Goal: Task Accomplishment & Management: Manage account settings

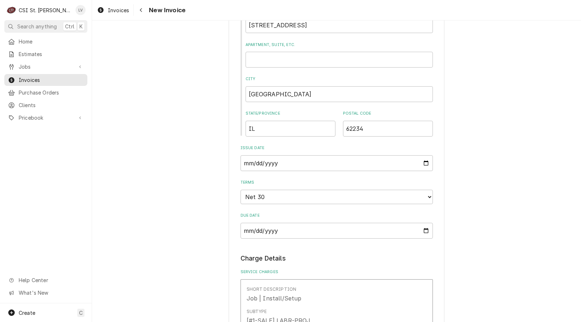
scroll to position [696, 0]
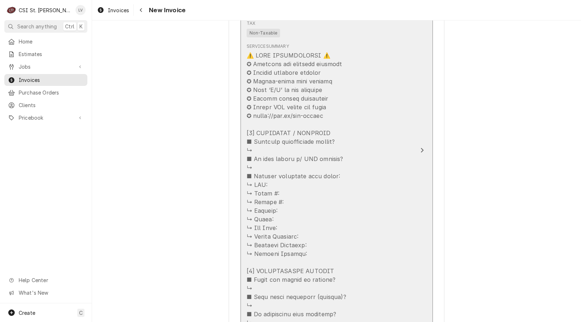
click at [381, 202] on div "Service Summary" at bounding box center [329, 206] width 165 height 333
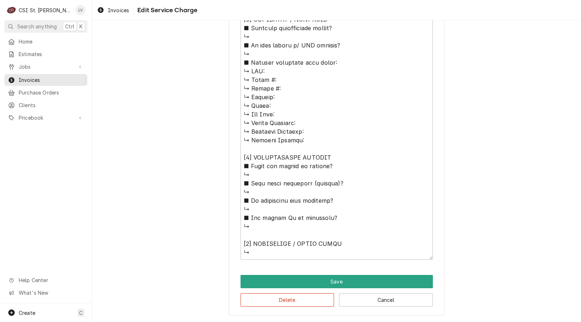
scroll to position [63, 0]
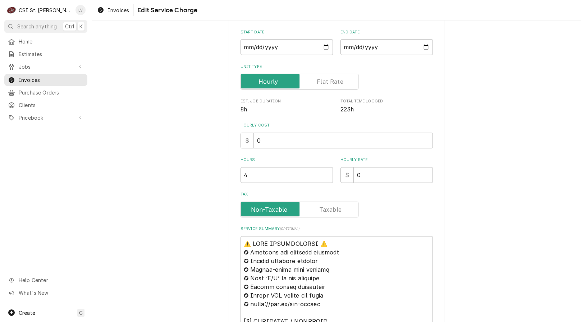
type textarea "x"
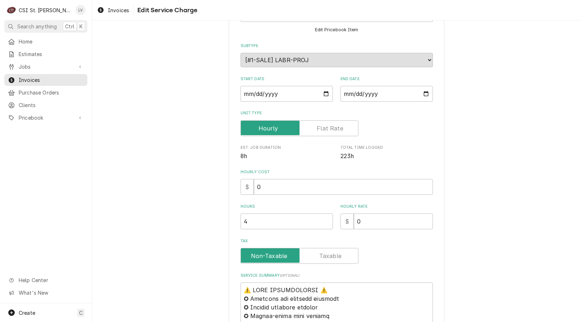
scroll to position [0, 0]
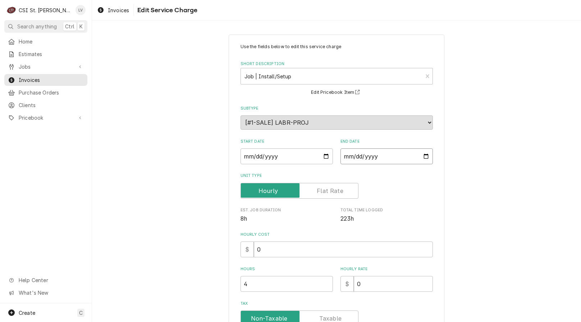
click at [346, 154] on input "2025-09-29" at bounding box center [386, 156] width 92 height 16
type input "2025-01-29"
type textarea "x"
type input "2025-10-29"
type textarea "x"
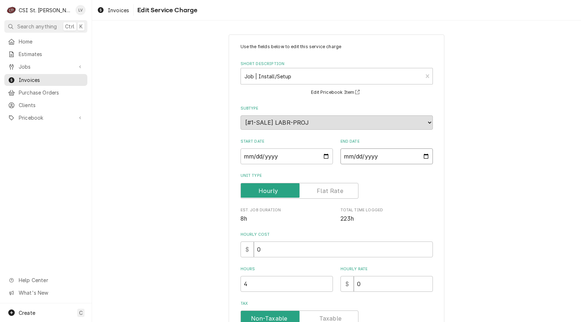
type textarea "x"
type input "2025-10-03"
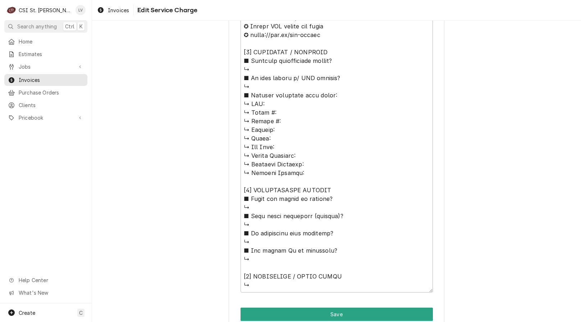
scroll to position [411, 0]
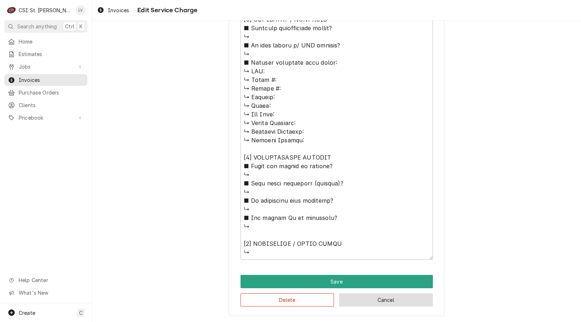
click at [411, 301] on button "Cancel" at bounding box center [386, 299] width 94 height 13
type textarea "x"
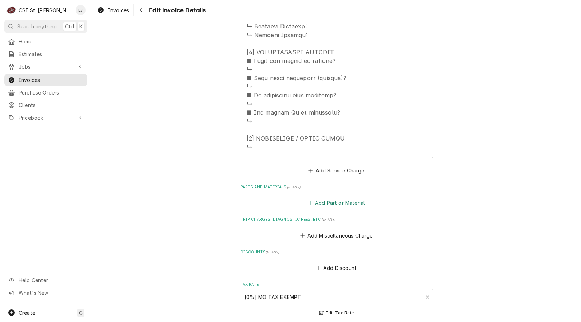
scroll to position [1222, 0]
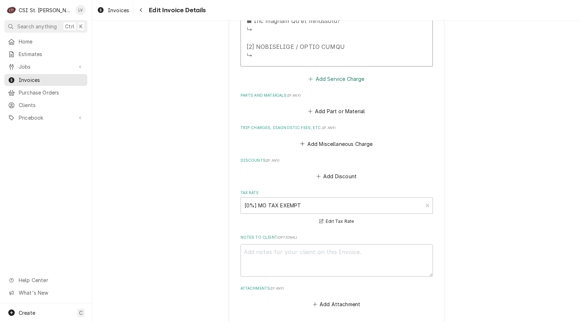
click at [334, 77] on button "Add Service Charge" at bounding box center [336, 79] width 58 height 10
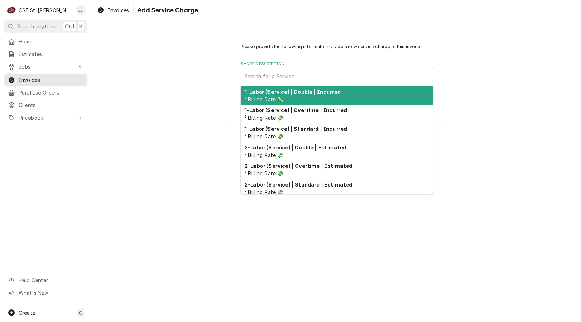
click at [274, 77] on div "Short Description" at bounding box center [336, 76] width 184 height 13
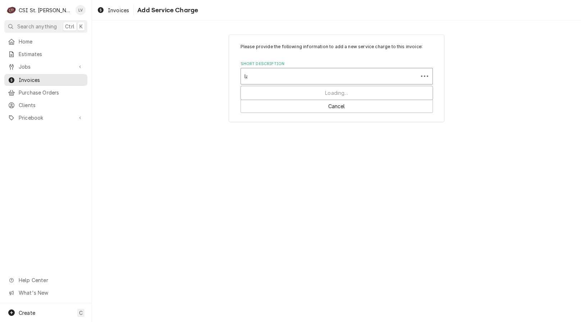
type input "lab"
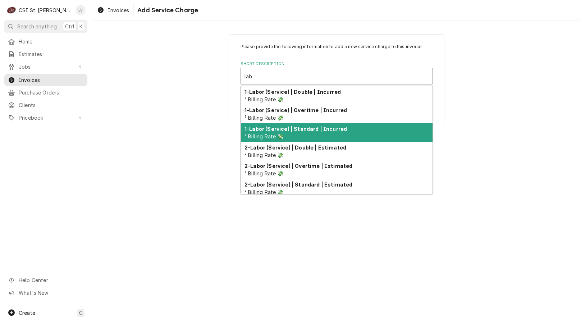
click at [255, 132] on strong "1-Labor (Service) | Standard | Incurred" at bounding box center [295, 129] width 102 height 6
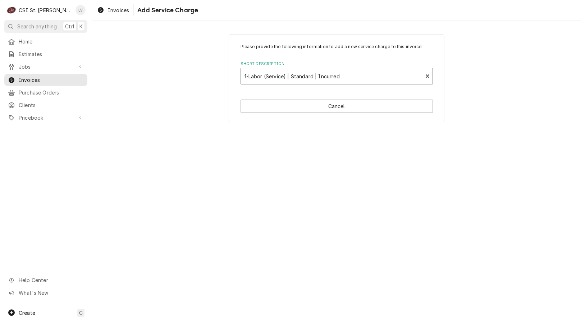
type textarea "x"
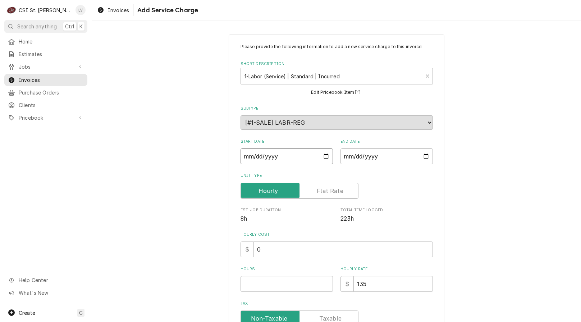
drag, startPoint x: 246, startPoint y: 157, endPoint x: 247, endPoint y: 153, distance: 4.0
click at [247, 156] on input "Start Date" at bounding box center [286, 156] width 92 height 16
type input "0002-09-29"
type textarea "x"
type input "0020-09-29"
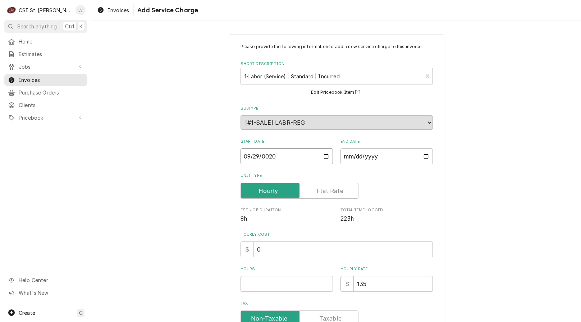
type textarea "x"
type input "0202-09-29"
type textarea "x"
type input "2025-09-29"
type textarea "x"
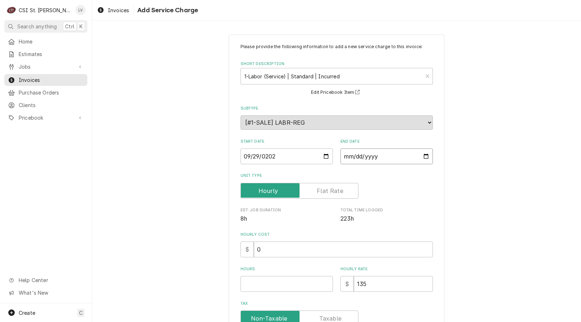
type input "0002-10-03"
type textarea "x"
type input "0020-10-03"
type textarea "x"
type input "0202-10-03"
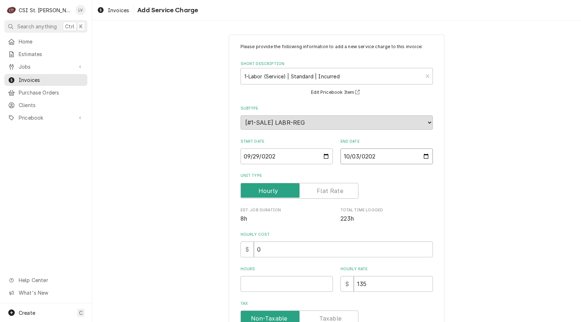
type textarea "x"
type input "2025-10-03"
click at [474, 203] on div "Please provide the following information to add a new service charge to this in…" at bounding box center [336, 229] width 489 height 402
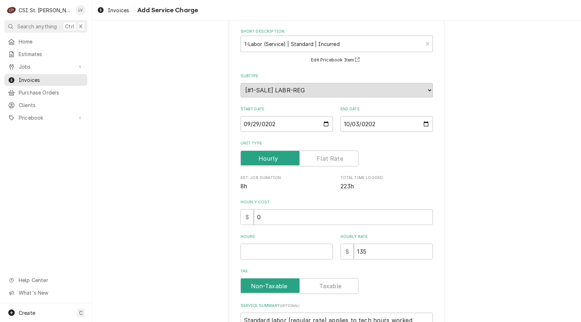
scroll to position [108, 0]
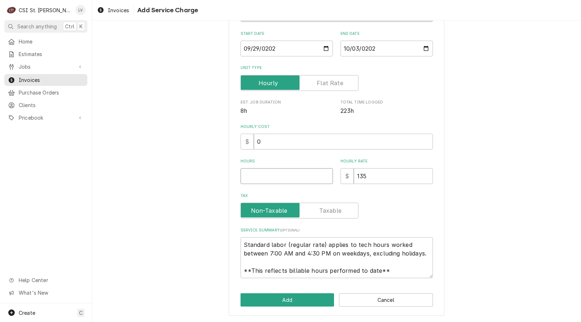
click at [275, 175] on input "Hours" at bounding box center [286, 176] width 92 height 16
type textarea "x"
type input "3"
type textarea "x"
type input "36"
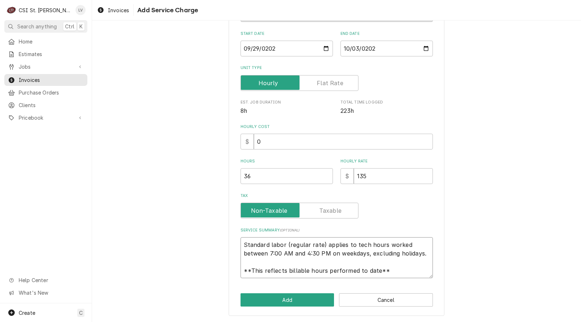
scroll to position [9, 0]
drag, startPoint x: 241, startPoint y: 242, endPoint x: 413, endPoint y: 274, distance: 175.1
click at [413, 275] on textarea "Standard labor (regular rate) applies to tech hours worked between 7:00 AM and …" at bounding box center [336, 257] width 192 height 41
type textarea "x"
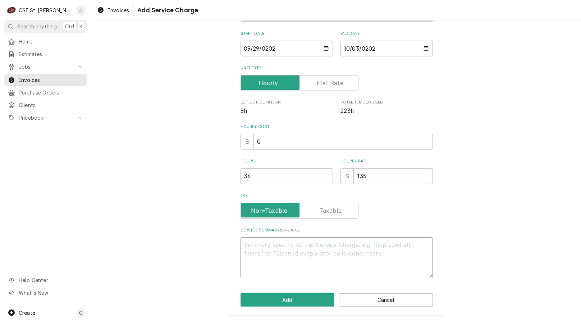
scroll to position [99, 0]
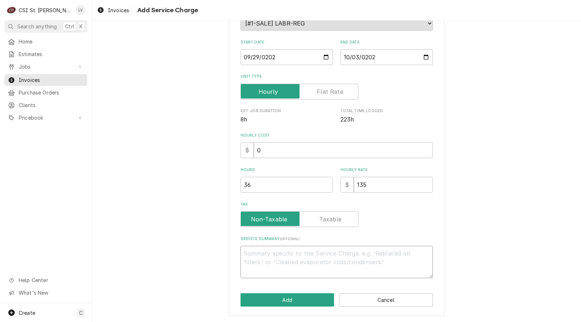
click at [273, 258] on textarea "Service Summary ( optional )" at bounding box center [336, 262] width 192 height 32
paste textarea "9/29 Disconnected gas, electric and duct work. assisted roofers with moving RTU…"
type textarea "x"
type textarea "9/29 Disconnected gas, electric and duct work. assisted roofers with moving RTU…"
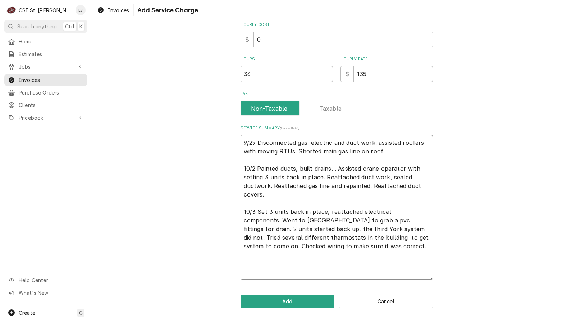
scroll to position [211, 0]
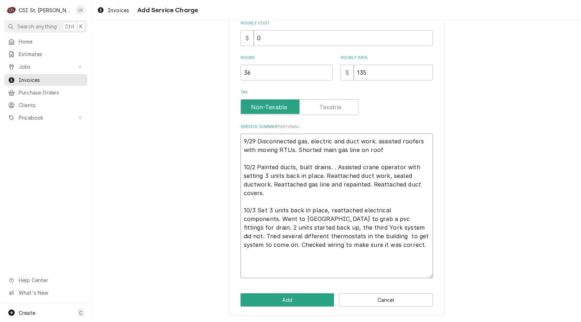
click at [256, 139] on textarea "9/29 Disconnected gas, electric and duct work. assisted roofers with moving RTU…" at bounding box center [336, 206] width 192 height 145
type textarea "x"
type textarea "9/29 -Disconnected gas, electric and duct work. assisted roofers with moving RT…"
type textarea "x"
type textarea "9/29 - Disconnected gas, electric and duct work. assisted roofers with moving R…"
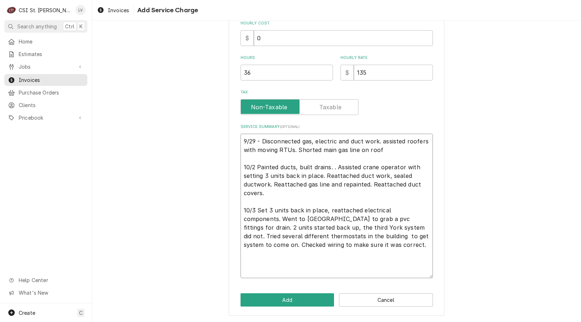
click at [333, 143] on textarea "9/29 - Disconnected gas, electric and duct work. assisted roofers with moving R…" at bounding box center [336, 206] width 192 height 145
type textarea "x"
type textarea "9/29 - Disconnected gas, electric, and duct work. assisted roofers with moving …"
drag, startPoint x: 382, startPoint y: 140, endPoint x: 399, endPoint y: 156, distance: 23.6
click at [383, 140] on textarea "9/29 - Disconnected gas, electric, and duct work. assisted roofers with moving …" at bounding box center [336, 206] width 192 height 145
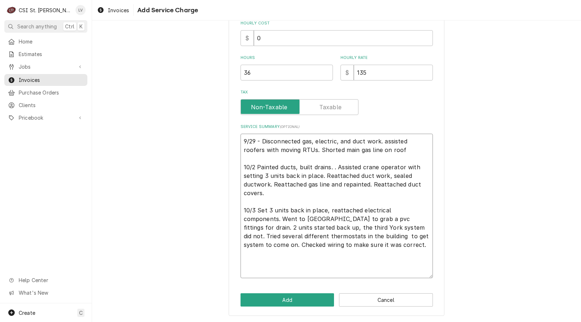
type textarea "x"
type textarea "9/29 - Disconnected gas, electric, and duct work. ssisted roofers with moving R…"
type textarea "x"
type textarea "9/29 - Disconnected gas, electric, and duct work. Assisted roofers with moving …"
drag, startPoint x: 376, startPoint y: 151, endPoint x: 409, endPoint y: 153, distance: 33.2
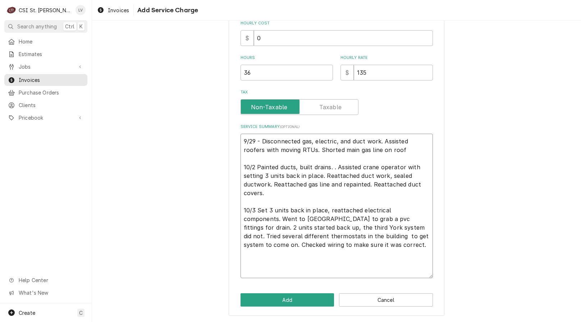
click at [378, 149] on textarea "9/29 - Disconnected gas, electric, and duct work. Assisted roofers with moving …" at bounding box center [336, 206] width 192 height 145
type textarea "x"
type textarea "9/29 - Disconnected gas, electric, and duct work. Assisted roofers with moving …"
drag, startPoint x: 290, startPoint y: 168, endPoint x: 295, endPoint y: 169, distance: 4.7
click at [292, 168] on textarea "9/29 - Disconnected gas, electric, and duct work. Assisted roofers with moving …" at bounding box center [336, 206] width 192 height 145
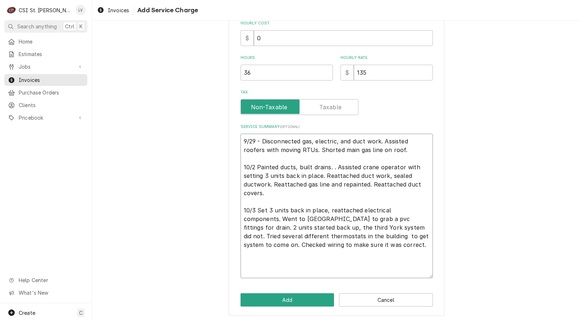
click at [292, 167] on textarea "9/29 - Disconnected gas, electric, and duct work. Assisted roofers with moving …" at bounding box center [336, 206] width 192 height 145
type textarea "x"
type textarea "9/29 - Disconnected gas, electric, and duct work. Assisted roofers with moving …"
type textarea "x"
type textarea "9/29 - Disconnected gas, electric, and duct work. Assisted roofers with moving …"
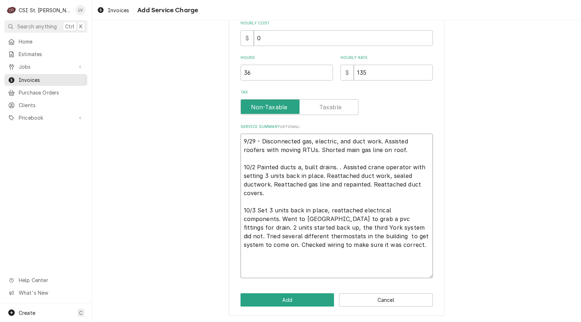
type textarea "x"
type textarea "9/29 - Disconnected gas, electric, and duct work. Assisted roofers with moving …"
type textarea "x"
type textarea "9/29 - Disconnected gas, electric, and duct work. Assisted roofers with moving …"
type textarea "x"
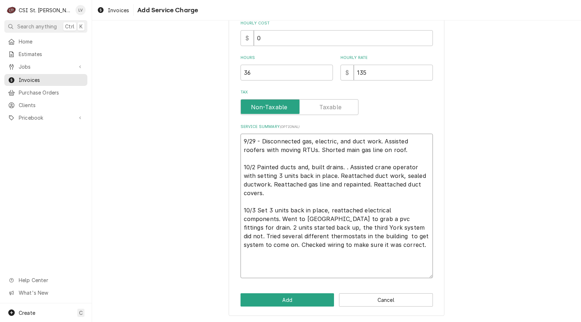
type textarea "9/29 - Disconnected gas, electric, and duct work. Assisted roofers with moving …"
type textarea "x"
type textarea "9/29 - Disconnected gas, electric, and duct work. Assisted roofers with moving …"
type textarea "x"
type textarea "9/29 - Disconnected gas, electric, and duct work. Assisted roofers with moving …"
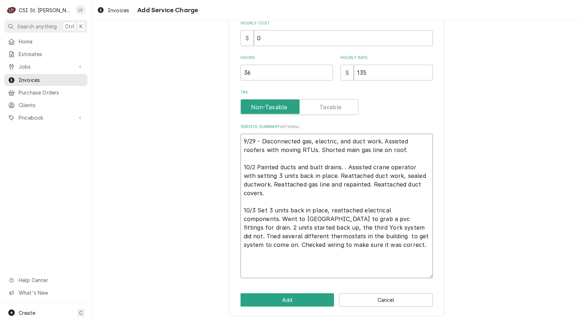
drag, startPoint x: 337, startPoint y: 166, endPoint x: 358, endPoint y: 168, distance: 21.0
click at [338, 166] on textarea "9/29 - Disconnected gas, electric, and duct work. Assisted roofers with moving …" at bounding box center [336, 206] width 192 height 145
type textarea "x"
type textarea "9/29 - Disconnected gas, electric, and duct work. Assisted roofers with moving …"
type textarea "x"
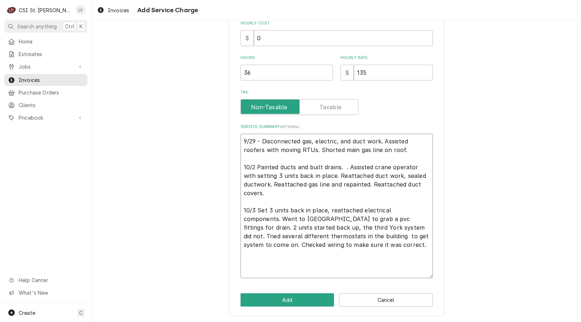
type textarea "9/29 - Disconnected gas, electric, and duct work. Assisted roofers with moving …"
type textarea "x"
type textarea "9/29 - Disconnected gas, electric, and duct work. Assisted roofers with moving …"
type textarea "x"
type textarea "9/29 - Disconnected gas, electric, and duct work. Assisted roofers with moving …"
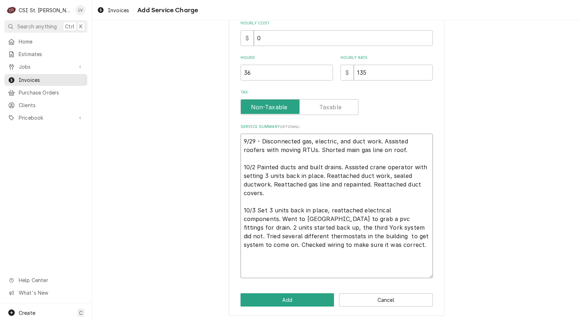
drag, startPoint x: 264, startPoint y: 175, endPoint x: 267, endPoint y: 175, distance: 4.0
click at [268, 175] on textarea "9/29 - Disconnected gas, electric, and duct work. Assisted roofers with moving …" at bounding box center [336, 206] width 192 height 145
type textarea "x"
type textarea "9/29 - Disconnected gas, electric, and duct work. Assisted roofers with moving …"
type textarea "x"
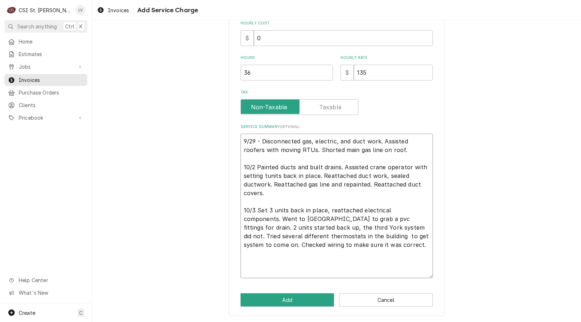
type textarea "9/29 - Disconnected gas, electric, and duct work. Assisted roofers with moving …"
type textarea "x"
type textarea "9/29 - Disconnected gas, electric, and duct work. Assisted roofers with moving …"
type textarea "x"
type textarea "9/29 - Disconnected gas, electric, and duct work. Assisted roofers with moving …"
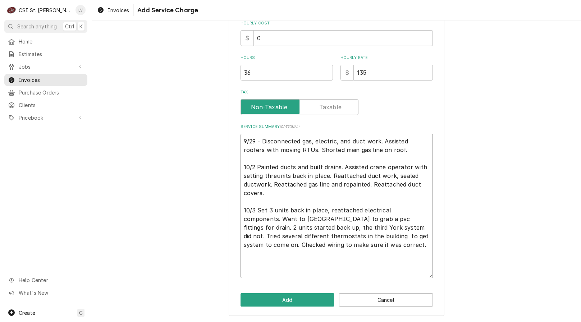
type textarea "x"
type textarea "9/29 - Disconnected gas, electric, and duct work. Assisted roofers with moving …"
type textarea "x"
type textarea "9/29 - Disconnected gas, electric, and duct work. Assisted roofers with moving …"
click at [393, 175] on textarea "9/29 - Disconnected gas, electric, and duct work. Assisted roofers with moving …" at bounding box center [336, 206] width 192 height 145
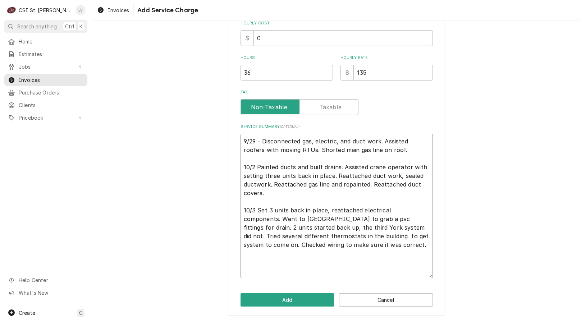
type textarea "x"
type textarea "9/29 - Disconnected gas, electric, and duct work. Assisted roofers with moving …"
type textarea "x"
type textarea "9/29 - Disconnected gas, electric, and duct work. Assisted roofers with moving …"
type textarea "x"
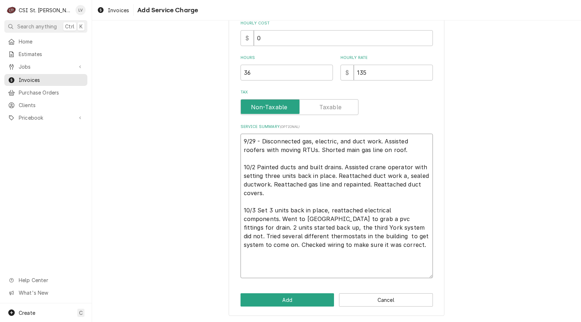
type textarea "9/29 - Disconnected gas, electric, and duct work. Assisted roofers with moving …"
type textarea "x"
type textarea "9/29 - Disconnected gas, electric, and duct work. Assisted roofers with moving …"
type textarea "x"
type textarea "9/29 - Disconnected gas, electric, and duct work. Assisted roofers with moving …"
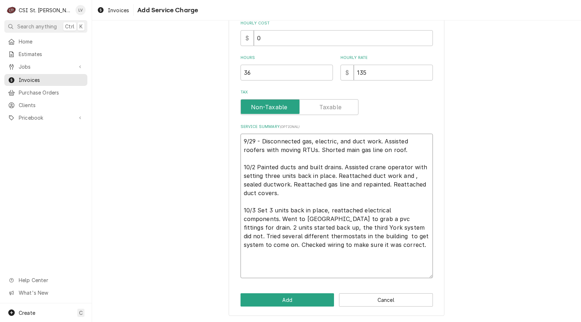
type textarea "x"
type textarea "9/29 - Disconnected gas, electric, and duct work. Assisted roofers with moving …"
type textarea "x"
type textarea "9/29 - Disconnected gas, electric, and duct work. Assisted roofers with moving …"
type textarea "x"
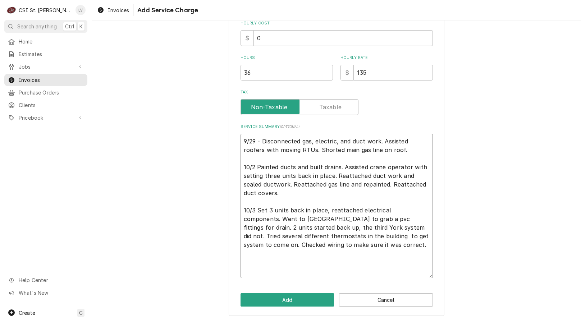
type textarea "9/29 - Disconnected gas, electric, and duct work. Assisted roofers with moving …"
type textarea "x"
type textarea "9/29 - Disconnected gas, electric, and duct work. Assisted roofers with moving …"
type textarea "x"
type textarea "9/29 - Disconnected gas, electric, and duct work. Assisted roofers with moving …"
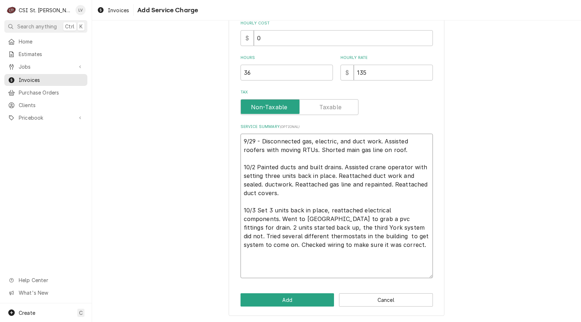
type textarea "x"
type textarea "9/29 - Disconnected gas, electric, and duct work. Assisted roofers with moving …"
type textarea "x"
type textarea "9/29 - Disconnected gas, electric, and duct work. Assisted roofers with moving …"
type textarea "x"
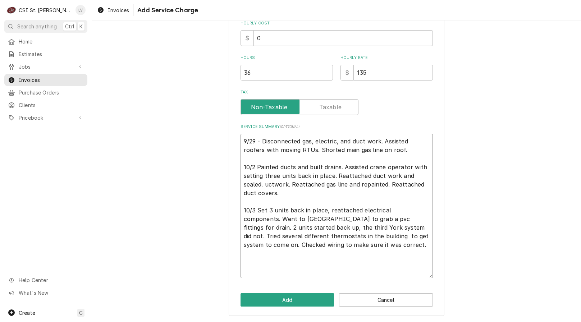
type textarea "9/29 - Disconnected gas, electric, and duct work. Assisted roofers with moving …"
type textarea "x"
type textarea "9/29 - Disconnected gas, electric, and duct work. Assisted roofers with moving …"
type textarea "x"
type textarea "9/29 - Disconnected gas, electric, and duct work. Assisted roofers with moving …"
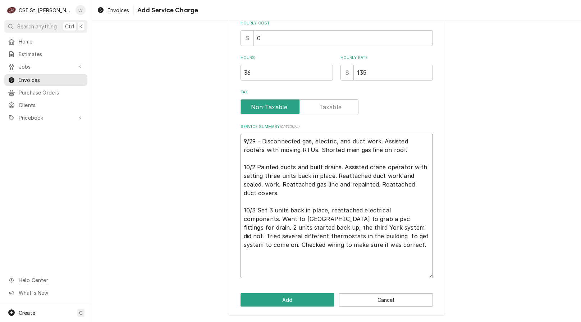
type textarea "x"
type textarea "9/29 - Disconnected gas, electric, and duct work. Assisted roofers with moving …"
type textarea "x"
type textarea "9/29 - Disconnected gas, electric, and duct work. Assisted roofers with moving …"
type textarea "x"
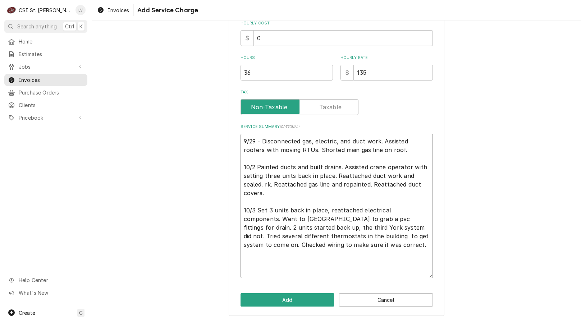
type textarea "9/29 - Disconnected gas, electric, and duct work. Assisted roofers with moving …"
type textarea "x"
type textarea "9/29 - Disconnected gas, electric, and duct work. Assisted roofers with moving …"
type textarea "x"
type textarea "9/29 - Disconnected gas, electric, and duct work. Assisted roofers with moving …"
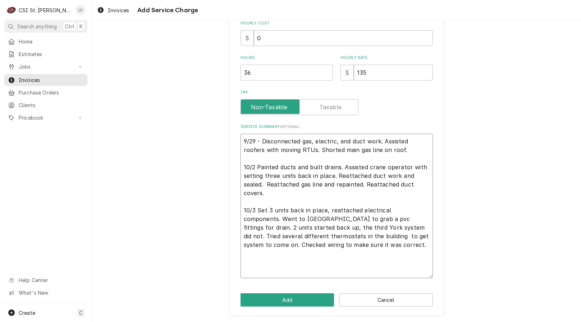
type textarea "x"
type textarea "9/29 - Disconnected gas, electric, and duct work. Assisted roofers with moving …"
drag, startPoint x: 255, startPoint y: 166, endPoint x: 334, endPoint y: 175, distance: 79.6
click at [338, 170] on textarea "9/29 - Disconnected gas, electric, and duct work. Assisted roofers with moving …" at bounding box center [336, 206] width 192 height 145
type textarea "x"
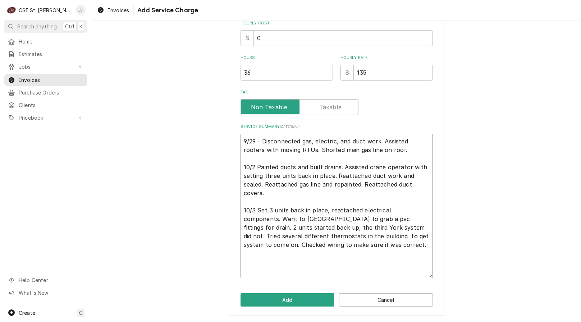
type textarea "9/29 - Disconnected gas, electric, and duct work. Assisted roofers with moving …"
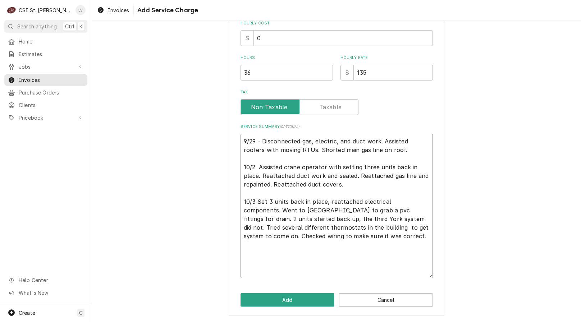
scroll to position [203, 0]
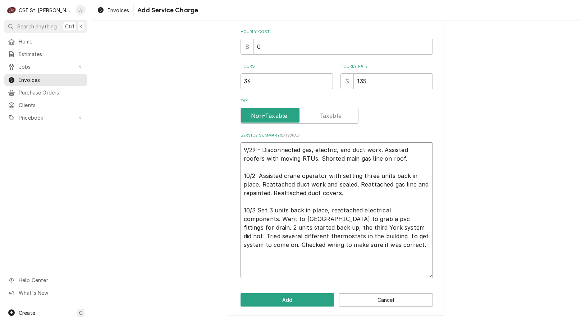
type textarea "x"
type textarea "9/29 - Disconnected gas, electric, and duct work. Assisted roofers with moving …"
type textarea "x"
type textarea "9/29 - Disconnected gas, electric, and duct work. Assisted roofers with moving …"
type textarea "x"
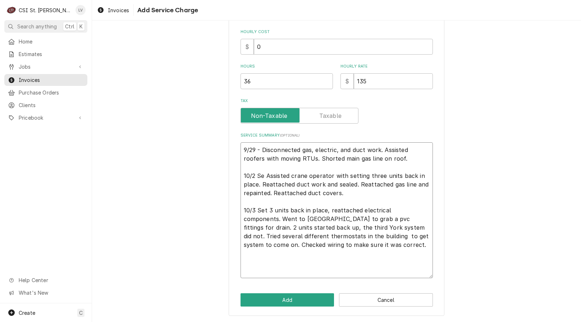
type textarea "9/29 - Disconnected gas, electric, and duct work. Assisted roofers with moving …"
type textarea "x"
type textarea "9/29 - Disconnected gas, electric, and duct work. Assisted roofers with moving …"
type textarea "x"
type textarea "9/29 - Disconnected gas, electric, and duct work. Assisted roofers with moving …"
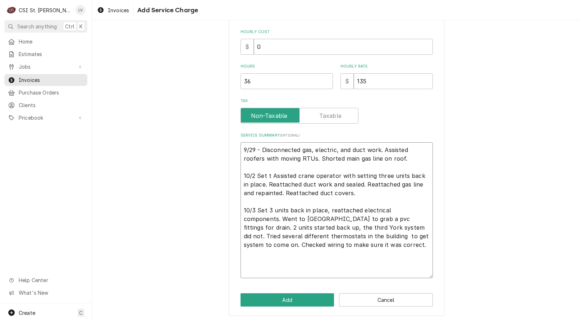
type textarea "x"
type textarea "9/29 - Disconnected gas, electric, and duct work. Assisted roofers with moving …"
type textarea "x"
type textarea "9/29 - Disconnected gas, electric, and duct work. Assisted roofers with moving …"
type textarea "x"
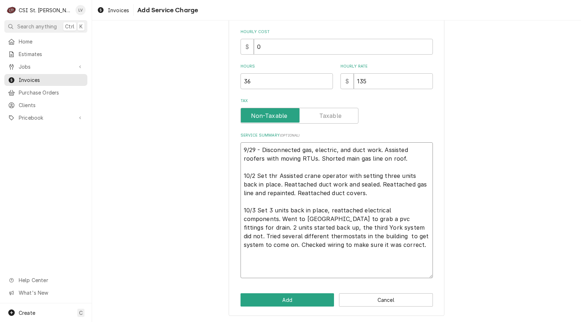
type textarea "9/29 - Disconnected gas, electric, and duct work. Assisted roofers with moving …"
type textarea "x"
type textarea "9/29 - Disconnected gas, electric, and duct work. Assisted roofers with moving …"
type textarea "x"
type textarea "9/29 - Disconnected gas, electric, and duct work. Assisted roofers with moving …"
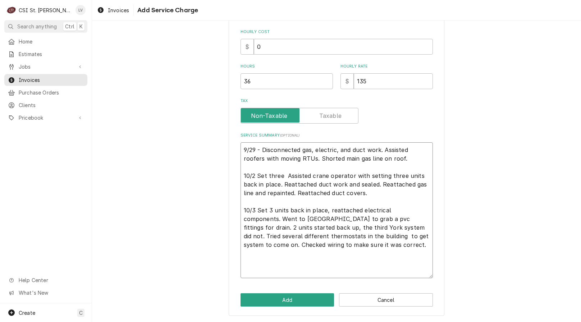
type textarea "x"
type textarea "9/29 - Disconnected gas, electric, and duct work. Assisted roofers with moving …"
type textarea "x"
type textarea "9/29 - Disconnected gas, electric, and duct work. Assisted roofers with moving …"
type textarea "x"
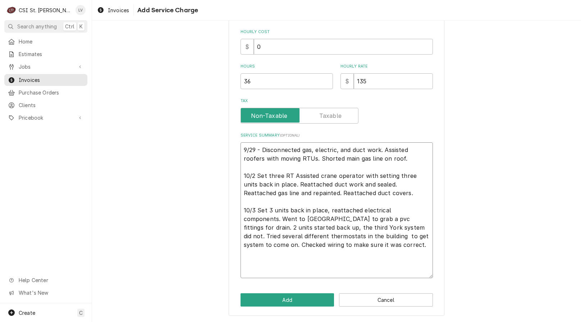
type textarea "9/29 - Disconnected gas, electric, and duct work. Assisted roofers with moving …"
type textarea "x"
type textarea "9/29 - Disconnected gas, electric, and duct work. Assisted roofers with moving …"
type textarea "x"
type textarea "9/29 - Disconnected gas, electric, and duct work. Assisted roofers with moving …"
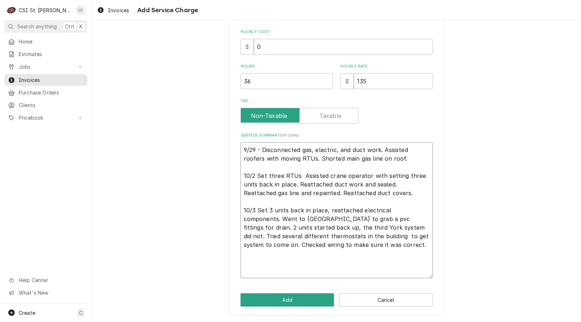
type textarea "x"
type textarea "9/29 - Disconnected gas, electric, and duct work. Assisted roofers with moving …"
type textarea "x"
type textarea "9/29 - Disconnected gas, electric, and duct work. Assisted roofers with moving …"
type textarea "x"
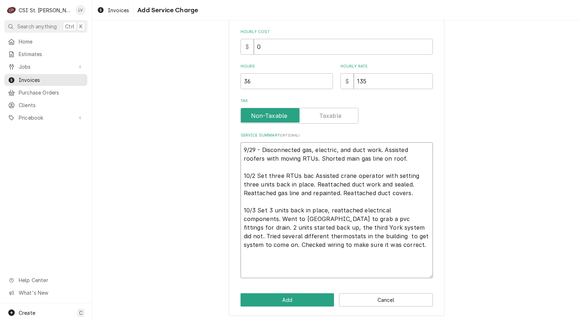
type textarea "9/29 - Disconnected gas, electric, and duct work. Assisted roofers with moving …"
type textarea "x"
type textarea "9/29 - Disconnected gas, electric, and duct work. Assisted roofers with moving …"
type textarea "x"
type textarea "9/29 - Disconnected gas, electric, and duct work. Assisted roofers with moving …"
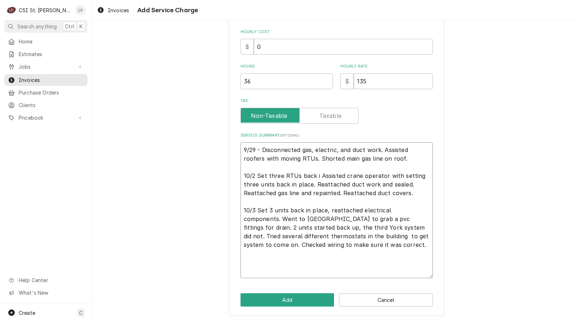
type textarea "x"
type textarea "9/29 - Disconnected gas, electric, and duct work. Assisted roofers with moving …"
type textarea "x"
type textarea "9/29 - Disconnected gas, electric, and duct work. Assisted roofers with moving …"
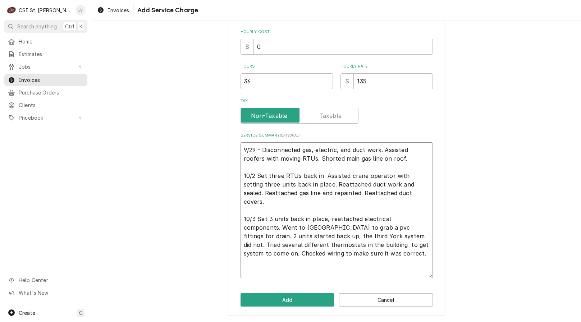
type textarea "x"
type textarea "9/29 - Disconnected gas, electric, and duct work. Assisted roofers with moving …"
type textarea "x"
type textarea "9/29 - Disconnected gas, electric, and duct work. Assisted roofers with moving …"
type textarea "x"
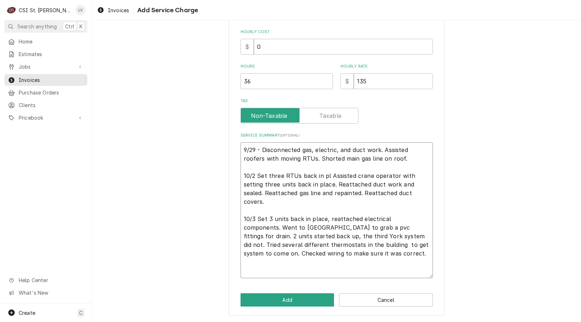
type textarea "9/29 - Disconnected gas, electric, and duct work. Assisted roofers with moving …"
type textarea "x"
type textarea "9/29 - Disconnected gas, electric, and duct work. Assisted roofers with moving …"
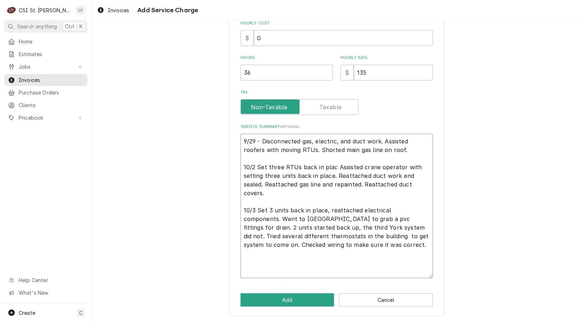
type textarea "x"
type textarea "9/29 - Disconnected gas, electric, and duct work. Assisted roofers with moving …"
type textarea "x"
type textarea "9/29 - Disconnected gas, electric, and duct work. Assisted roofers with moving …"
type textarea "x"
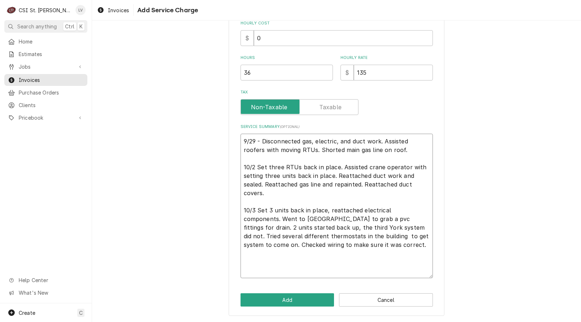
type textarea "9/29 - Disconnected gas, electric, and duct work. Assisted roofers with moving …"
type textarea "x"
type textarea "9/29 - Disconnected gas, electric, and duct work. Assisted roofers with moving …"
type textarea "x"
type textarea "9/29 - Disconnected gas, electric, and duct work. Assisted roofers with moving …"
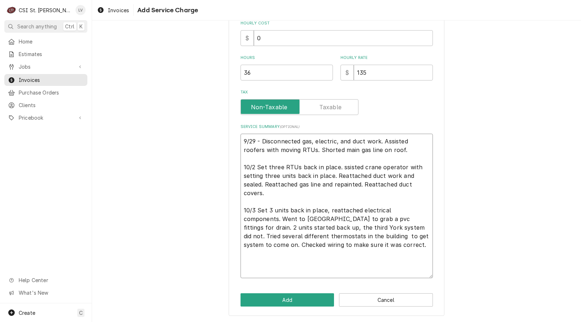
type textarea "x"
type textarea "9/29 - Disconnected gas, electric, and duct work. Assisted roofers with moving …"
type textarea "x"
type textarea "9/29 - Disconnected gas, electric, and duct work. Assisted roofers with moving …"
type textarea "x"
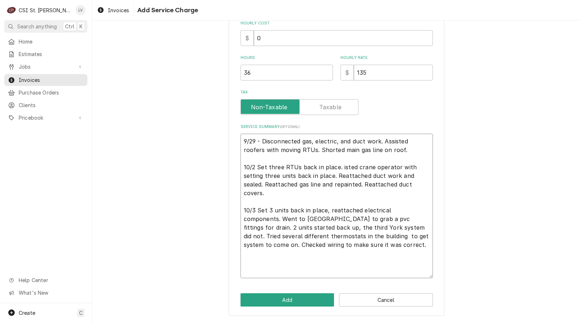
type textarea "9/29 - Disconnected gas, electric, and duct work. Assisted roofers with moving …"
type textarea "x"
type textarea "9/29 - Disconnected gas, electric, and duct work. Assisted roofers with moving …"
type textarea "x"
type textarea "9/29 - Disconnected gas, electric, and duct work. Assisted roofers with moving …"
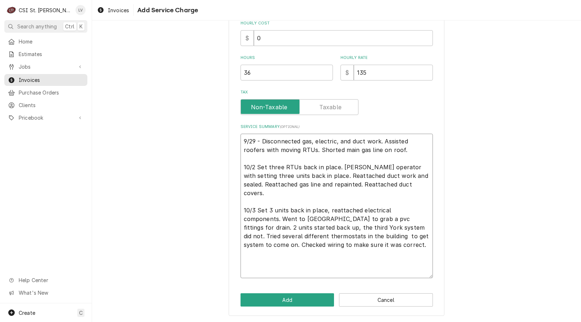
type textarea "x"
type textarea "9/29 - Disconnected gas, electric, and duct work. Assisted roofers with moving …"
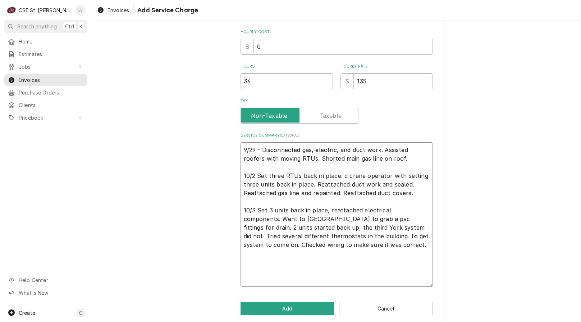
type textarea "x"
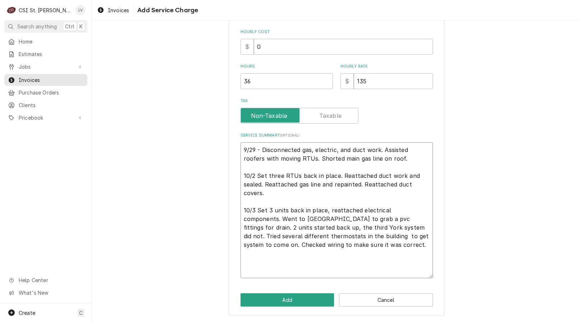
click at [326, 210] on textarea "9/29 - Disconnected gas, electric, and duct work. Assisted roofers with moving …" at bounding box center [336, 210] width 192 height 136
drag, startPoint x: 242, startPoint y: 219, endPoint x: 343, endPoint y: 296, distance: 127.0
click at [325, 220] on textarea "9/29 - Disconnected gas, electric, and duct work. Assisted roofers with moving …" at bounding box center [336, 210] width 192 height 136
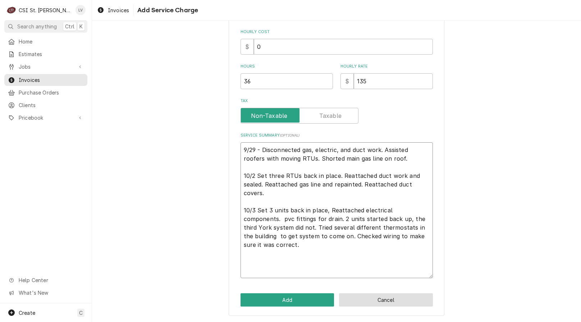
scroll to position [194, 0]
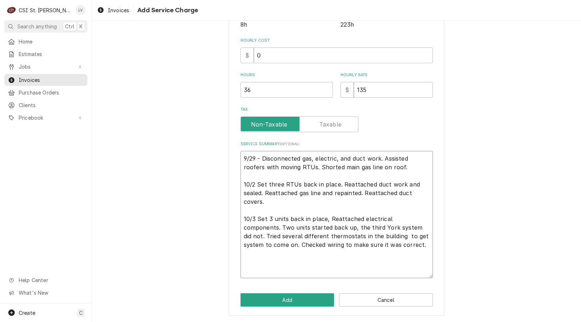
drag, startPoint x: 361, startPoint y: 237, endPoint x: 380, endPoint y: 244, distance: 21.0
click at [362, 237] on textarea "9/29 - Disconnected gas, electric, and duct work. Assisted roofers with moving …" at bounding box center [336, 214] width 192 height 127
click at [378, 247] on textarea "9/29 - Disconnected gas, electric, and duct work. Assisted roofers with moving …" at bounding box center [336, 214] width 192 height 127
click at [255, 218] on textarea "9/29 - Disconnected gas, electric, and duct work. Assisted roofers with moving …" at bounding box center [336, 214] width 192 height 127
click at [255, 185] on textarea "9/29 - Disconnected gas, electric, and duct work. Assisted roofers with moving …" at bounding box center [336, 214] width 192 height 127
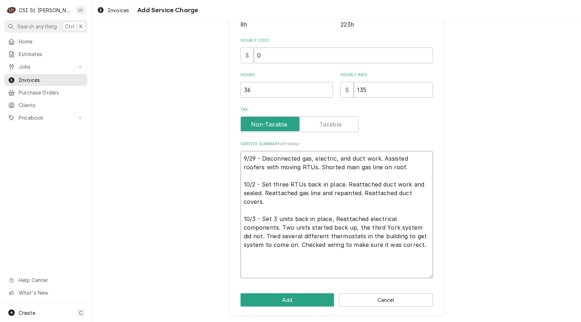
drag, startPoint x: 331, startPoint y: 220, endPoint x: 357, endPoint y: 195, distance: 36.1
click at [374, 214] on textarea "9/29 - Disconnected gas, electric, and duct work. Assisted roofers with moving …" at bounding box center [336, 214] width 192 height 127
drag, startPoint x: 373, startPoint y: 185, endPoint x: 387, endPoint y: 190, distance: 14.9
click at [375, 185] on textarea "9/29 - Disconnected gas, electric, and duct work. Assisted roofers with moving …" at bounding box center [336, 214] width 192 height 127
drag, startPoint x: 279, startPoint y: 229, endPoint x: 414, endPoint y: 250, distance: 136.1
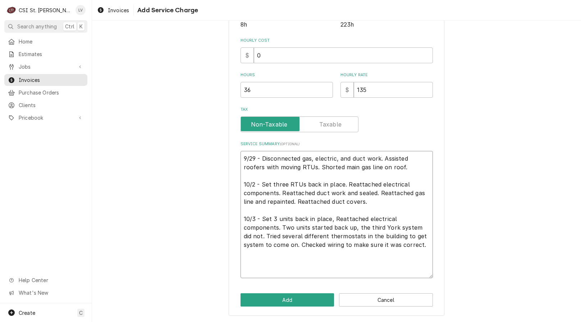
click at [415, 250] on textarea "9/29 - Disconnected gas, electric, and duct work. Assisted roofers with moving …" at bounding box center [336, 214] width 192 height 127
click at [366, 200] on textarea "9/29 - Disconnected gas, electric, and duct work. Assisted roofers with moving …" at bounding box center [336, 214] width 192 height 127
paste textarea "Two units started back up, the third York system did not. Tried several differe…"
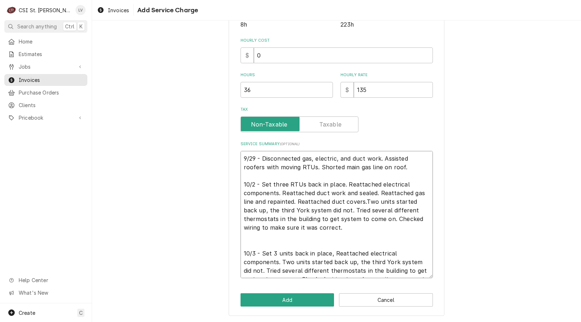
scroll to position [211, 0]
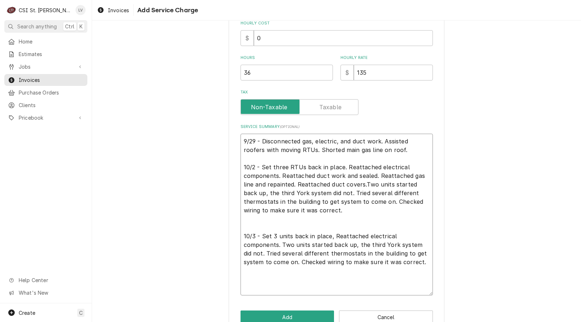
click at [260, 165] on textarea "9/29 - Disconnected gas, electric, and duct work. Assisted roofers with moving …" at bounding box center [336, 215] width 192 height 162
click at [261, 235] on textarea "9/29 - Disconnected gas, electric, and duct work. Assisted roofers with moving …" at bounding box center [336, 215] width 192 height 162
drag, startPoint x: 378, startPoint y: 264, endPoint x: 232, endPoint y: 228, distance: 151.0
click at [232, 229] on div "Please provide the following information to add a new service charge to this in…" at bounding box center [337, 78] width 216 height 510
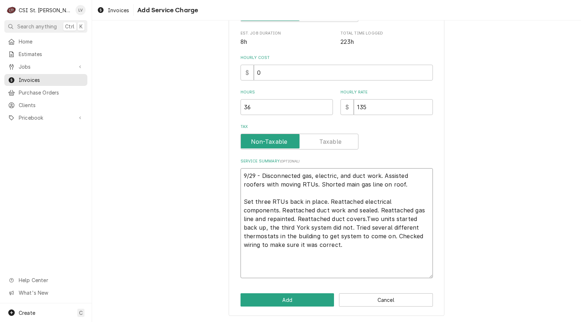
scroll to position [177, 0]
click at [260, 174] on textarea "9/29 - Disconnected gas, electric, and duct work. Assisted roofers with moving …" at bounding box center [336, 223] width 192 height 110
click at [338, 219] on textarea "Disconnected gas, electric, and duct work. Assisted roofers with moving RTUs. S…" at bounding box center [336, 223] width 192 height 110
click at [423, 202] on textarea "Disconnected gas, electric, and duct work. Assisted roofers with moving RTUs. S…" at bounding box center [336, 223] width 192 height 110
click at [371, 244] on textarea "Disconnected gas, electric, and duct work. Assisted roofers with moving RTUs. S…" at bounding box center [336, 223] width 192 height 110
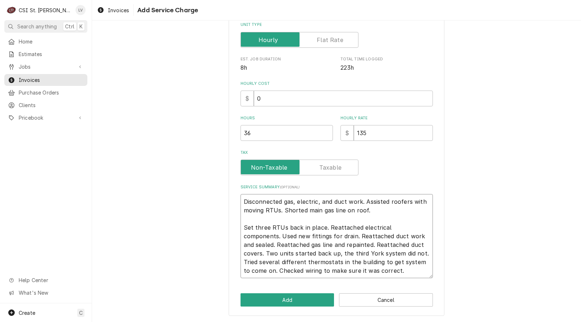
scroll to position [151, 0]
click at [275, 299] on button "Add" at bounding box center [287, 299] width 94 height 13
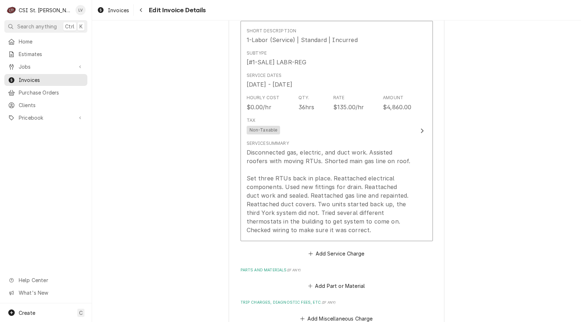
scroll to position [1272, 0]
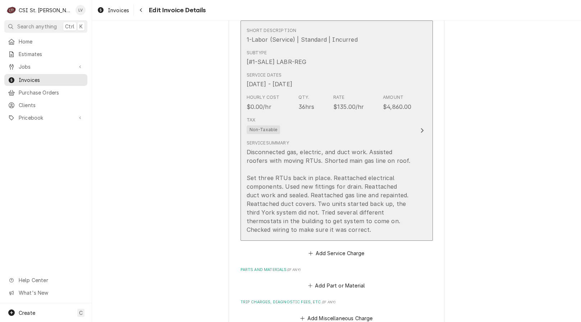
click at [367, 142] on div "Service Summary Disconnected gas, electric, and duct work. Assisted roofers wit…" at bounding box center [329, 187] width 165 height 94
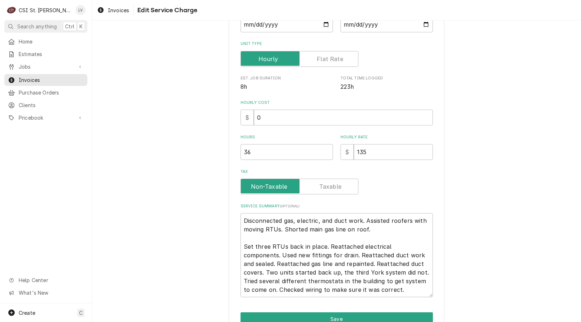
scroll to position [169, 0]
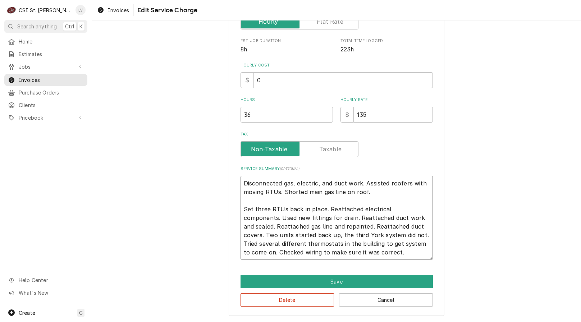
drag, startPoint x: 240, startPoint y: 184, endPoint x: 414, endPoint y: 264, distance: 190.9
click at [414, 265] on div "Use the fields below to edit this service charge Short Description 1-Labor (Ser…" at bounding box center [337, 90] width 216 height 451
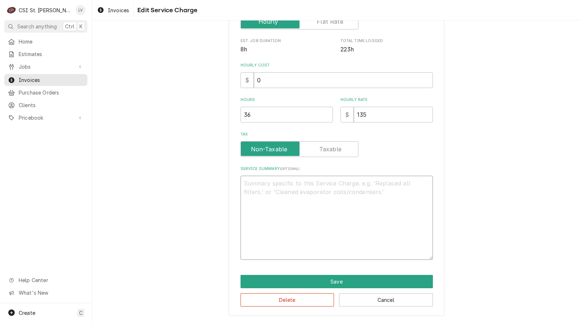
scroll to position [118, 0]
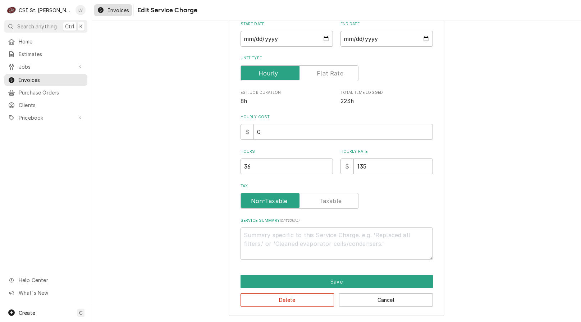
click at [104, 14] on div "Invoices" at bounding box center [113, 10] width 35 height 9
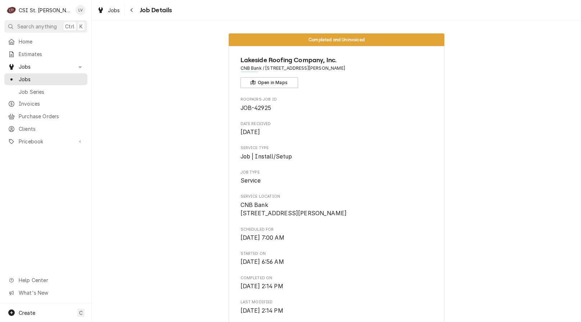
scroll to position [388, 0]
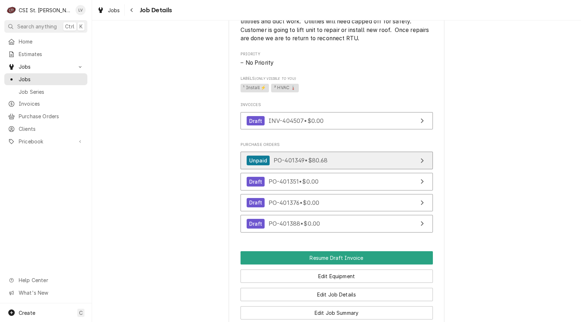
click at [347, 163] on link "Unpaid PO-401349 • $80.68" at bounding box center [336, 161] width 192 height 18
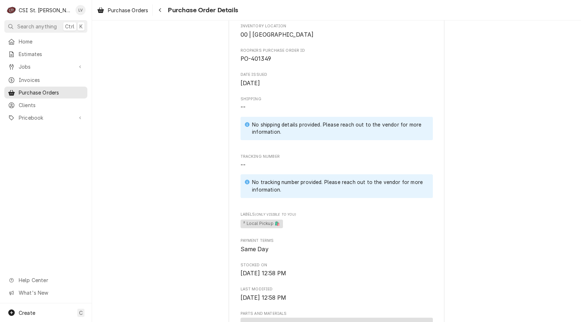
scroll to position [503, 0]
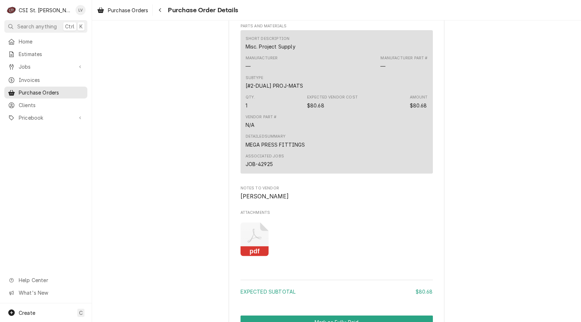
click at [250, 257] on rect "Attachments" at bounding box center [254, 252] width 28 height 10
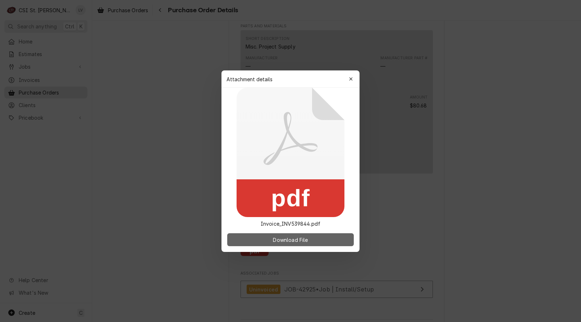
click at [310, 243] on button "Download File" at bounding box center [290, 239] width 127 height 13
click at [496, 108] on div at bounding box center [290, 161] width 581 height 322
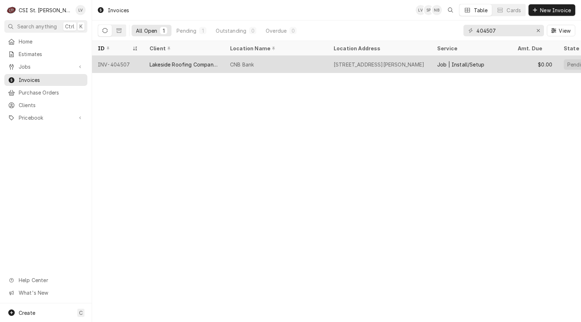
click at [240, 68] on div "CNB Bank" at bounding box center [276, 64] width 104 height 17
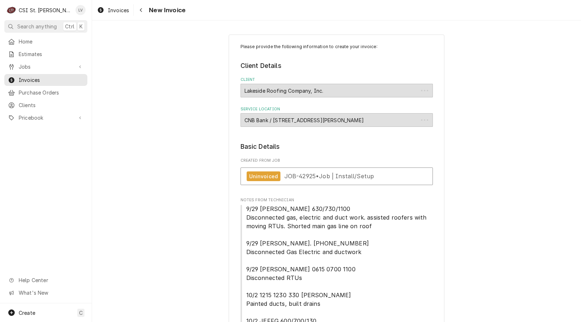
type textarea "x"
click at [120, 9] on span "Invoices" at bounding box center [118, 10] width 21 height 8
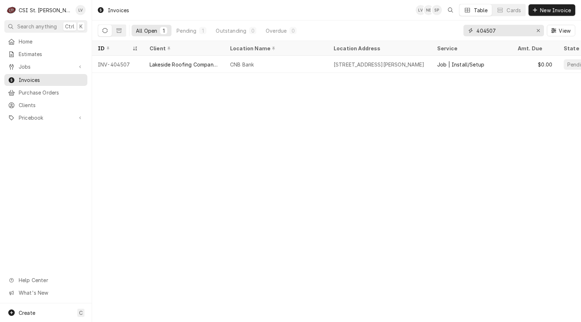
drag, startPoint x: 502, startPoint y: 31, endPoint x: 453, endPoint y: 18, distance: 50.9
click at [453, 18] on div "Invoices LV NB SP Table Cards New Invoice All Open 1 Pending 1 Outstanding 0 Ov…" at bounding box center [336, 20] width 489 height 41
type input "404277"
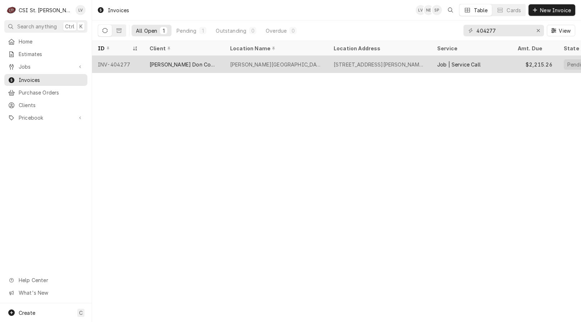
click at [174, 61] on div "Edward Don Company" at bounding box center [184, 65] width 69 height 8
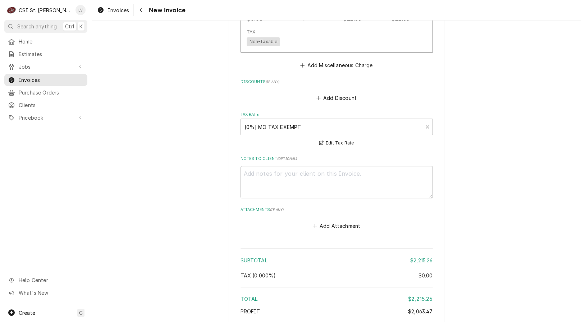
scroll to position [1617, 0]
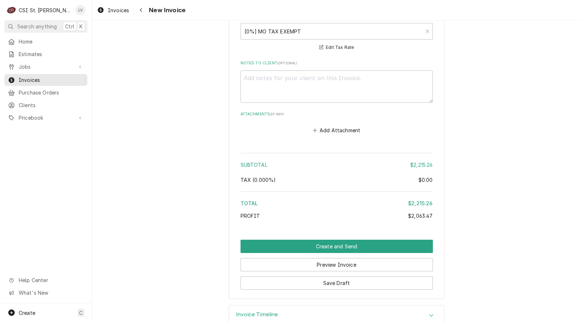
drag, startPoint x: 264, startPoint y: 297, endPoint x: 234, endPoint y: 293, distance: 29.4
click at [260, 311] on h3 "Invoice Timeline" at bounding box center [257, 314] width 42 height 7
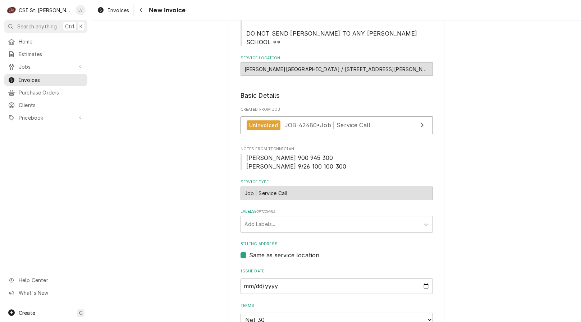
scroll to position [102, 0]
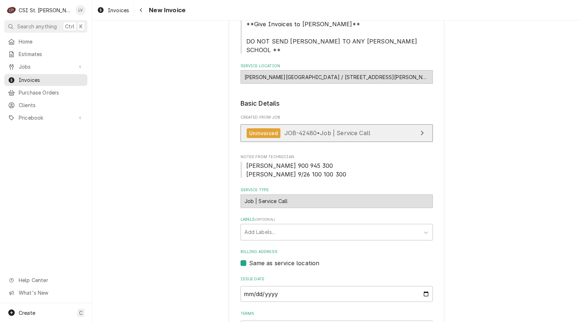
click at [347, 132] on span "JOB-42480 • Job | Service Call" at bounding box center [327, 132] width 86 height 7
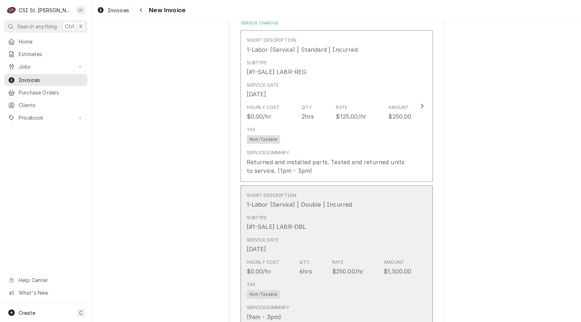
scroll to position [503, 0]
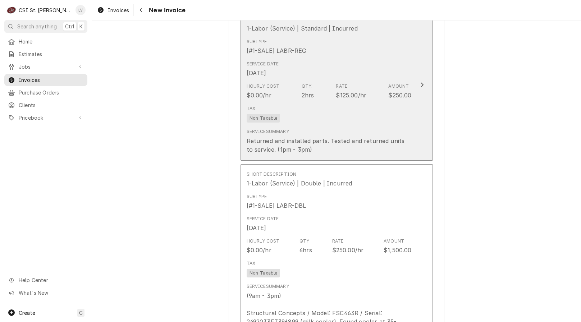
click at [325, 128] on div "Service Summary Returned and installed parts. Tested and returned units to serv…" at bounding box center [329, 140] width 165 height 31
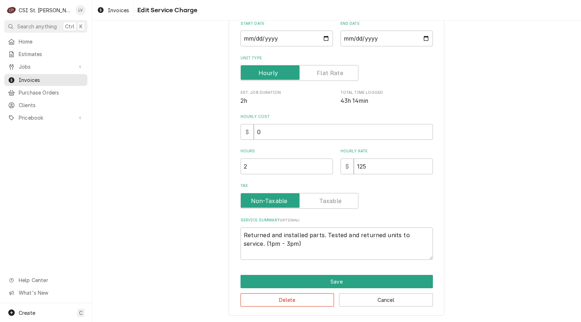
scroll to position [63, 0]
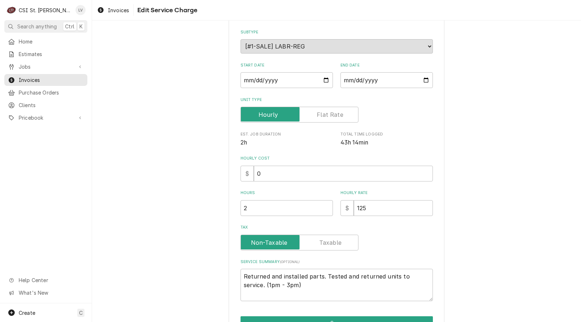
type textarea "x"
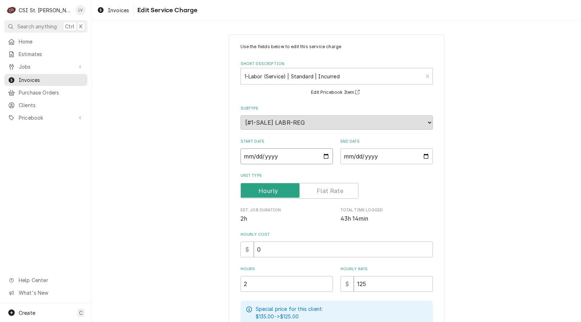
click at [243, 157] on input "2025-09-26" at bounding box center [286, 156] width 92 height 16
type textarea "x"
type input "2025-09-26"
type textarea "x"
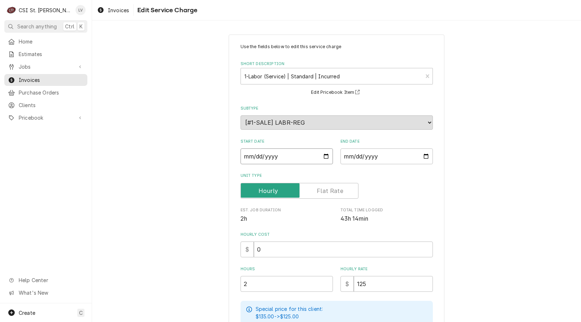
type input "2025-09-05"
click at [180, 222] on div "Use the fields below to edit this service charge Short Description 1-Labor (Ser…" at bounding box center [336, 248] width 489 height 440
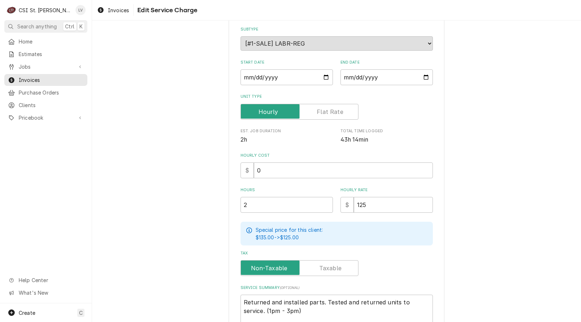
scroll to position [144, 0]
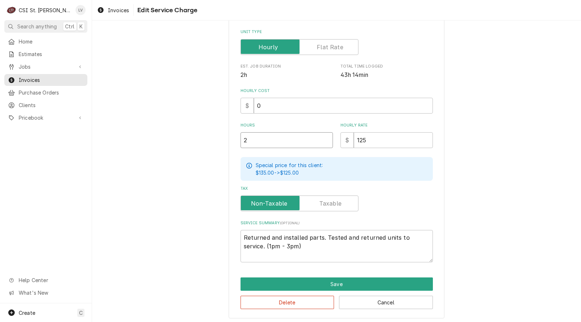
drag, startPoint x: 261, startPoint y: 133, endPoint x: 214, endPoint y: 154, distance: 51.2
click at [214, 156] on div "Use the fields below to edit this service charge Short Description 1-Labor (Ser…" at bounding box center [336, 104] width 489 height 440
type textarea "x"
type input "7"
type textarea "x"
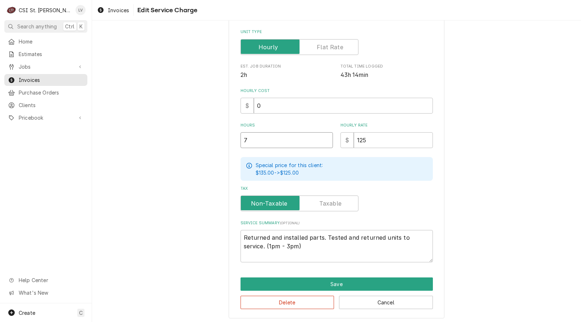
type input "7.2"
type textarea "x"
type input "7.25"
click at [194, 240] on div "Use the fields below to edit this service charge Short Description 1-Labor (Ser…" at bounding box center [336, 104] width 489 height 440
click at [243, 236] on textarea "Returned and installed parts. Tested and returned units to service. (1pm - 3pm)" at bounding box center [336, 246] width 192 height 32
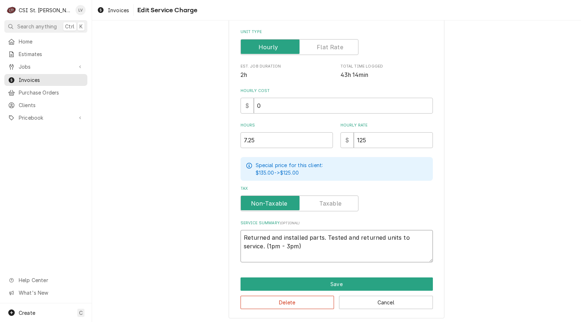
type textarea "x"
type textarea "9Returned and installed parts. Tested and returned units to service. (1pm - 3pm)"
type textarea "x"
type textarea "9/Returned and installed parts. Tested and returned units to service. (1pm - 3p…"
type textarea "x"
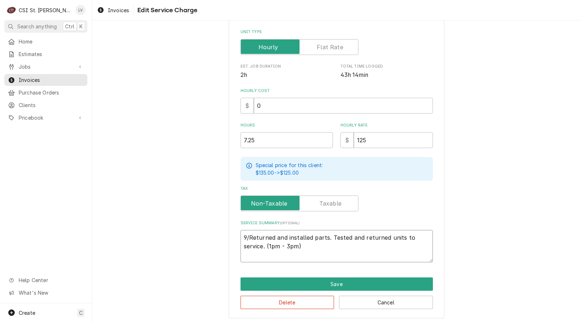
type textarea "9/2Returned and installed parts. Tested and returned units to service. (1pm - 3…"
type textarea "x"
type textarea "9/26Returned and installed parts. Tested and returned units to service. (1pm - …"
type textarea "x"
type textarea "9/26 Returned and installed parts. Tested and returned units to service. (1pm -…"
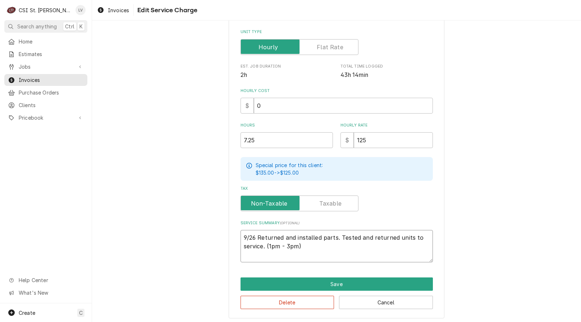
type textarea "x"
type textarea "9/26 -Returned and installed parts. Tested and returned units to service. (1pm …"
type textarea "x"
type textarea "9/26 - Returned and installed parts. Tested and returned units to service. (1pm…"
drag, startPoint x: 240, startPoint y: 234, endPoint x: 237, endPoint y: 237, distance: 4.3
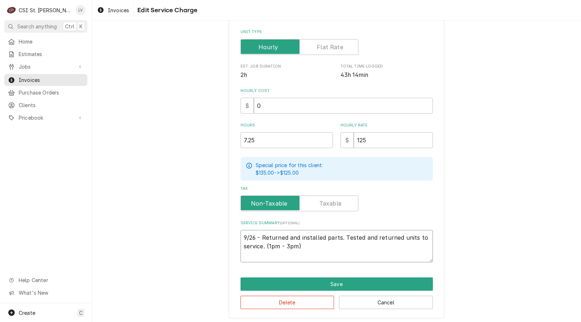
click at [240, 235] on textarea "9/26 - Returned and installed parts. Tested and returned units to service. (1pm…" at bounding box center [336, 246] width 192 height 32
type textarea "x"
type textarea "9/26 - Returned and installed parts. Tested and returned units to service. (1pm…"
type textarea "x"
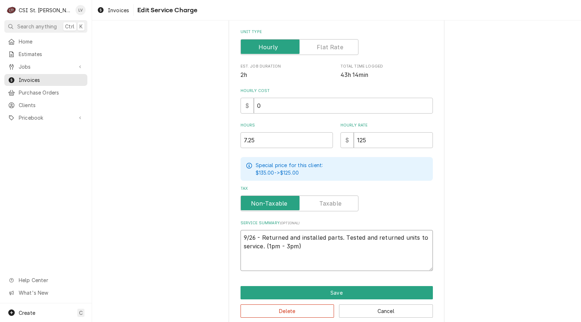
type textarea "9/26 - Returned and installed parts. Tested and returned units to service. (1pm…"
drag, startPoint x: 185, startPoint y: 243, endPoint x: 181, endPoint y: 240, distance: 5.2
click at [184, 243] on div "Use the fields below to edit this service charge Short Description 1-Labor (Ser…" at bounding box center [336, 108] width 489 height 449
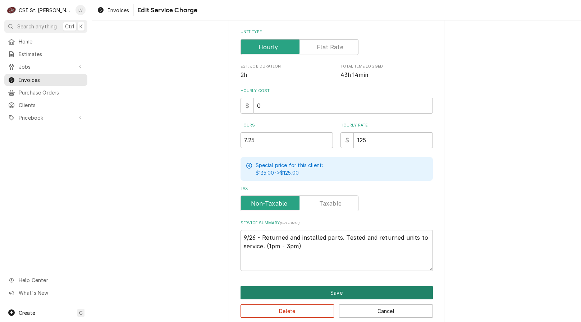
click at [255, 292] on button "Save" at bounding box center [336, 292] width 192 height 13
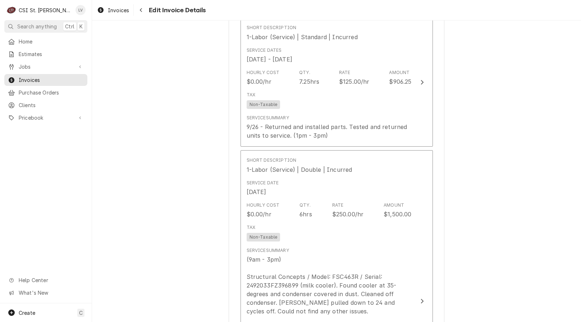
scroll to position [495, 0]
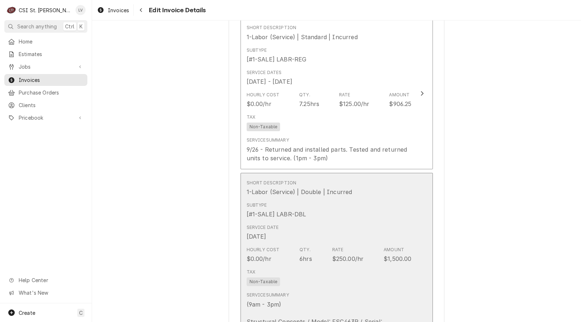
click at [286, 244] on div "Service Date Sep 5, 2025" at bounding box center [329, 232] width 165 height 22
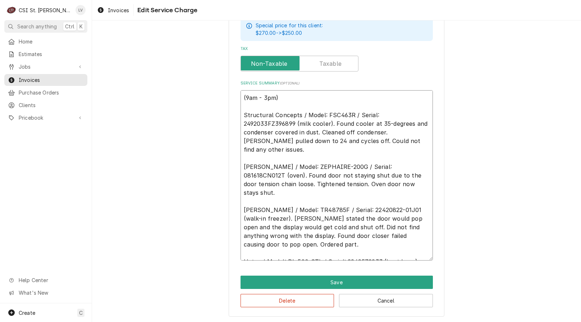
scroll to position [9, 0]
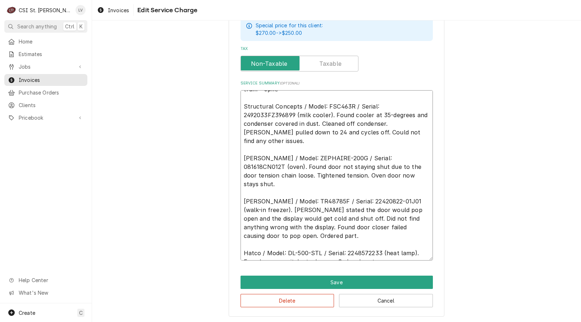
drag, startPoint x: 241, startPoint y: 97, endPoint x: 413, endPoint y: 255, distance: 233.8
click at [413, 255] on textarea "(9am - 3pm) Structural Concepts / Model: FSC463R / Serial: 2492033FZ396899 (mil…" at bounding box center [336, 175] width 192 height 170
type textarea "x"
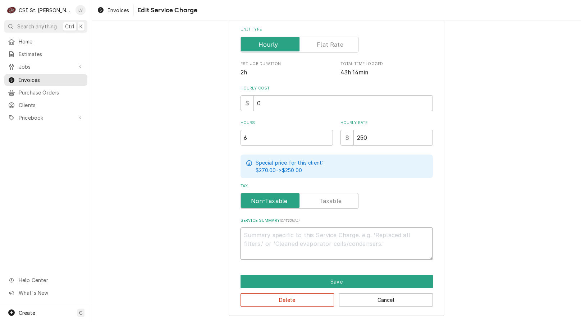
scroll to position [146, 0]
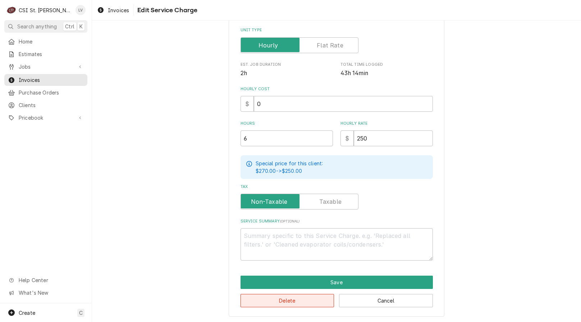
click at [301, 301] on button "Delete" at bounding box center [287, 300] width 94 height 13
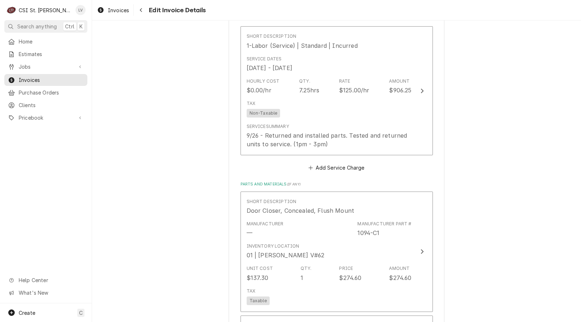
scroll to position [486, 0]
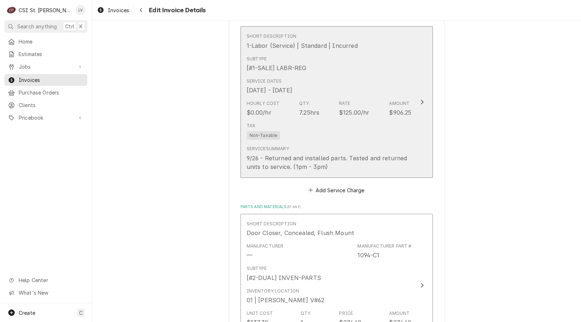
click at [322, 110] on div "Hourly Cost $0.00/hr Qty. 7.25hrs Rate $125.00/hr Amount $906.25" at bounding box center [329, 108] width 165 height 22
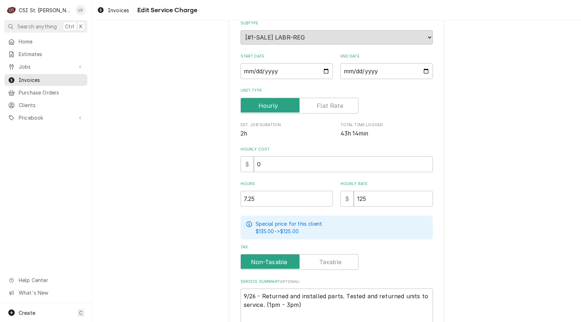
scroll to position [154, 0]
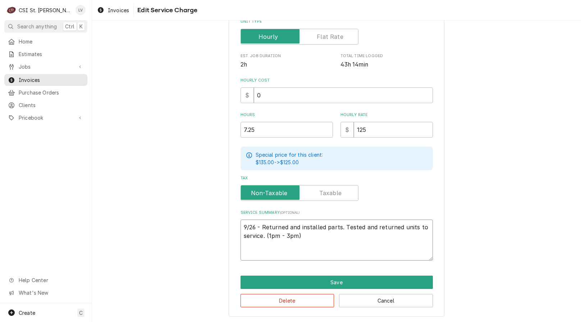
click at [252, 223] on textarea "9/26 - Returned and installed parts. Tested and returned units to service. (1pm…" at bounding box center [336, 240] width 192 height 41
paste textarea "(9am - 3pm) Structural Concepts / Model: FSC463R / Serial: 2492033FZ396899 (mil…"
type textarea "x"
type textarea "(9am - 3pm) Structural Concepts / Model: FSC463R / Serial: 2492033FZ396899 (mil…"
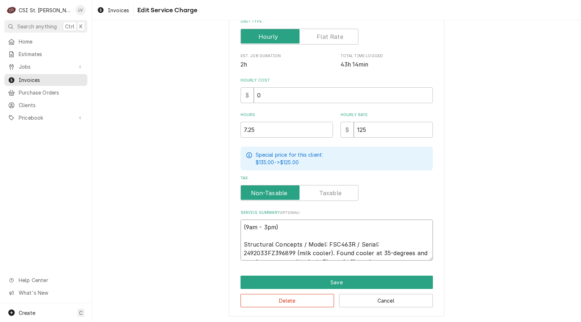
scroll to position [226, 0]
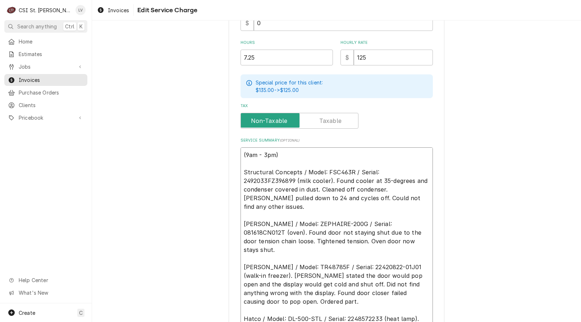
click at [243, 165] on textarea "(9am - 3pm) Structural Concepts / Model: FSC463R / Serial: 2492033FZ396899 (mil…" at bounding box center [336, 245] width 192 height 196
type textarea "x"
type textarea "(9am - 3pm) Structural Concepts / Model: FSC463R / Serial: 2492033FZ396899 (mil…"
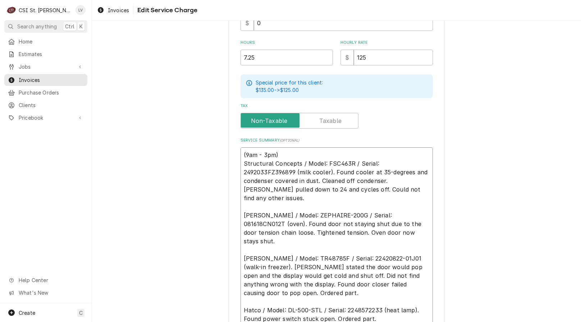
click at [240, 152] on textarea "(9am - 3pm) Structural Concepts / Model: FSC463R / Serial: 2492033FZ396899 (mil…" at bounding box center [336, 241] width 192 height 188
type textarea "x"
type textarea "0(9am - 3pm) Structural Concepts / Model: FSC463R / Serial: 2492033FZ396899 (mi…"
type textarea "x"
type textarea "09(9am - 3pm) Structural Concepts / Model: FSC463R / Serial: 2492033FZ396899 (m…"
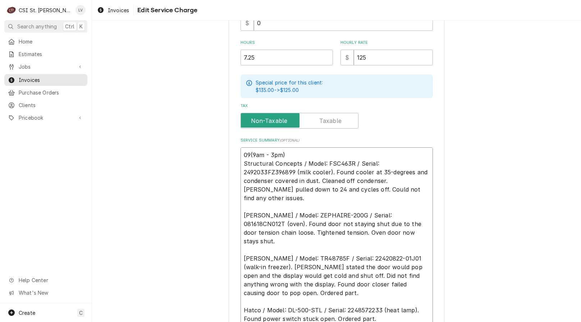
type textarea "x"
type textarea "0(9am - 3pm) Structural Concepts / Model: FSC463R / Serial: 2492033FZ396899 (mi…"
type textarea "x"
type textarea "(9am - 3pm) Structural Concepts / Model: FSC463R / Serial: 2492033FZ396899 (mil…"
type textarea "x"
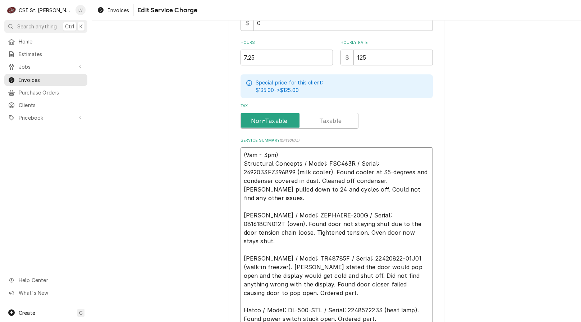
type textarea "9(9am - 3pm) Structural Concepts / Model: FSC463R / Serial: 2492033FZ396899 (mi…"
type textarea "x"
type textarea "9/(9am - 3pm) Structural Concepts / Model: FSC463R / Serial: 2492033FZ396899 (m…"
type textarea "x"
type textarea "9/5(9am - 3pm) Structural Concepts / Model: FSC463R / Serial: 2492033FZ396899 (…"
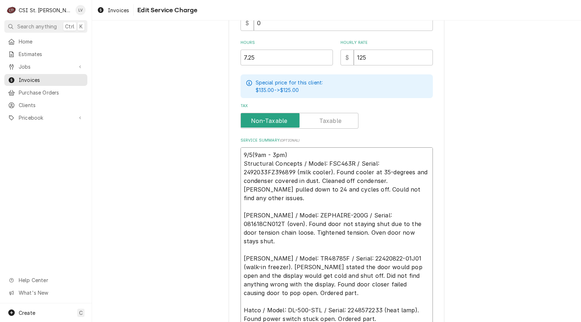
type textarea "x"
type textarea "9/5 (9am - 3pm) Structural Concepts / Model: FSC463R / Serial: 2492033FZ396899 …"
type textarea "x"
type textarea "9/5 -(9am - 3pm) Structural Concepts / Model: FSC463R / Serial: 2492033FZ396899…"
type textarea "x"
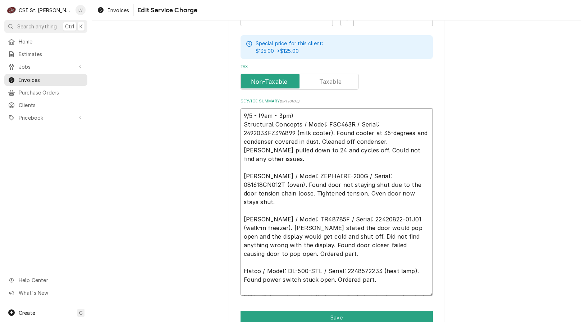
scroll to position [301, 0]
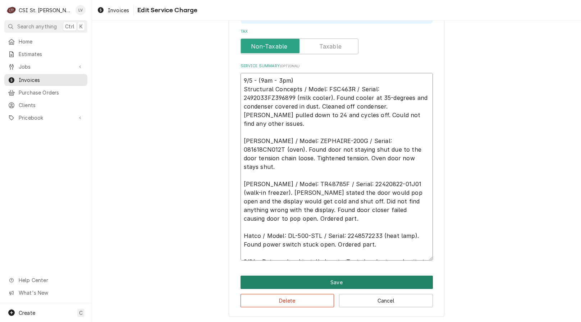
type textarea "9/5 - (9am - 3pm) Structural Concepts / Model: FSC463R / Serial: 2492033FZ39689…"
click at [327, 280] on button "Save" at bounding box center [336, 282] width 192 height 13
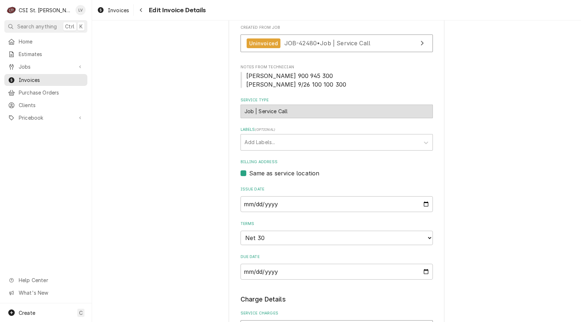
scroll to position [190, 0]
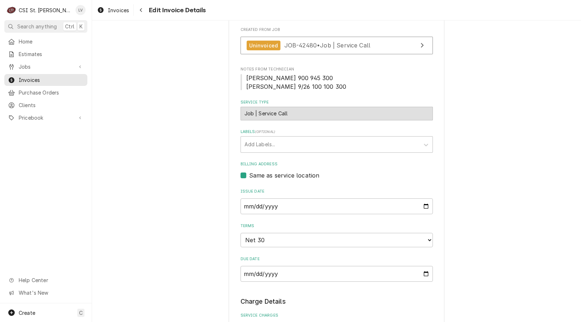
click at [272, 77] on span "Ryan 900 945 300 Ryan 9/26 100 100 300" at bounding box center [296, 82] width 100 height 16
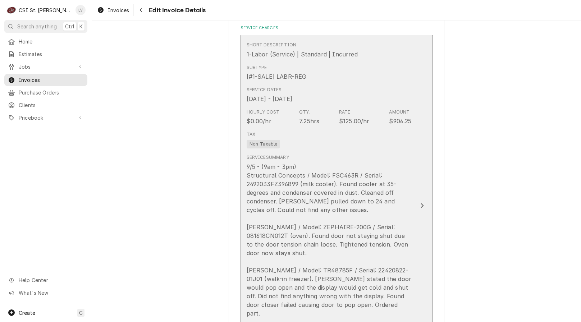
click at [306, 220] on div "9/5 - (9am - 3pm) Structural Concepts / Model: FSC463R / Serial: 2492033FZ39689…" at bounding box center [329, 265] width 165 height 207
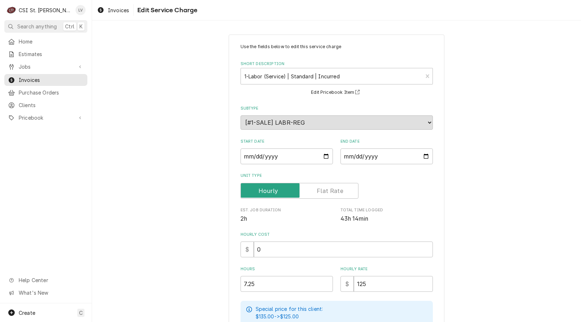
scroll to position [180, 0]
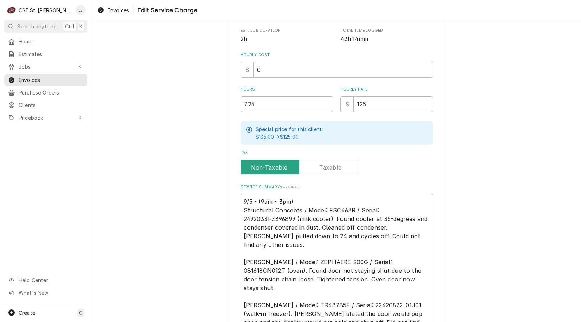
click at [260, 201] on textarea "9/5 - (9am - 3pm) Structural Concepts / Model: FSC463R / Serial: 2492033FZ39689…" at bounding box center [336, 288] width 192 height 188
type textarea "x"
type textarea "9/5 - (9:am - 3pm) Structural Concepts / Model: FSC463R / Serial: 2492033FZ3968…"
type textarea "x"
type textarea "9/5 - (9:4am - 3pm) Structural Concepts / Model: FSC463R / Serial: 2492033FZ396…"
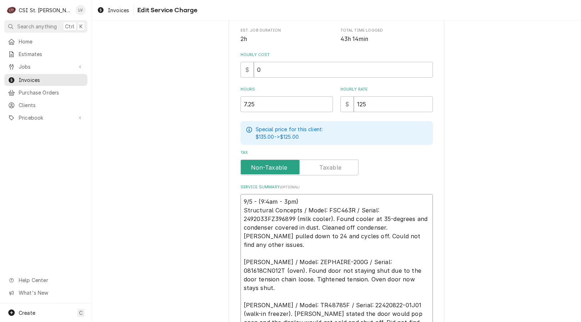
type textarea "x"
type textarea "9/5 - (9:45am - 3pm) Structural Concepts / Model: FSC463R / Serial: 2492033FZ39…"
drag, startPoint x: 505, startPoint y: 219, endPoint x: 509, endPoint y: 219, distance: 4.3
click at [509, 219] on div "Use the fields below to edit this service charge Short Description 1-Labor (Ser…" at bounding box center [336, 146] width 489 height 596
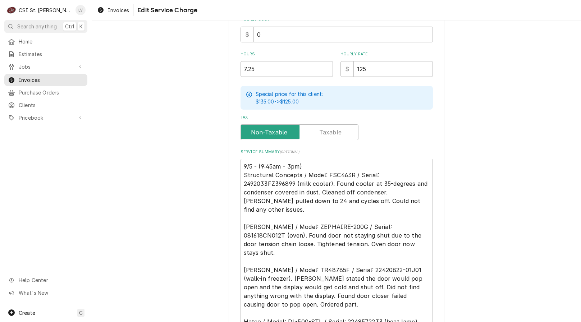
scroll to position [301, 0]
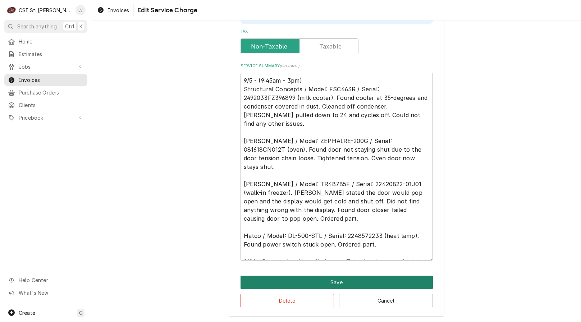
click at [358, 280] on button "Save" at bounding box center [336, 282] width 192 height 13
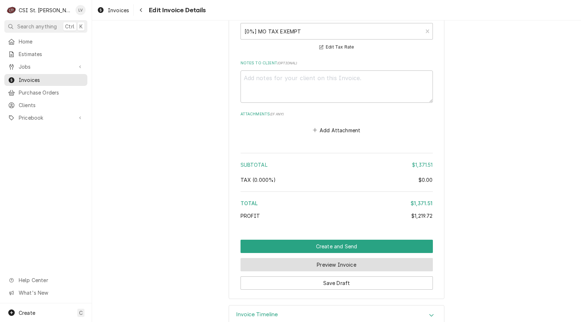
click at [316, 258] on button "Preview Invoice" at bounding box center [336, 264] width 192 height 13
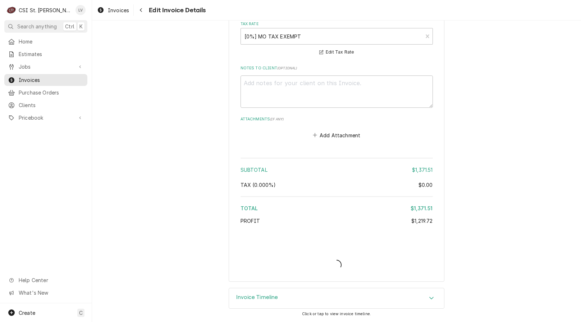
scroll to position [1457, 0]
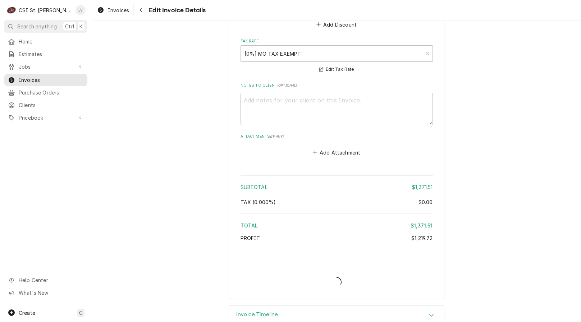
type textarea "x"
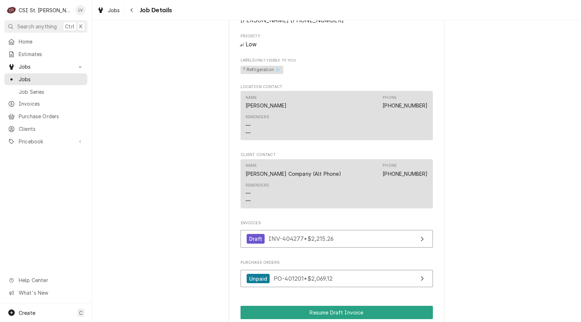
scroll to position [791, 0]
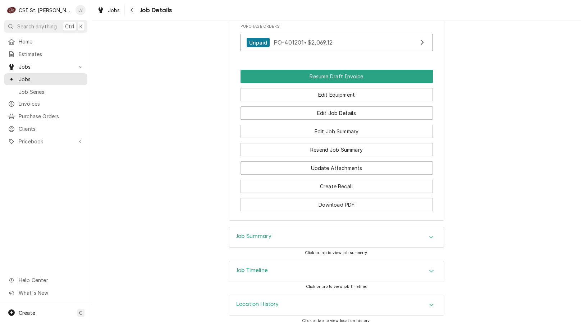
click at [298, 266] on div "Job Timeline" at bounding box center [336, 271] width 215 height 20
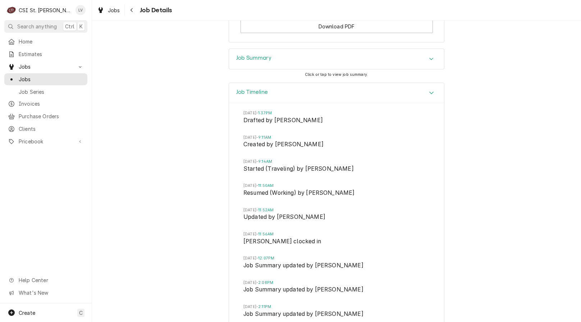
scroll to position [956, 0]
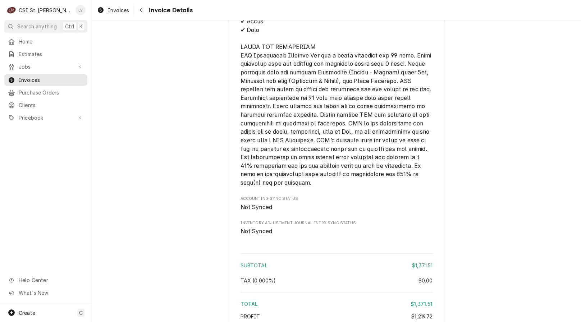
scroll to position [1530, 0]
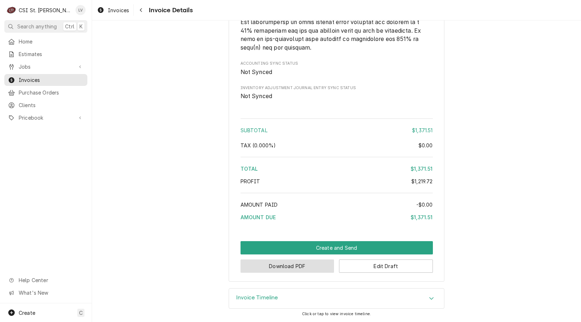
click at [285, 265] on button "Download PDF" at bounding box center [287, 266] width 94 height 13
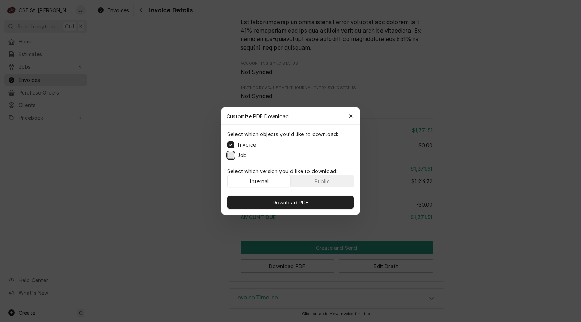
click at [231, 154] on button "Job" at bounding box center [230, 155] width 7 height 7
click at [289, 201] on span "Download PDF" at bounding box center [290, 203] width 39 height 8
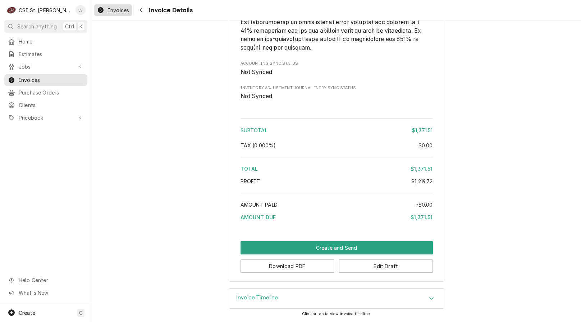
click at [107, 10] on div "Invoices" at bounding box center [113, 10] width 35 height 9
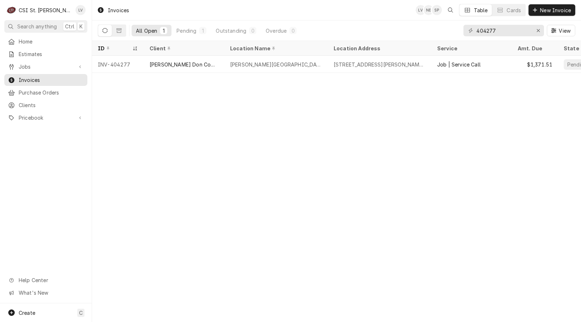
drag, startPoint x: 229, startPoint y: 137, endPoint x: 301, endPoint y: 112, distance: 75.8
click at [229, 137] on div "Invoices LV NB SP Table Cards New Invoice All Open 1 Pending 1 Outstanding 0 Ov…" at bounding box center [336, 161] width 489 height 322
drag, startPoint x: 505, startPoint y: 28, endPoint x: 454, endPoint y: 29, distance: 51.1
click at [454, 29] on div "All Open 1 Pending 1 Outstanding 0 Overdue 0 404277 View" at bounding box center [336, 30] width 477 height 20
click at [143, 118] on div "Invoices LV NB SP Table Cards New Invoice All Open 1 Pending 1 Outstanding 0 Ov…" at bounding box center [336, 161] width 489 height 322
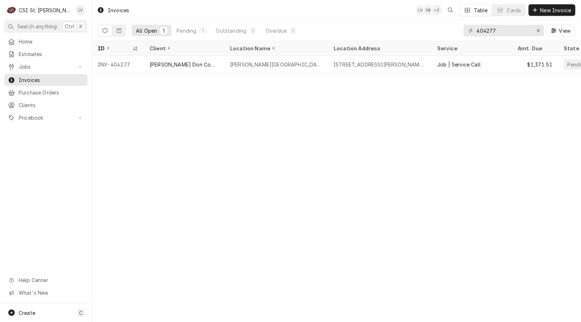
click at [198, 142] on div "Invoices LV NB + 2 Table Cards New Invoice All Open 1 Pending 1 Outstanding 0 O…" at bounding box center [336, 161] width 489 height 322
drag, startPoint x: 505, startPoint y: 30, endPoint x: 482, endPoint y: 36, distance: 23.4
click at [478, 36] on input "404277" at bounding box center [503, 31] width 54 height 12
type input "404507"
drag, startPoint x: 166, startPoint y: 64, endPoint x: 168, endPoint y: 87, distance: 22.7
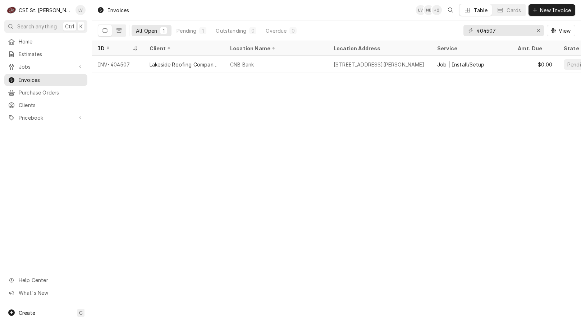
click at [166, 65] on div "Lakeside Roofing Company, Inc." at bounding box center [184, 65] width 69 height 8
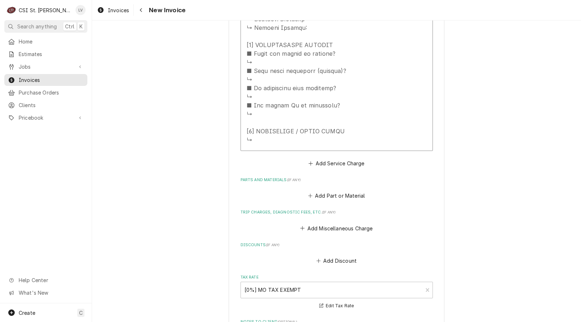
scroll to position [1150, 0]
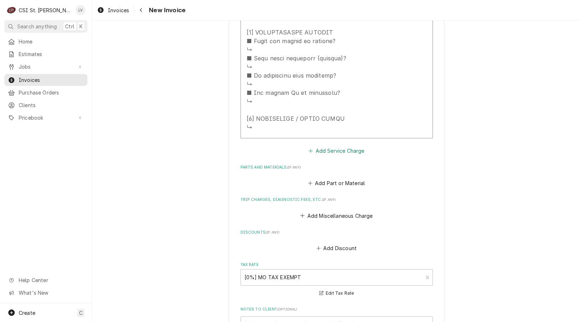
click at [337, 153] on button "Add Service Charge" at bounding box center [336, 151] width 58 height 10
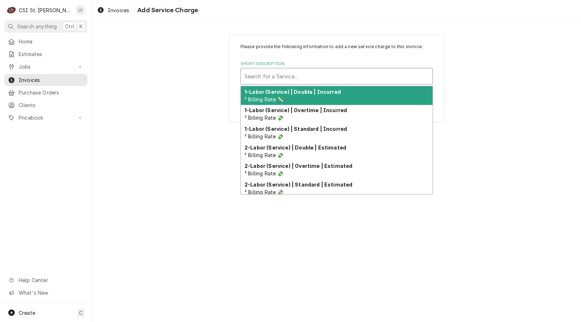
click at [274, 80] on div "Short Description" at bounding box center [336, 76] width 184 height 13
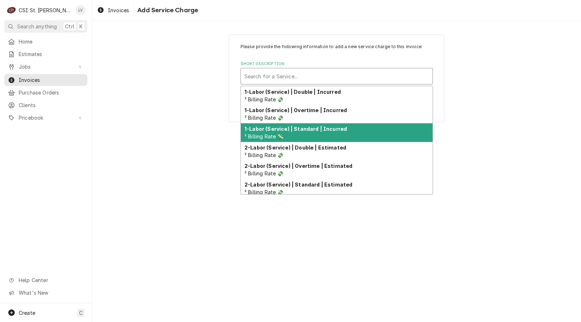
click at [272, 129] on strong "1-Labor (Service) | Standard | Incurred" at bounding box center [295, 129] width 102 height 6
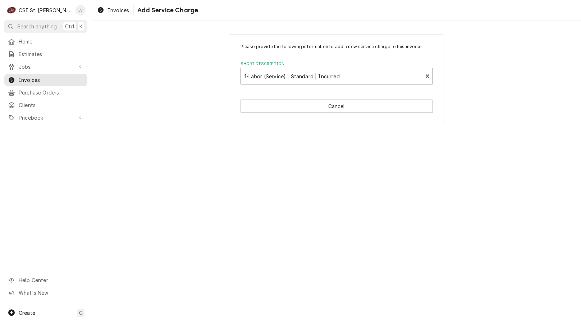
type textarea "x"
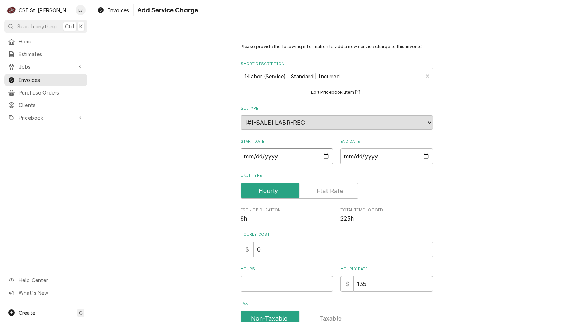
click at [245, 158] on input "Start Date" at bounding box center [286, 156] width 92 height 16
type input "0002-09-29"
type textarea "x"
type input "0020-09-29"
type textarea "x"
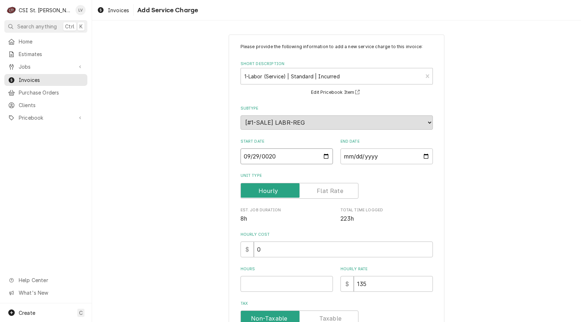
type input "0202-09-29"
type textarea "x"
type input "2025-09-29"
type textarea "x"
type input "0002-10-03"
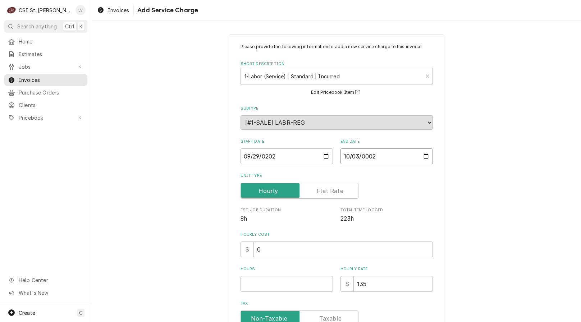
type textarea "x"
type input "0020-10-03"
type textarea "x"
type input "0202-10-03"
type textarea "x"
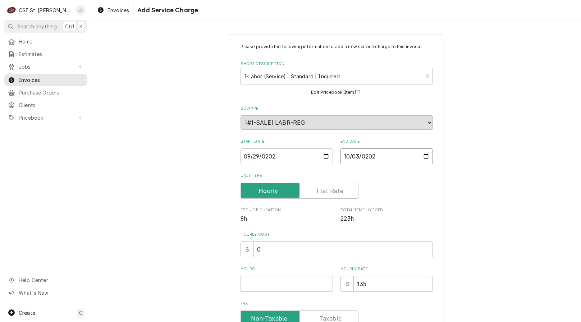
type input "2025-10-03"
click at [251, 285] on input "Hours" at bounding box center [286, 284] width 92 height 16
type textarea "x"
type input "3"
type textarea "x"
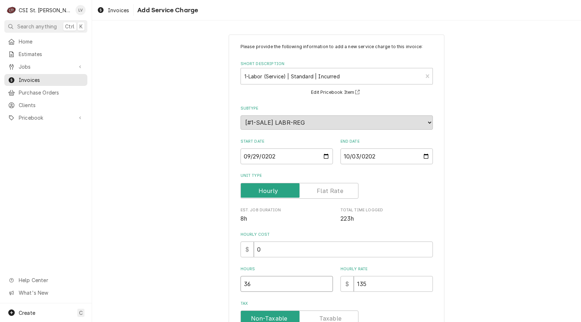
type input "36"
click at [186, 266] on div "Please provide the following information to add a new service charge to this in…" at bounding box center [336, 229] width 489 height 402
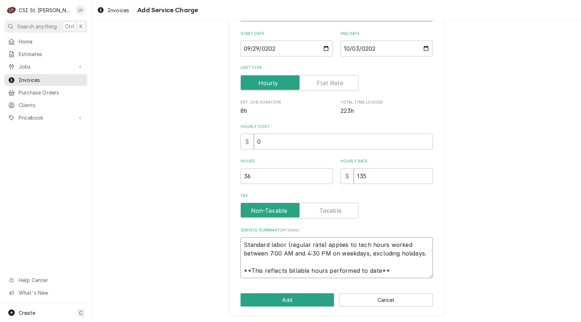
scroll to position [9, 0]
drag, startPoint x: 240, startPoint y: 245, endPoint x: 409, endPoint y: 274, distance: 170.6
click at [409, 276] on textarea "Standard labor (regular rate) applies to tech hours worked between 7:00 AM and …" at bounding box center [336, 257] width 192 height 41
paste textarea "Disconnected gas, electric, and duct work. Assisted roofers with moving RTUs. S…"
type textarea "x"
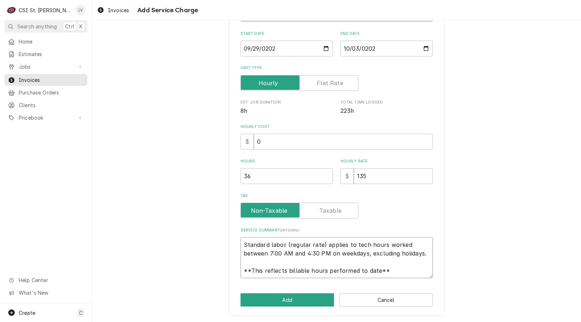
type textarea "Disconnected gas, electric, and duct work. Assisted roofers with moving RTUs. S…"
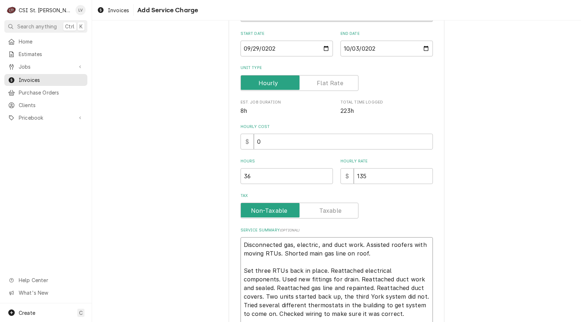
scroll to position [0, 0]
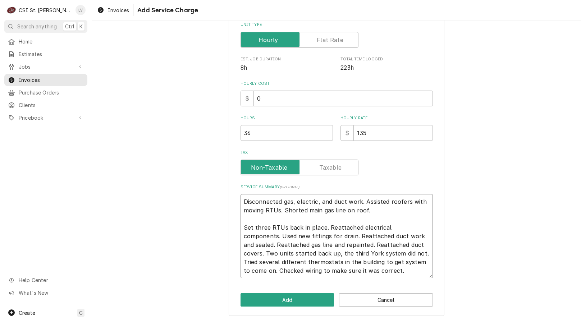
type textarea "x"
type textarea "Disconnected gas, electric, and duct work. Assisted roofers with moving RTUs. S…"
click at [304, 302] on button "Add" at bounding box center [287, 299] width 94 height 13
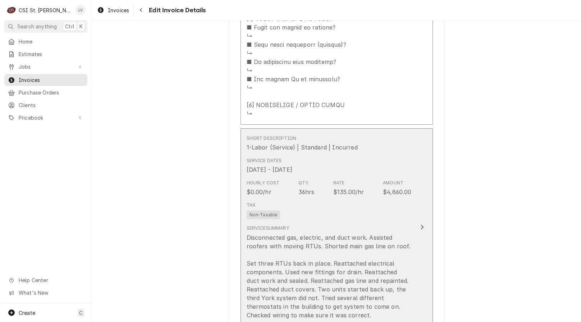
scroll to position [1164, 0]
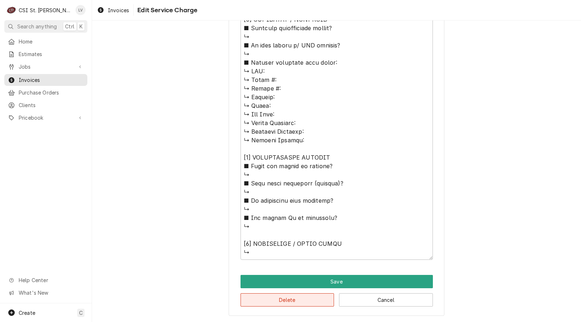
click at [294, 303] on button "Delete" at bounding box center [287, 299] width 94 height 13
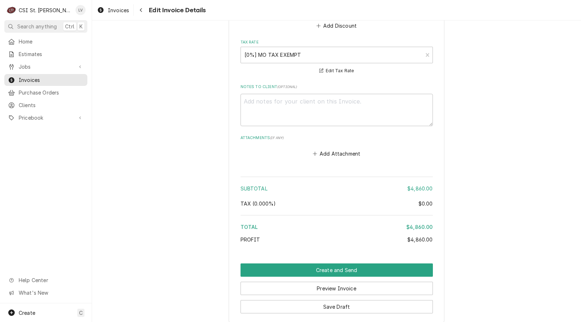
scroll to position [1073, 0]
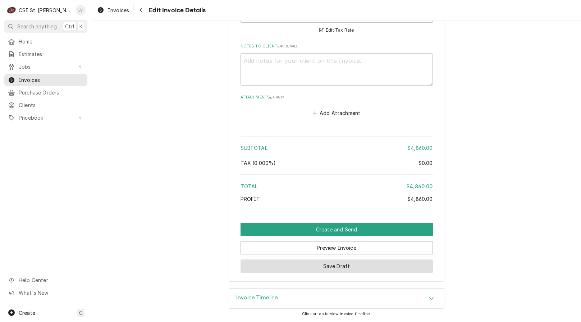
click at [319, 270] on button "Save Draft" at bounding box center [336, 266] width 192 height 13
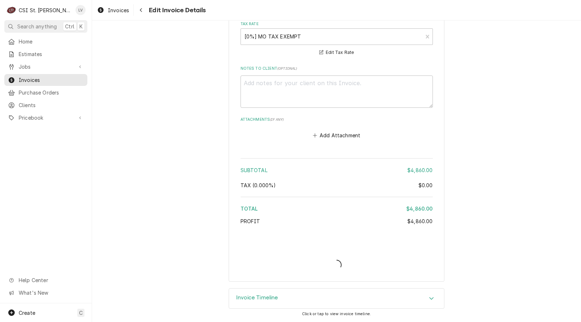
scroll to position [1158, 0]
type textarea "x"
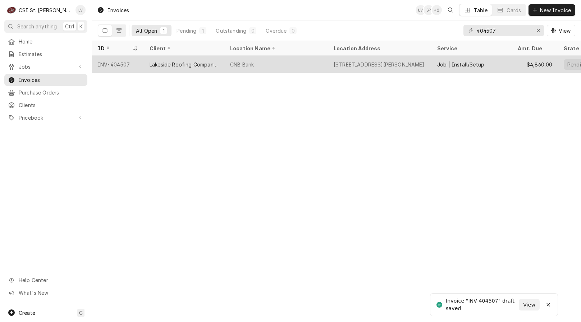
click at [205, 66] on div "Lakeside Roofing Company, Inc." at bounding box center [184, 65] width 69 height 8
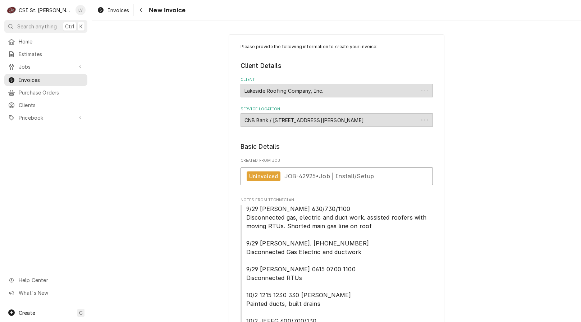
type textarea "x"
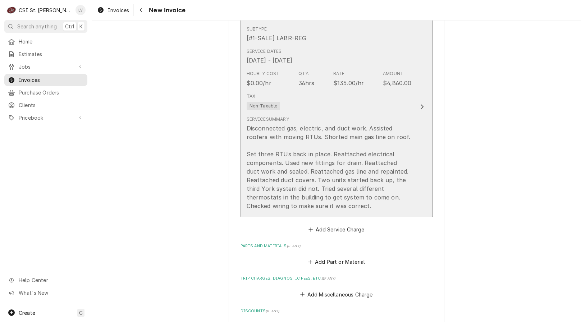
scroll to position [1007, 0]
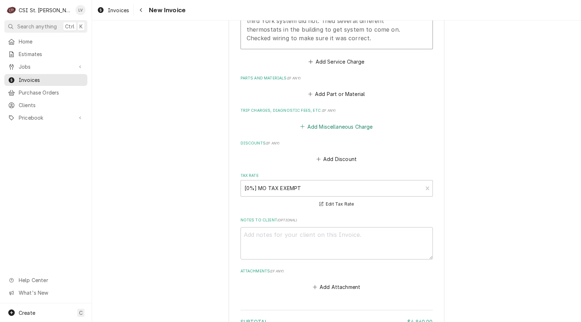
click at [333, 125] on button "Add Miscellaneous Charge" at bounding box center [336, 127] width 75 height 10
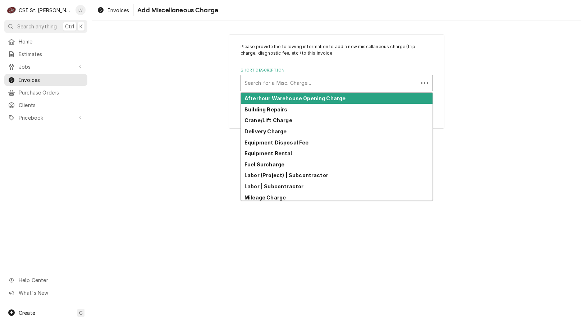
click at [271, 82] on div "Short Description" at bounding box center [329, 83] width 170 height 13
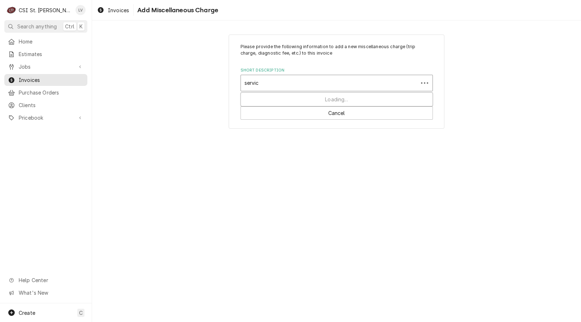
type input "service"
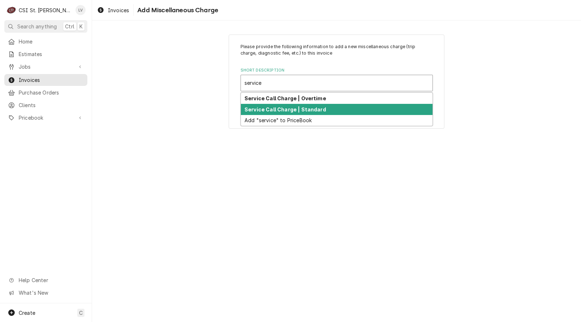
click at [266, 107] on strong "Service Call Charge | Standard" at bounding box center [285, 109] width 82 height 6
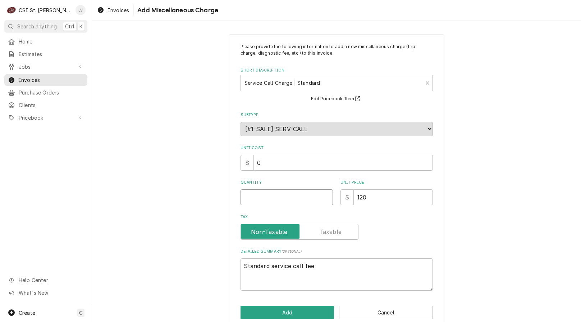
click at [253, 199] on input "Quantity" at bounding box center [286, 197] width 92 height 16
type textarea "x"
type input "1"
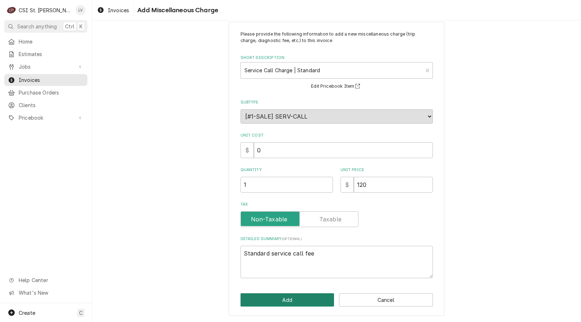
click at [288, 300] on button "Add" at bounding box center [287, 299] width 94 height 13
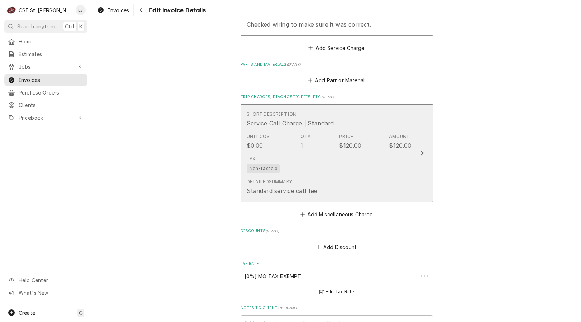
scroll to position [1020, 0]
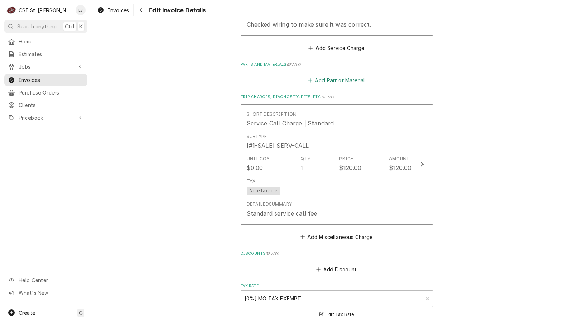
click at [335, 79] on button "Add Part or Material" at bounding box center [336, 80] width 59 height 10
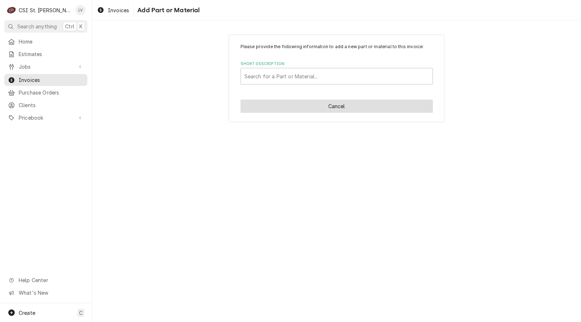
click at [316, 113] on button "Cancel" at bounding box center [336, 106] width 192 height 13
type textarea "x"
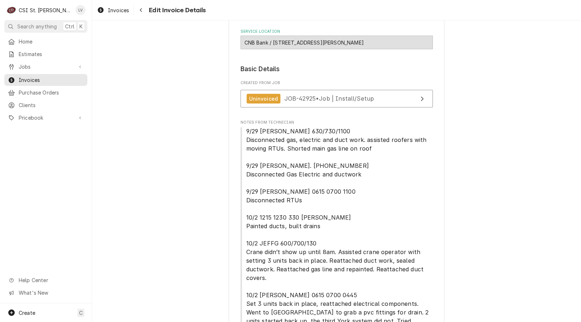
scroll to position [5, 0]
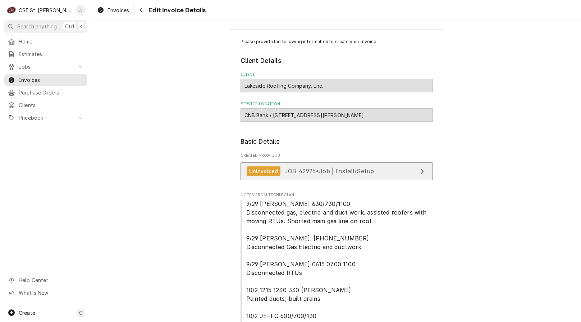
click at [317, 174] on span "JOB-42925 • Job | Install/Setup" at bounding box center [329, 171] width 90 height 7
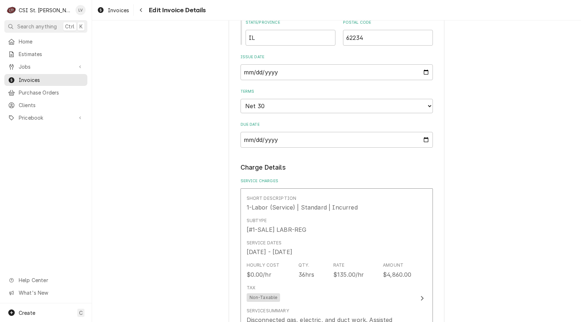
scroll to position [796, 0]
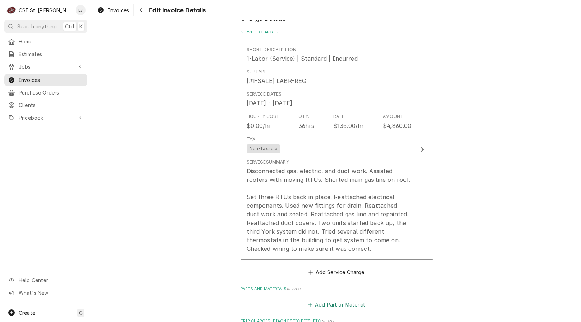
click at [337, 306] on button "Add Part or Material" at bounding box center [336, 305] width 59 height 10
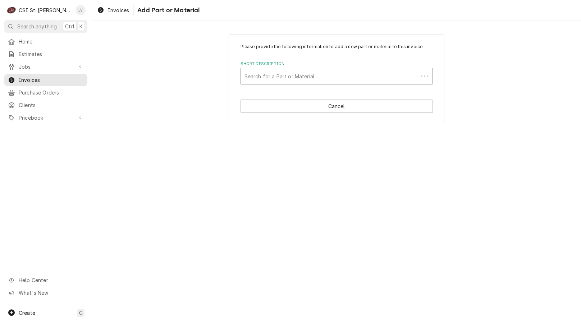
click at [288, 76] on div "Short Description" at bounding box center [329, 76] width 170 height 13
type input "misc. part"
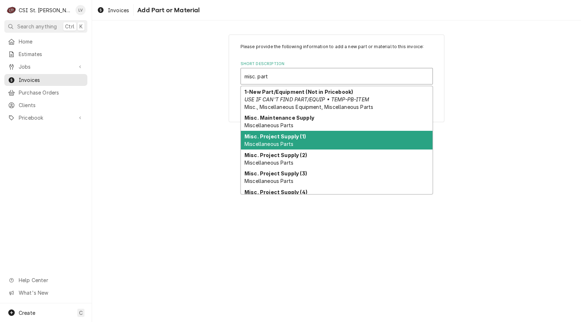
click at [325, 142] on div "Misc. Project Supply (1) Miscellaneous Parts" at bounding box center [337, 140] width 192 height 19
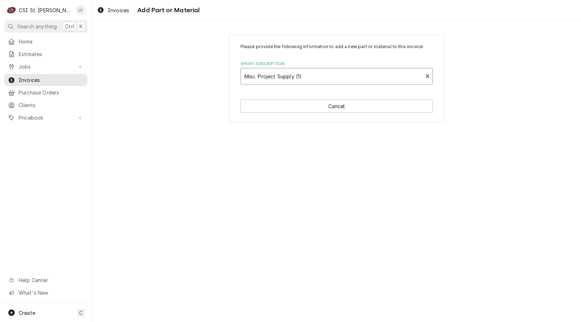
type textarea "x"
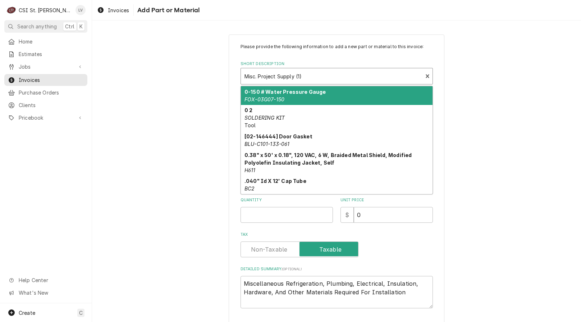
click at [310, 77] on div "Short Description" at bounding box center [331, 76] width 175 height 13
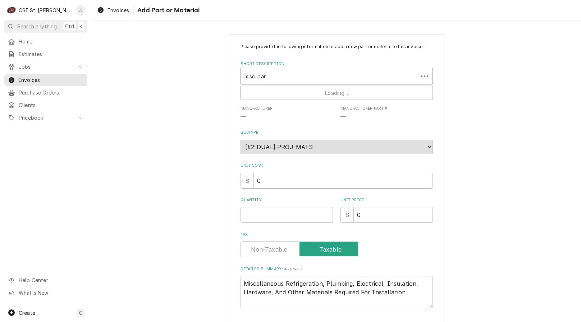
type input "misc. part"
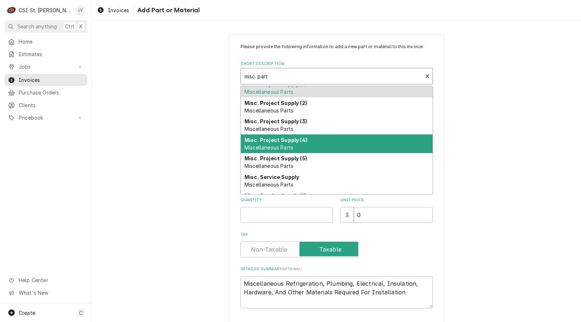
scroll to position [42, 0]
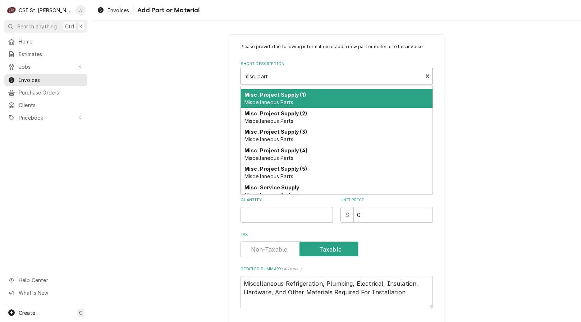
drag, startPoint x: 317, startPoint y: 100, endPoint x: 329, endPoint y: 179, distance: 79.7
click at [317, 101] on div "Misc. Project Supply (1) Miscellaneous Parts" at bounding box center [337, 98] width 192 height 19
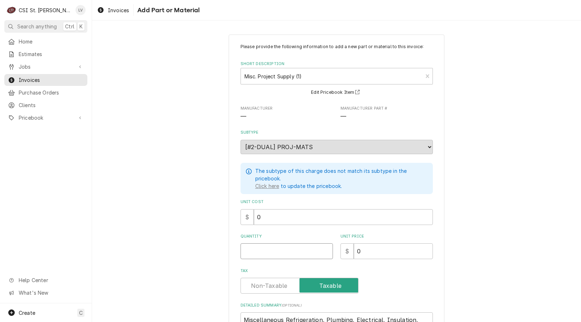
click at [274, 250] on input "Quantity" at bounding box center [286, 251] width 92 height 16
type textarea "x"
type input "1"
type textarea "x"
type input "1"
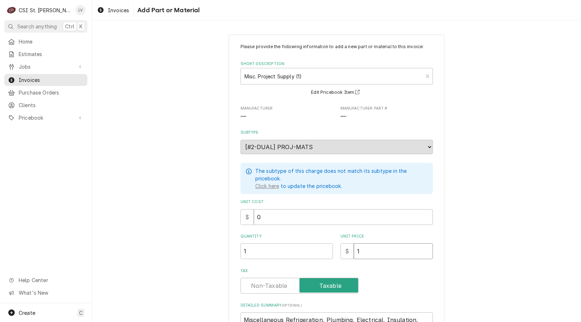
type textarea "x"
type input "17"
type textarea "x"
type input "176"
type textarea "x"
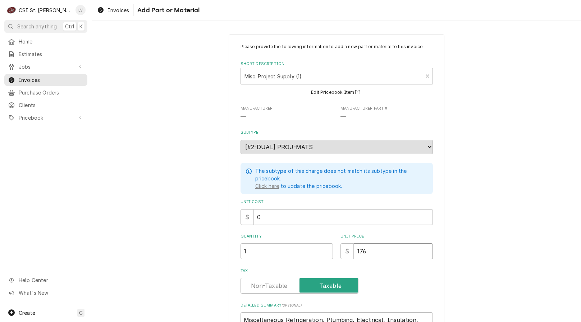
type input "176.9"
type textarea "x"
type input "176.98"
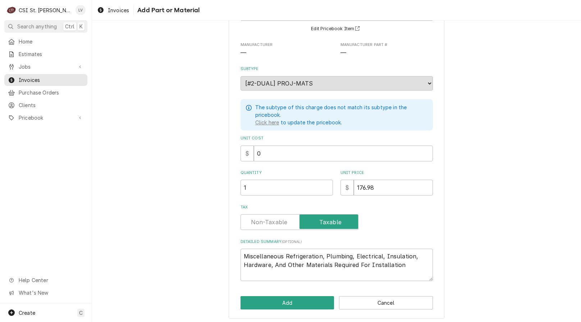
scroll to position [65, 0]
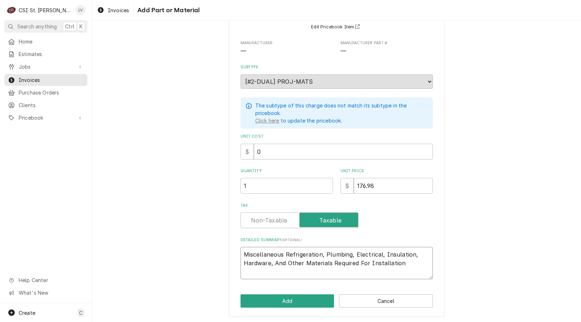
drag, startPoint x: 404, startPoint y: 265, endPoint x: 189, endPoint y: 229, distance: 217.8
click at [191, 231] on div "Please provide the following information to add a new part or material to this …" at bounding box center [336, 143] width 489 height 361
paste textarea "640291 MEGGCP2 2 CS COUPLING W/ STOP W/ HNBR PxP GAS 25026 MEGGCP2 2 CS"
type textarea "x"
type textarea "640291 MEGGCP2 2 CS COUPLING W/ STOP W/ HNBR PxP GAS 25026 MEGGCP2 2 CS"
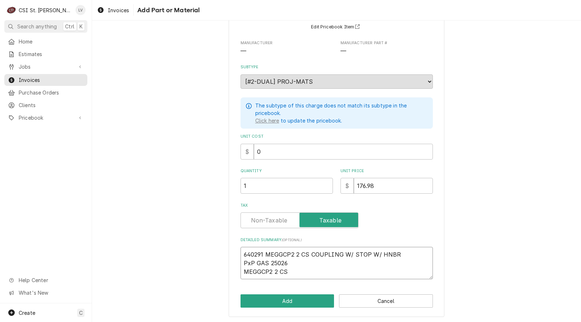
type textarea "x"
type textarea "640291 MEGGCP2 2 CS COUPLING W/ STOP W/ HNBR PxP GAS 25026 MEGGCP2 2 C"
type textarea "x"
type textarea "640291 MEGGCP2 2 CS COUPLING W/ STOP W/ HNBR PxP GAS 25026 MEGGCP2 2"
type textarea "x"
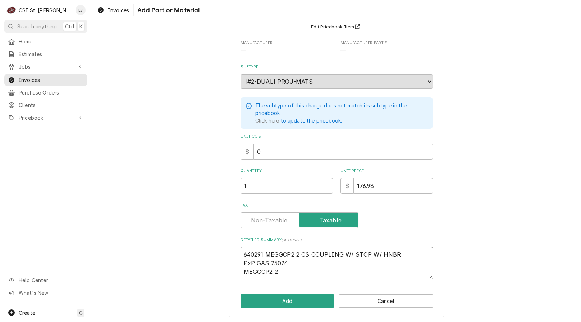
type textarea "640291 MEGGCP2 2 CS COUPLING W/ STOP W/ HNBR PxP GAS 25026 MEGGCP2 2"
type textarea "x"
type textarea "640291 MEGGCP2 2 CS COUPLING W/ STOP W/ HNBR PxP GAS 25026 MEGGCP2"
type textarea "x"
type textarea "640291 MEGGCP2 2 CS COUPLING W/ STOP W/ HNBR PxP GAS 25026 MEGGCP2"
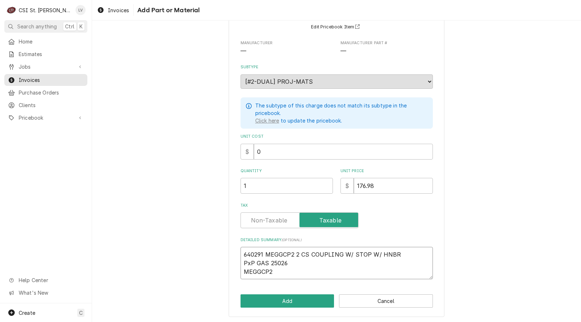
type textarea "x"
type textarea "640291 MEGGCP2 2 CS COUPLING W/ STOP W/ HNBR PxP GAS 25026 MEGGCP"
type textarea "x"
type textarea "640291 MEGGCP2 2 CS COUPLING W/ STOP W/ HNBR PxP GAS 25026 MEGGC"
type textarea "x"
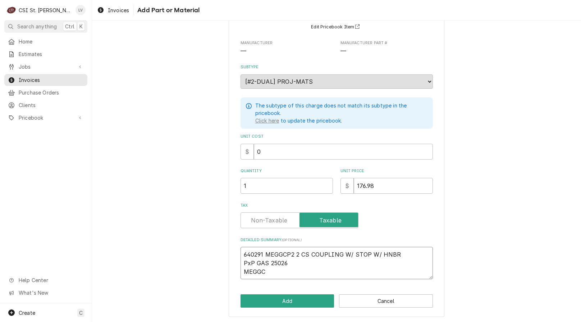
type textarea "640291 MEGGCP2 2 CS COUPLING W/ STOP W/ HNBR PxP GAS 25026 MEGG"
type textarea "x"
type textarea "640291 MEGGCP2 2 CS COUPLING W/ STOP W/ HNBR PxP GAS 25026 MEG"
type textarea "x"
type textarea "640291 MEGGCP2 2 CS COUPLING W/ STOP W/ HNBR PxP GAS 25026 ME"
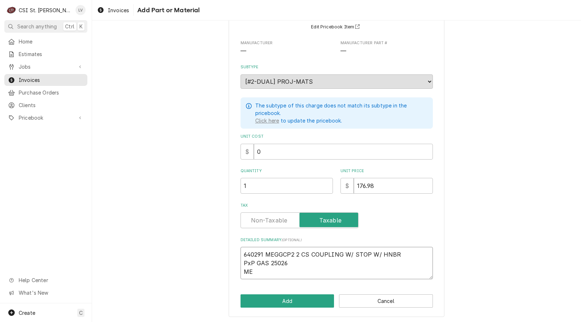
type textarea "x"
type textarea "640291 MEGGCP2 2 CS COUPLING W/ STOP W/ HNBR PxP GAS 25026 M"
type textarea "x"
type textarea "640291 MEGGCP2 2 CS COUPLING W/ STOP W/ HNBR PxP GAS 25026"
type textarea "x"
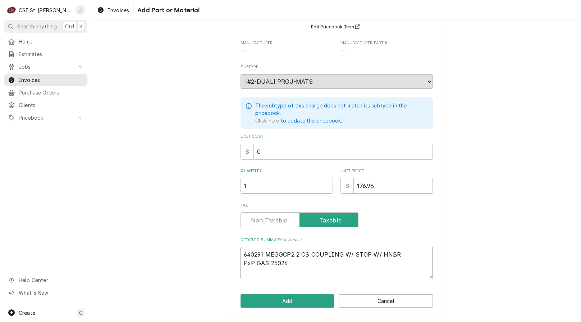
type textarea "640291 MEGGCP2 2 CS COUPLING W/ STOP W/ HNBR PxP GAS 25026"
click at [398, 252] on textarea "640291 MEGGCP2 2 CS COUPLING W/ STOP W/ HNBR PxP GAS 25026" at bounding box center [336, 263] width 192 height 32
type textarea "x"
type textarea "640291 MEGGCP2 2 CS COUPLING W/ STOP W/ HNBR PxP GAS 25026"
type textarea "x"
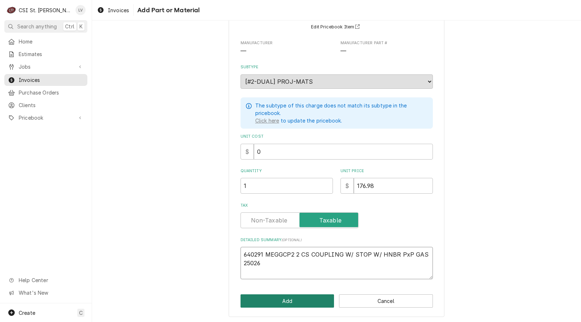
type textarea "640291 MEGGCP2 2 CS COUPLING W/ STOP W/ HNBR PxP GAS 25026"
click at [295, 301] on button "Add" at bounding box center [287, 300] width 94 height 13
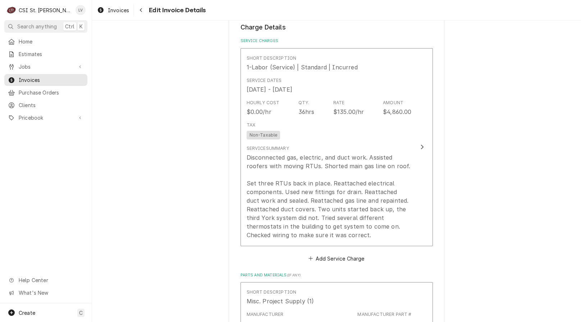
scroll to position [787, 0]
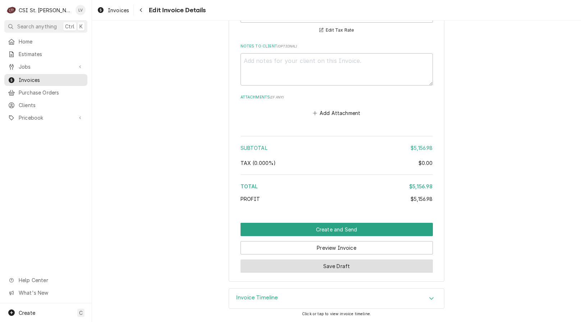
click at [312, 271] on button "Save Draft" at bounding box center [336, 266] width 192 height 13
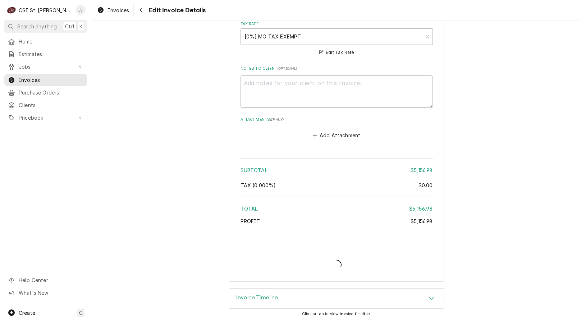
scroll to position [1437, 0]
type textarea "x"
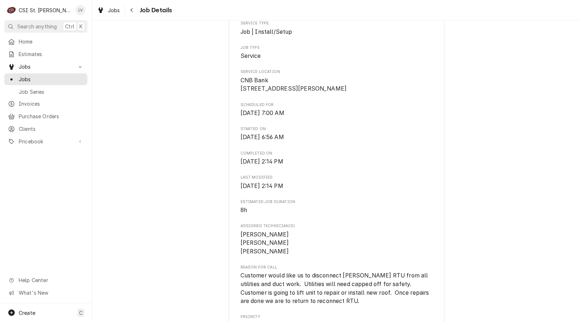
scroll to position [324, 0]
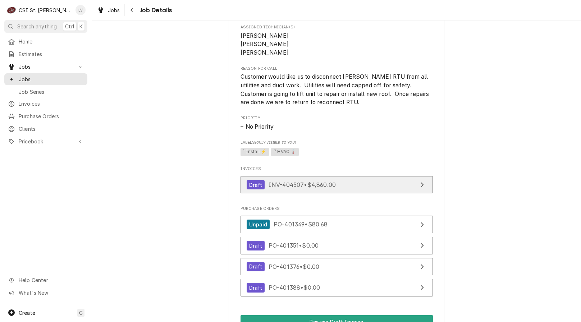
click at [304, 188] on span "INV-404507 • $4,860.00" at bounding box center [302, 184] width 67 height 7
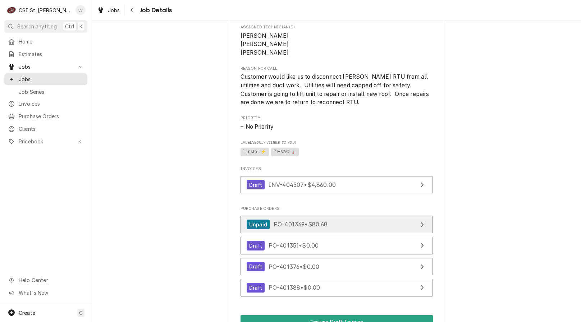
click at [283, 228] on span "PO-401349 • $80.68" at bounding box center [301, 224] width 54 height 7
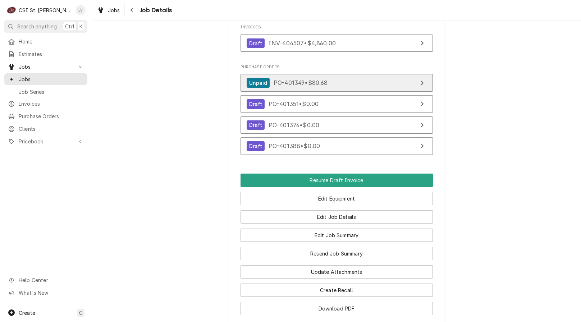
scroll to position [467, 0]
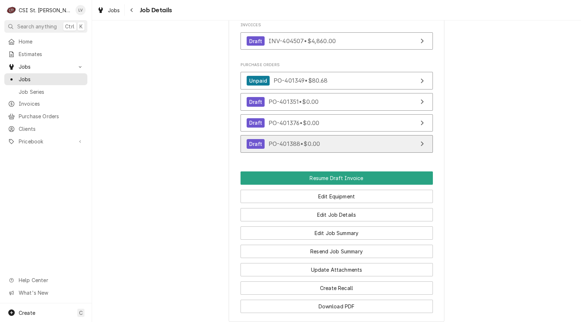
click at [310, 147] on span "PO-401388 • $0.00" at bounding box center [294, 143] width 51 height 7
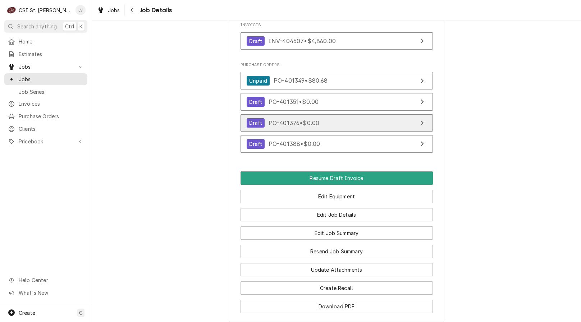
click at [287, 126] on span "PO-401376 • $0.00" at bounding box center [294, 122] width 51 height 7
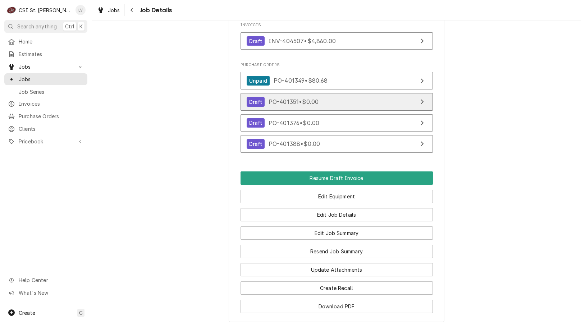
click at [280, 105] on span "PO-401351 • $0.00" at bounding box center [294, 101] width 50 height 7
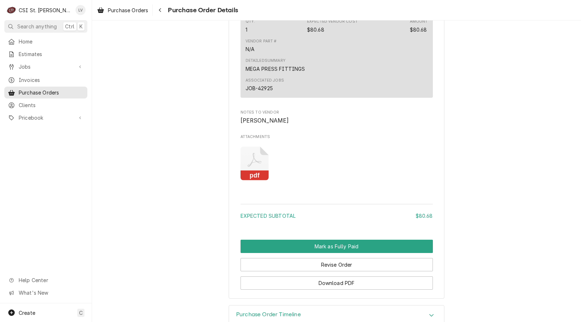
scroll to position [611, 0]
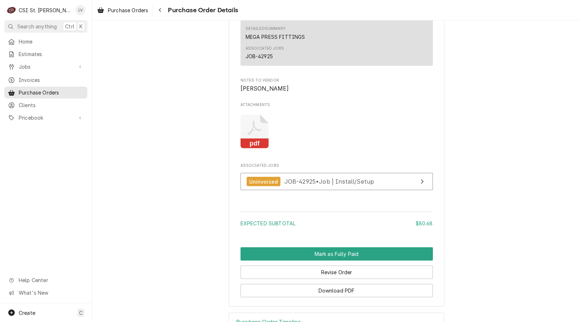
click at [255, 149] on rect "Attachments" at bounding box center [254, 144] width 28 height 10
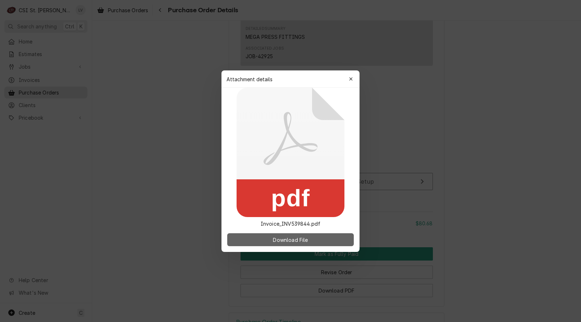
click at [290, 241] on span "Download File" at bounding box center [290, 240] width 38 height 8
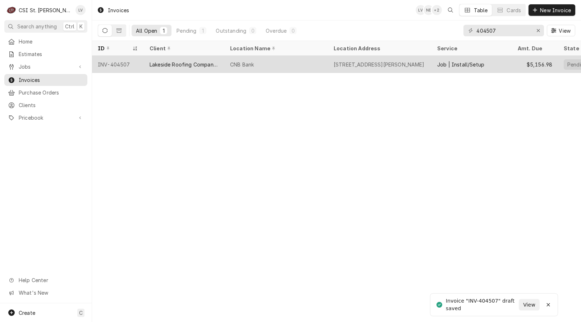
click at [165, 59] on div "Lakeside Roofing Company, Inc." at bounding box center [184, 64] width 81 height 17
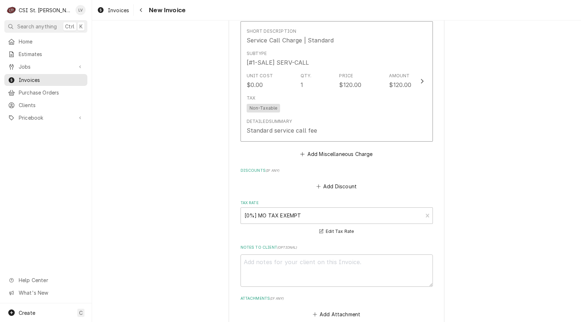
scroll to position [1294, 0]
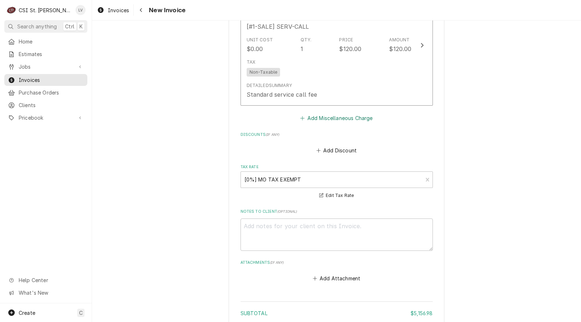
click at [325, 116] on button "Add Miscellaneous Charge" at bounding box center [336, 118] width 75 height 10
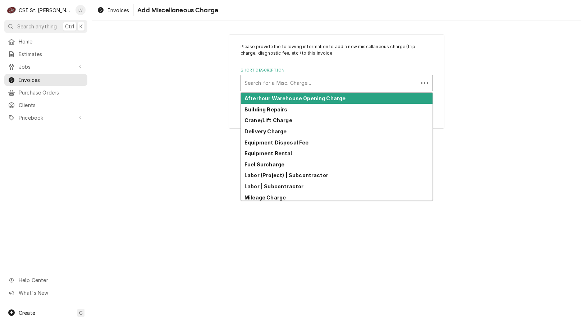
click at [274, 84] on div "Short Description" at bounding box center [329, 83] width 170 height 13
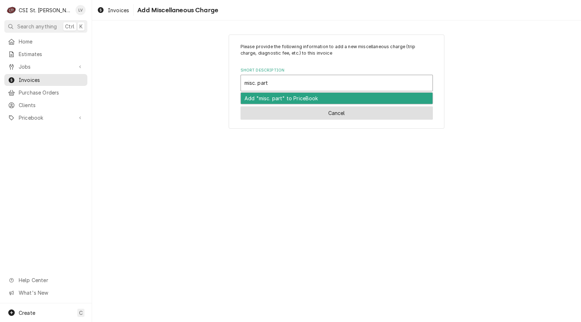
type input "misc. part"
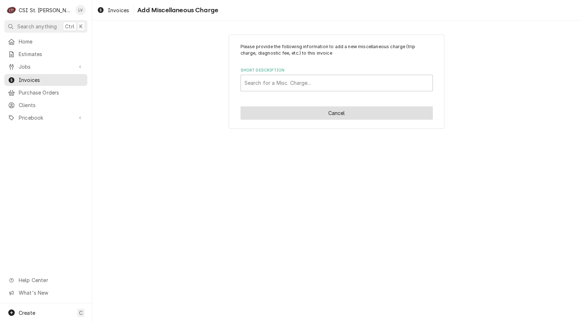
click at [285, 113] on button "Cancel" at bounding box center [336, 112] width 192 height 13
type textarea "x"
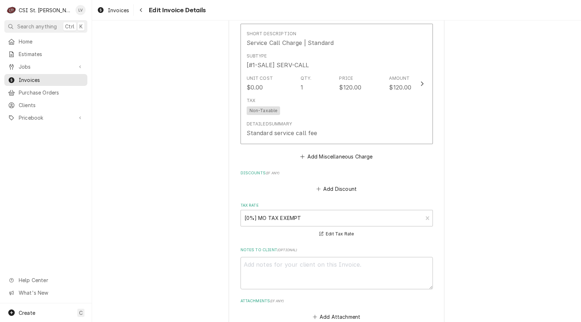
scroll to position [1137, 0]
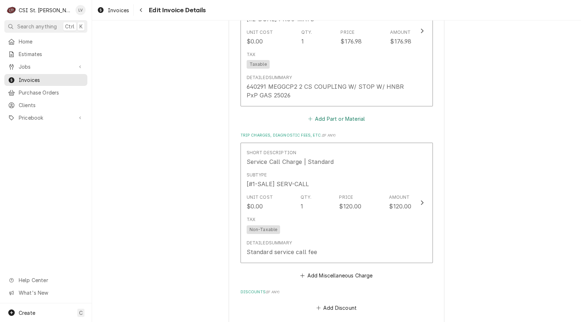
click at [337, 120] on button "Add Part or Material" at bounding box center [336, 119] width 59 height 10
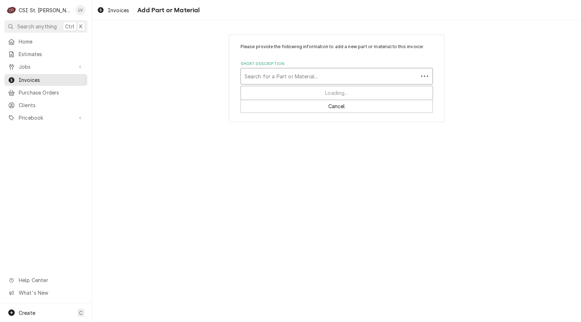
click at [264, 74] on div "Short Description" at bounding box center [329, 76] width 170 height 13
type input "misc. part"
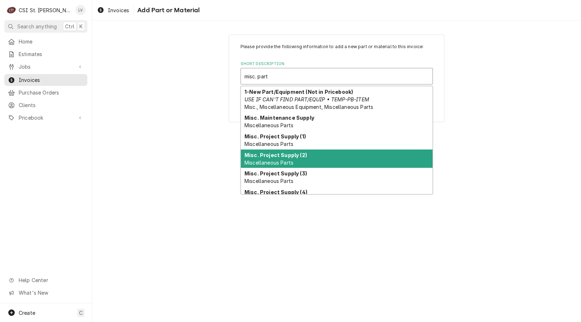
click at [258, 160] on span "Miscellaneous Parts" at bounding box center [268, 163] width 49 height 6
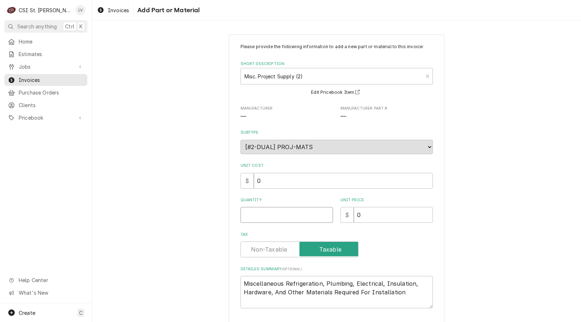
click at [246, 216] on input "Quantity" at bounding box center [286, 215] width 92 height 16
type textarea "x"
type input "1"
type textarea "x"
type input "2"
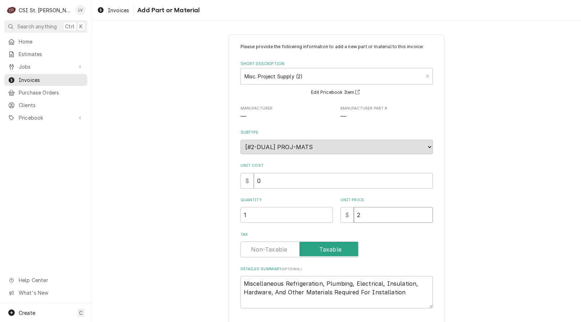
type textarea "x"
type input "21"
type textarea "x"
type input "21.7"
type textarea "x"
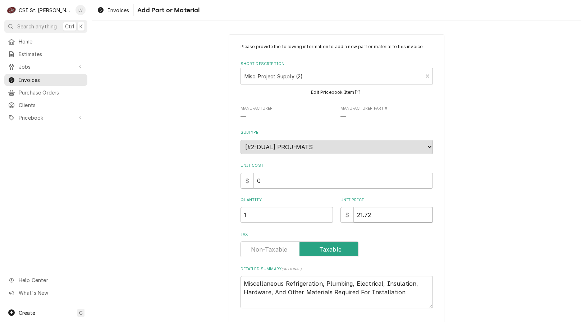
type input "21.72"
drag, startPoint x: 395, startPoint y: 298, endPoint x: 184, endPoint y: 257, distance: 215.0
click at [184, 257] on div "Please provide the following information to add a new part or material to this …" at bounding box center [336, 190] width 489 height 324
paste textarea "1"X3/4" PVC [DEMOGRAPHIC_DATA] ADAPTER MPTXS"
type textarea "x"
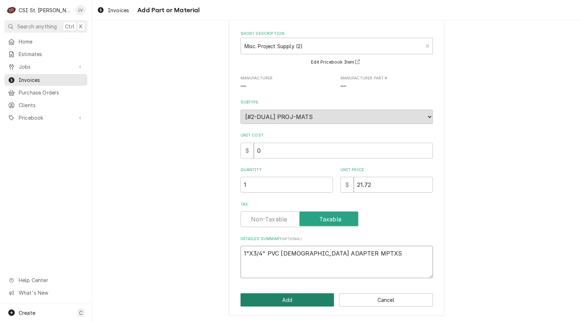
type textarea "1"X3/4" PVC [DEMOGRAPHIC_DATA] ADAPTER MPTXS"
click at [307, 300] on button "Add" at bounding box center [287, 299] width 94 height 13
type textarea "x"
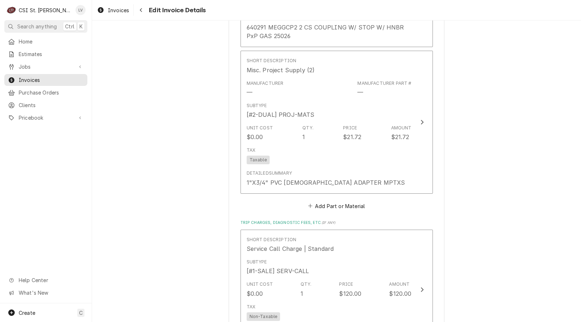
scroll to position [1209, 0]
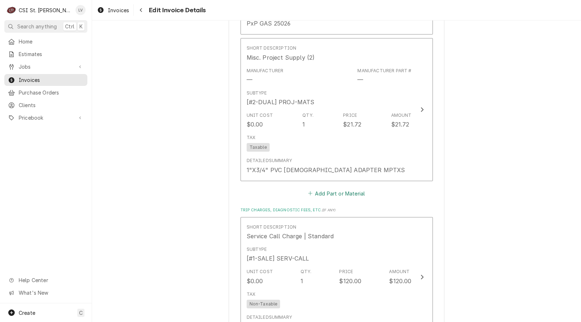
click at [330, 193] on button "Add Part or Material" at bounding box center [336, 193] width 59 height 10
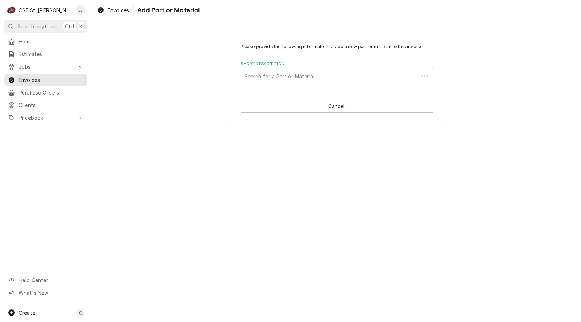
click at [257, 75] on div "Short Description" at bounding box center [329, 76] width 170 height 13
type input "misc. part"
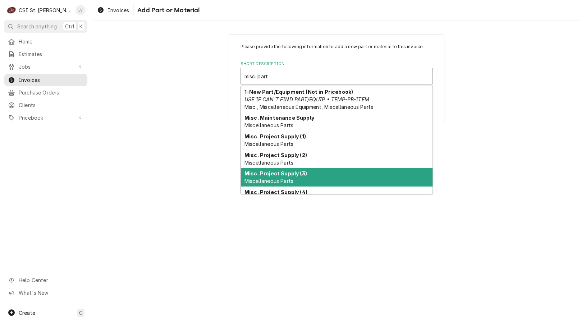
click at [279, 175] on strong "Misc. Project Supply (3)" at bounding box center [275, 173] width 63 height 6
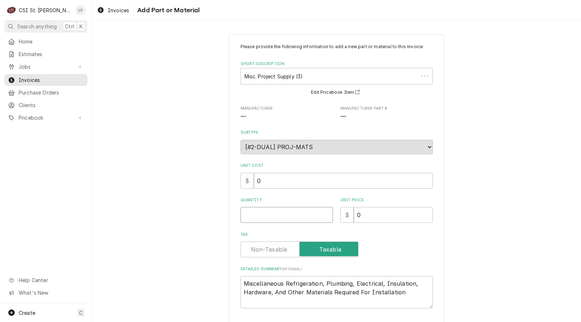
click at [249, 219] on input "Quantity" at bounding box center [286, 215] width 92 height 16
type textarea "x"
type input "1"
type textarea "x"
type input "2"
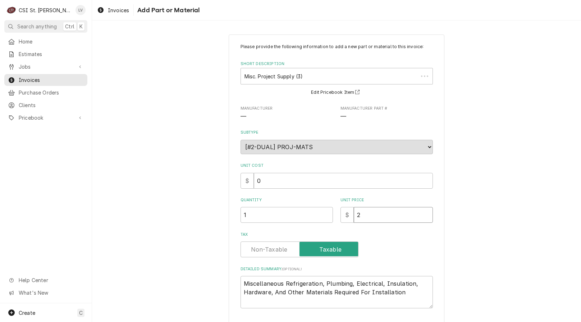
type textarea "x"
type input "29"
type textarea "x"
type input "290"
type textarea "x"
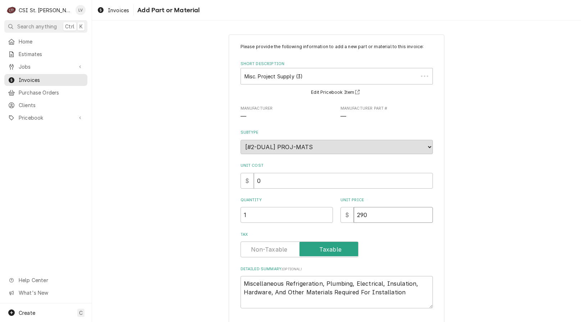
type input "290.3"
type textarea "x"
type input "290.32"
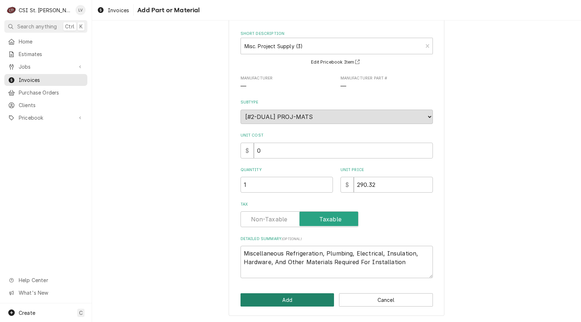
click at [296, 302] on button "Add" at bounding box center [287, 299] width 94 height 13
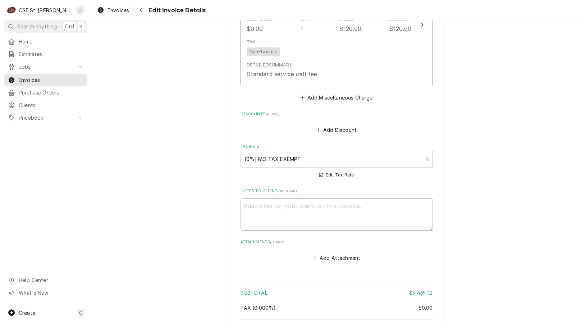
scroll to position [1769, 0]
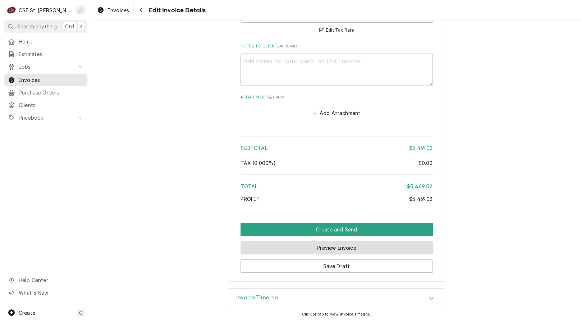
click at [353, 248] on button "Preview Invoice" at bounding box center [336, 247] width 192 height 13
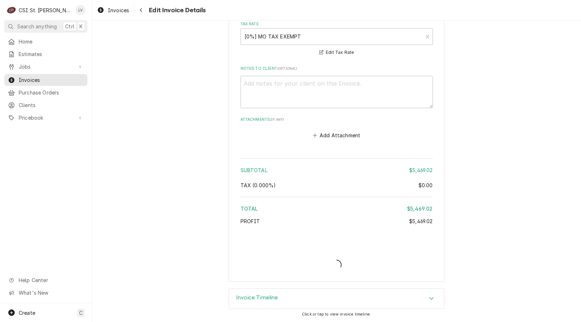
scroll to position [1747, 0]
type textarea "x"
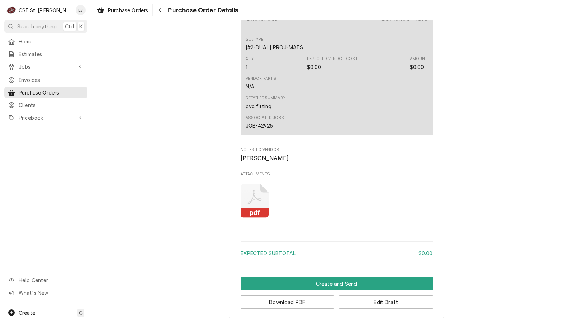
scroll to position [431, 0]
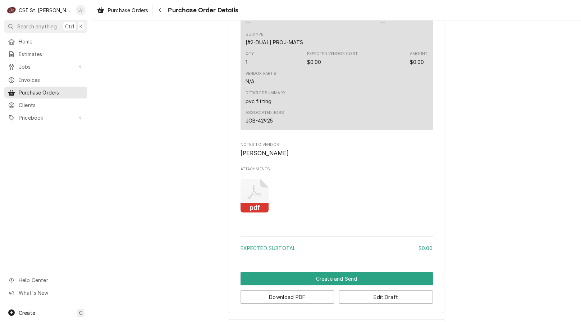
click at [252, 211] on icon "pdf" at bounding box center [254, 196] width 28 height 34
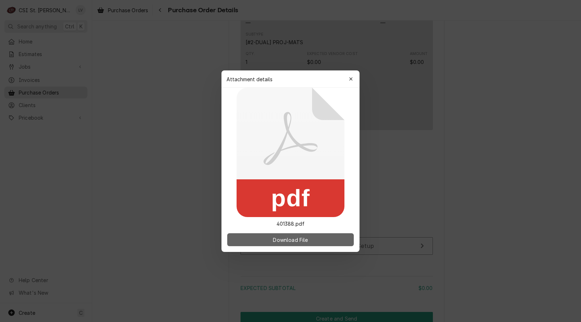
click at [308, 238] on span "Download File" at bounding box center [290, 240] width 38 height 8
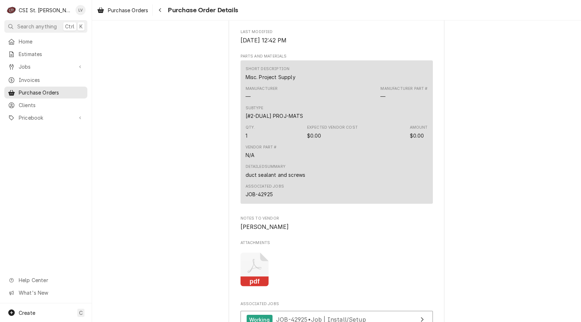
scroll to position [503, 0]
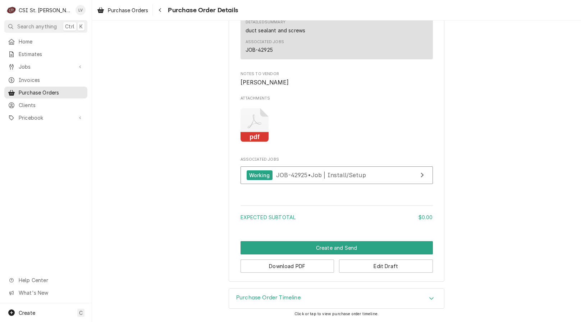
click at [261, 142] on rect "Attachments" at bounding box center [254, 137] width 28 height 10
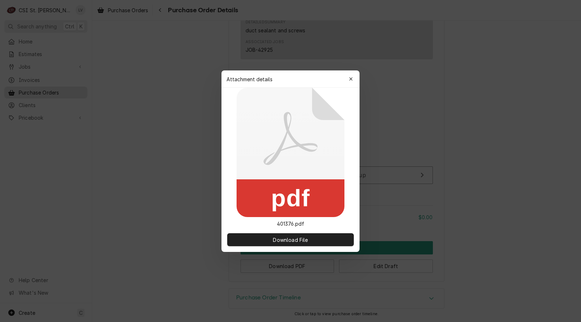
click at [308, 189] on rect at bounding box center [291, 198] width 108 height 38
click at [319, 240] on button "Download File" at bounding box center [290, 239] width 127 height 13
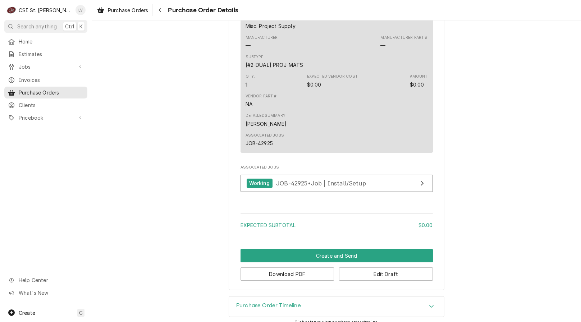
scroll to position [439, 0]
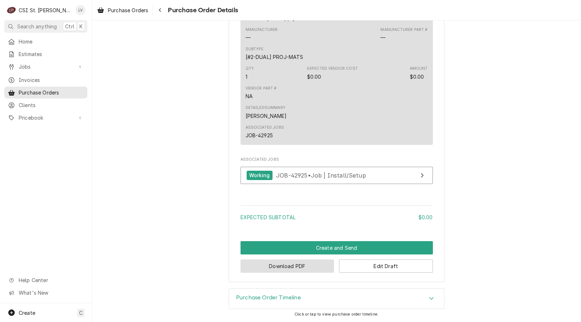
click at [282, 267] on button "Download PDF" at bounding box center [287, 266] width 94 height 13
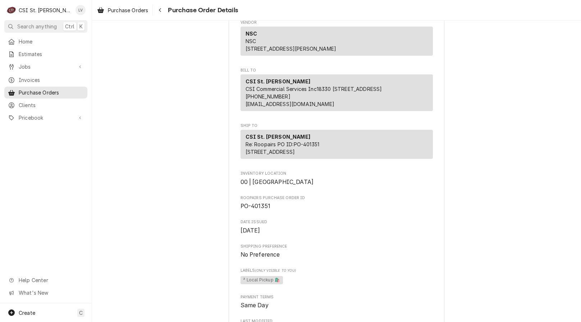
scroll to position [0, 0]
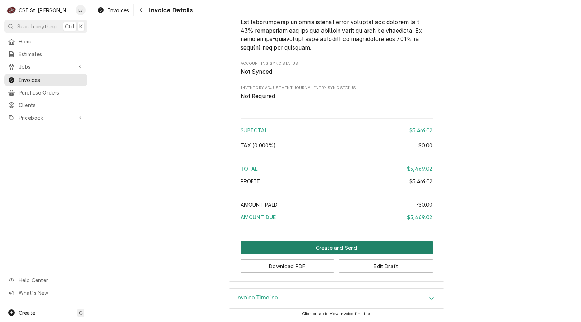
scroll to position [1493, 0]
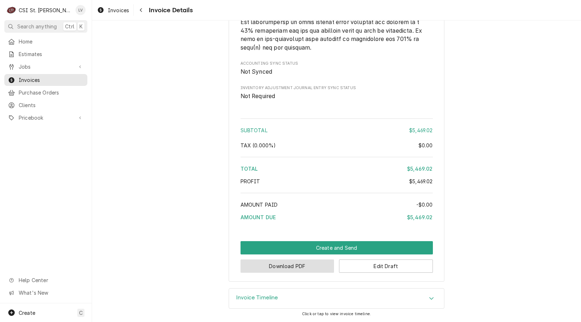
click at [296, 268] on button "Download PDF" at bounding box center [287, 266] width 94 height 13
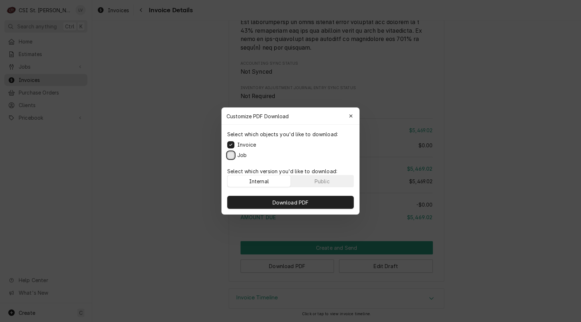
drag, startPoint x: 232, startPoint y: 156, endPoint x: 238, endPoint y: 162, distance: 8.9
click at [233, 156] on button "Job" at bounding box center [230, 155] width 7 height 7
click at [270, 204] on button "Download PDF" at bounding box center [290, 202] width 127 height 13
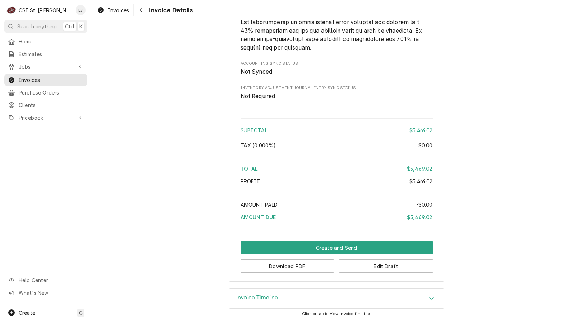
drag, startPoint x: 142, startPoint y: 176, endPoint x: 141, endPoint y: 156, distance: 19.8
click at [113, 10] on span "Invoices" at bounding box center [118, 10] width 21 height 8
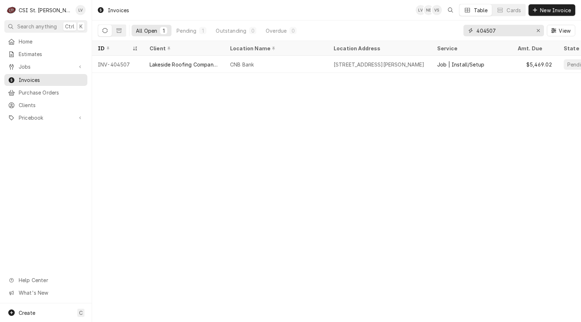
drag, startPoint x: 486, startPoint y: 39, endPoint x: 495, endPoint y: 35, distance: 9.2
click at [487, 39] on div "404507 View" at bounding box center [519, 30] width 112 height 20
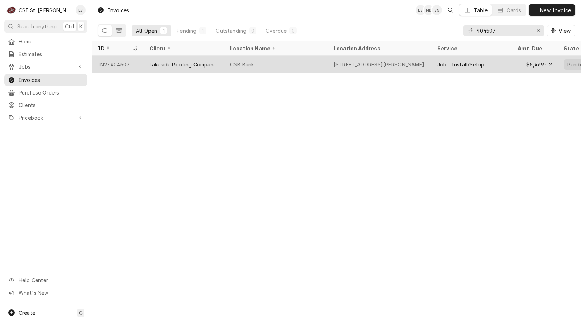
click at [224, 66] on div "Lakeside Roofing Company, Inc." at bounding box center [184, 64] width 81 height 17
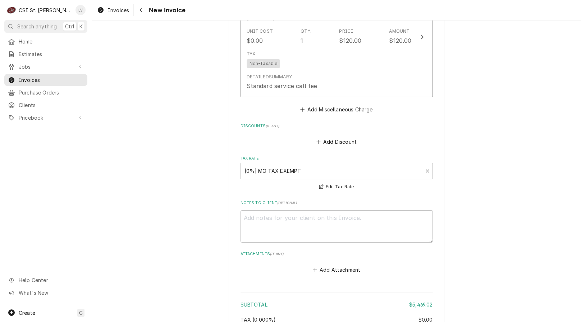
scroll to position [1618, 0]
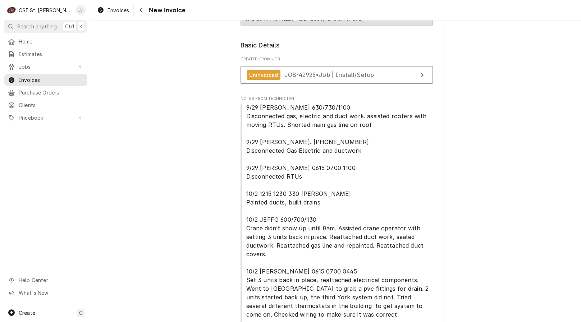
scroll to position [0, 0]
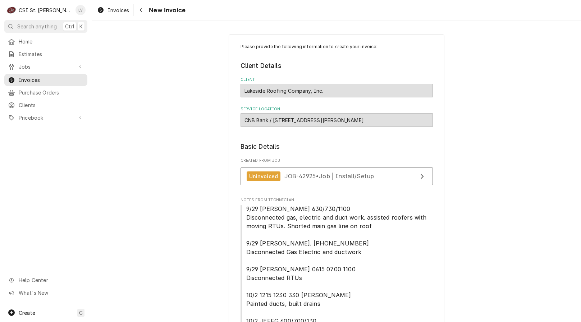
drag, startPoint x: 109, startPoint y: 9, endPoint x: 114, endPoint y: 16, distance: 8.9
click at [109, 9] on span "Invoices" at bounding box center [118, 10] width 21 height 8
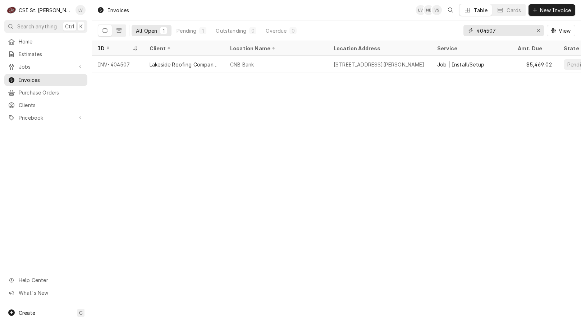
drag, startPoint x: 501, startPoint y: 30, endPoint x: 450, endPoint y: 32, distance: 51.1
click at [450, 32] on div "All Open 1 Pending 1 Outstanding 0 Overdue 0 404507 View" at bounding box center [336, 30] width 477 height 20
type input "403908"
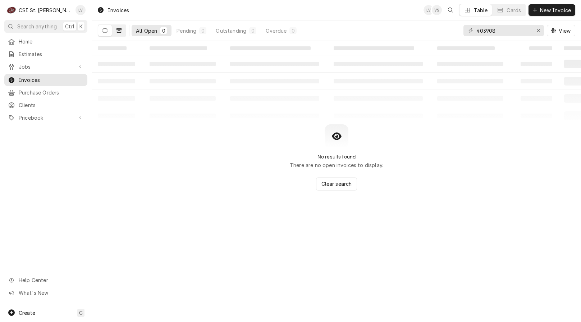
click at [123, 31] on button "Dynamic Content Wrapper" at bounding box center [119, 31] width 14 height 12
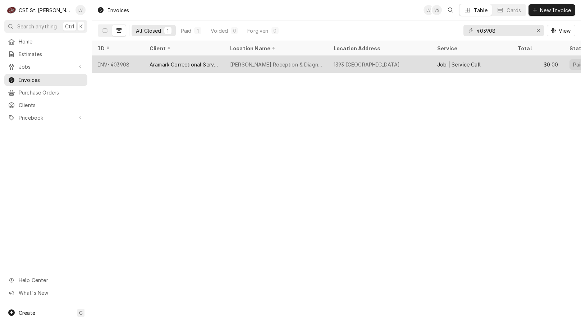
click at [168, 65] on div "Aramark Correctional Services" at bounding box center [184, 65] width 69 height 8
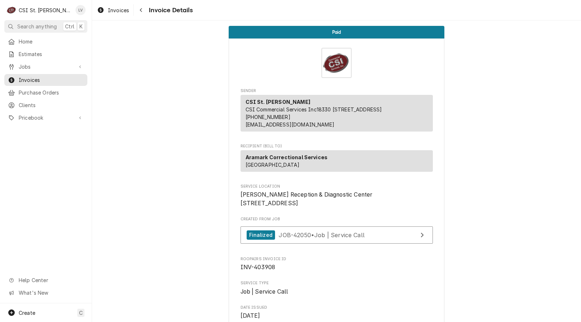
drag, startPoint x: 111, startPoint y: 11, endPoint x: 112, endPoint y: 19, distance: 7.6
click at [111, 11] on span "Invoices" at bounding box center [118, 10] width 21 height 8
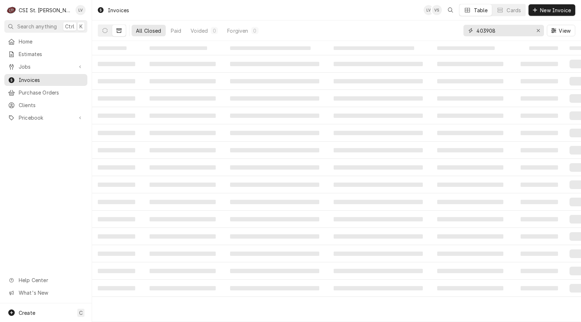
drag, startPoint x: 503, startPoint y: 31, endPoint x: 463, endPoint y: 27, distance: 40.1
click at [463, 27] on div "403908" at bounding box center [503, 31] width 81 height 12
type input "403983"
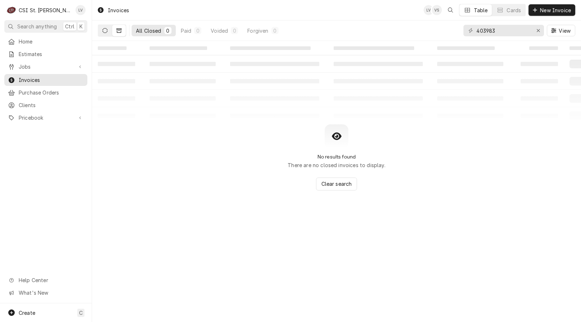
click at [105, 31] on icon "Dynamic Content Wrapper" at bounding box center [104, 30] width 5 height 5
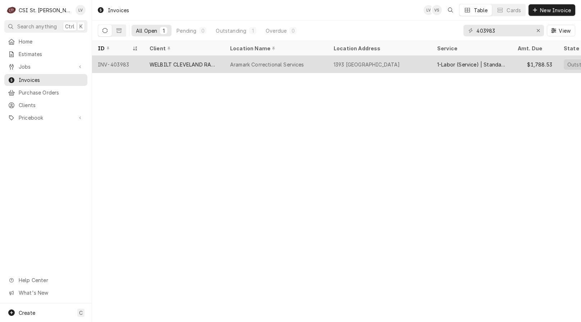
click at [187, 61] on div "WELBILT CLEVELAND RANGE" at bounding box center [184, 65] width 69 height 8
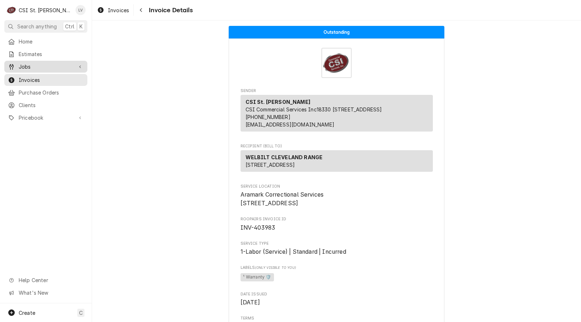
click at [44, 63] on span "Jobs" at bounding box center [46, 67] width 54 height 8
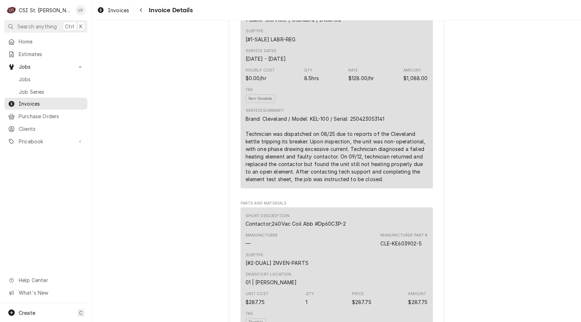
scroll to position [431, 0]
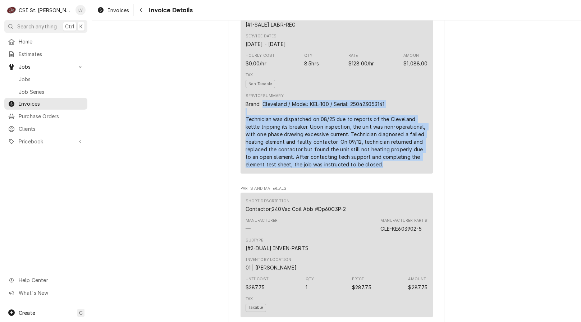
drag, startPoint x: 261, startPoint y: 126, endPoint x: 354, endPoint y: 183, distance: 109.9
click at [396, 168] on div "Brand: Cleveland / Model: KEL-100 / Serial: 250423053141 Technician was dispatc…" at bounding box center [337, 134] width 182 height 68
copy div "Cleveland / Model: KEL-100 / Serial: 250423053141 Technician was dispatched on …"
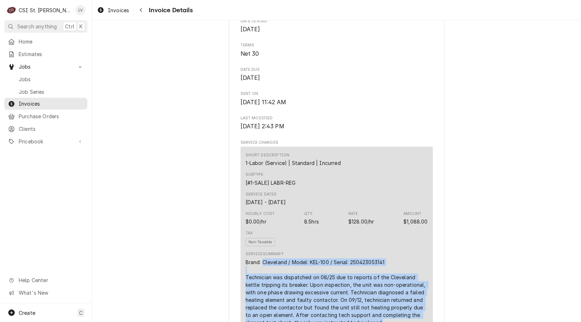
scroll to position [108, 0]
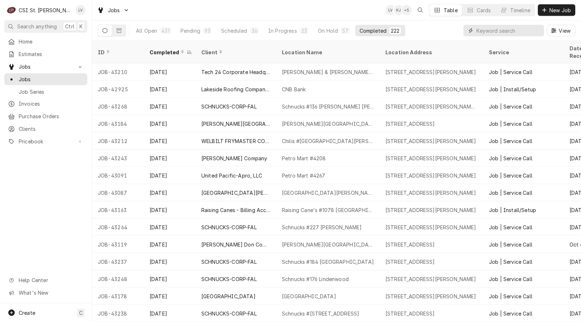
click at [476, 28] on input "Dynamic Content Wrapper" at bounding box center [508, 31] width 64 height 12
type input "42050"
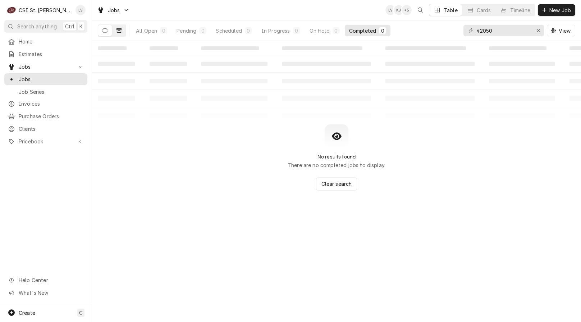
click at [114, 30] on button "Dynamic Content Wrapper" at bounding box center [119, 31] width 14 height 12
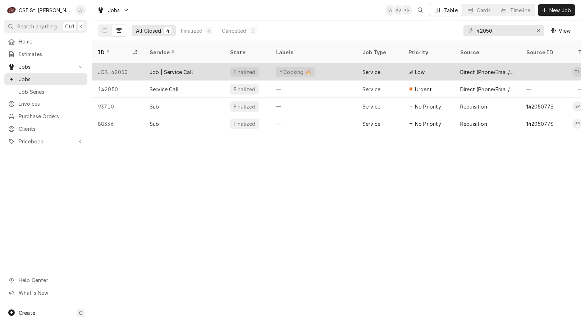
click at [182, 68] on div "Job | Service Call" at bounding box center [171, 72] width 43 height 8
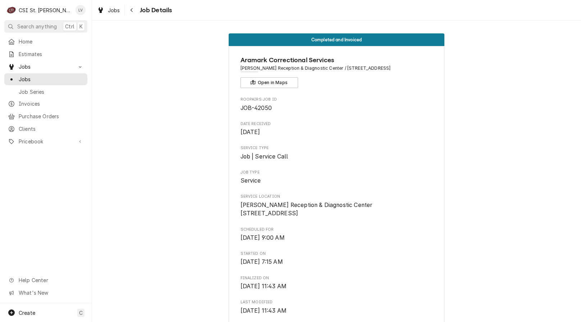
click at [30, 127] on span "Clients" at bounding box center [51, 129] width 65 height 8
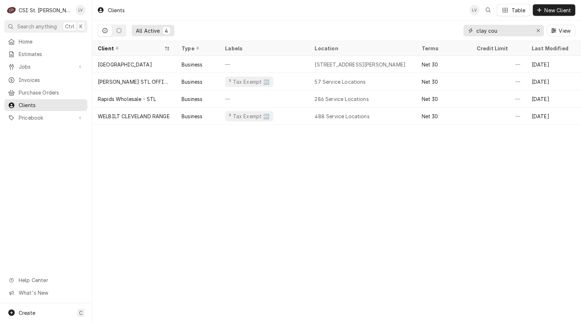
drag, startPoint x: 510, startPoint y: 31, endPoint x: 475, endPoint y: 29, distance: 34.9
click at [476, 30] on input "clay cou" at bounding box center [503, 31] width 54 height 12
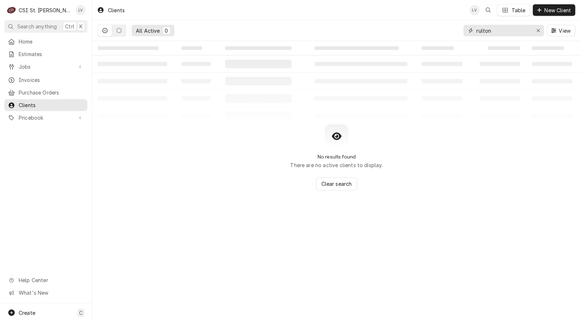
click at [478, 31] on input "rulton" at bounding box center [503, 31] width 54 height 12
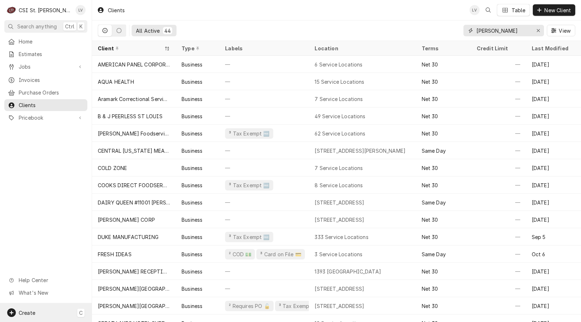
type input "fulton"
click at [55, 312] on div "Create C" at bounding box center [46, 312] width 92 height 19
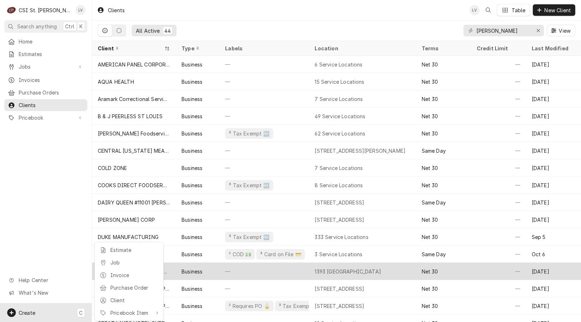
click at [119, 274] on div "Invoice" at bounding box center [134, 275] width 48 height 8
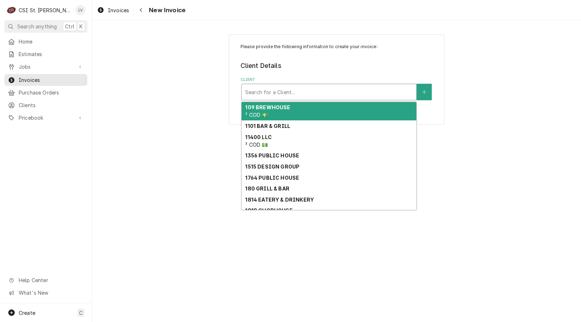
click at [277, 89] on div "Client" at bounding box center [329, 92] width 168 height 13
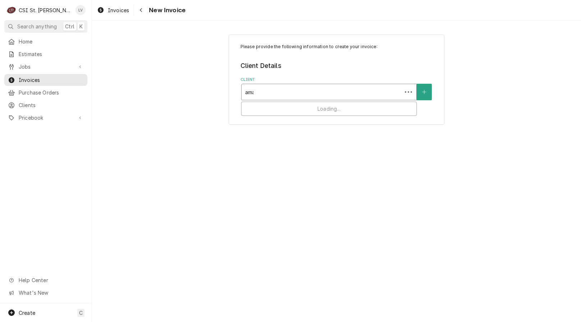
type input "amar"
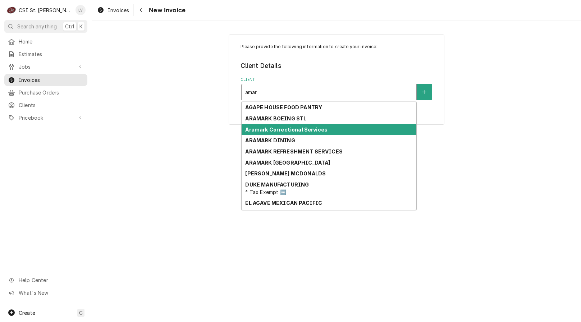
click at [290, 128] on strong "Aramark Correctional Services" at bounding box center [286, 130] width 82 height 6
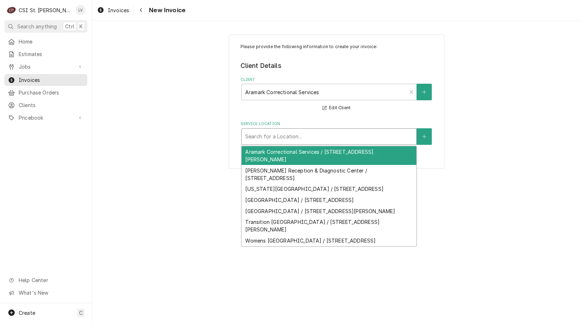
click at [343, 139] on div "Service Location" at bounding box center [329, 136] width 168 height 13
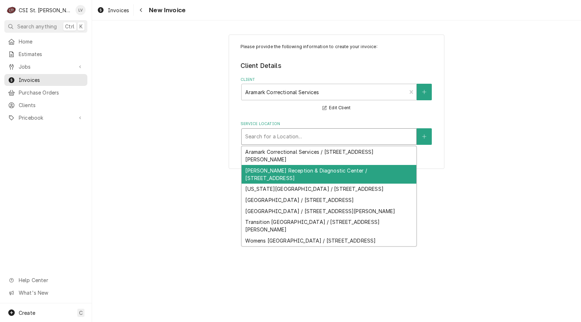
click at [338, 172] on div "Fulton Reception & Diagnostic Center / 1393 Route O, Fulton, MO 65251" at bounding box center [329, 174] width 175 height 19
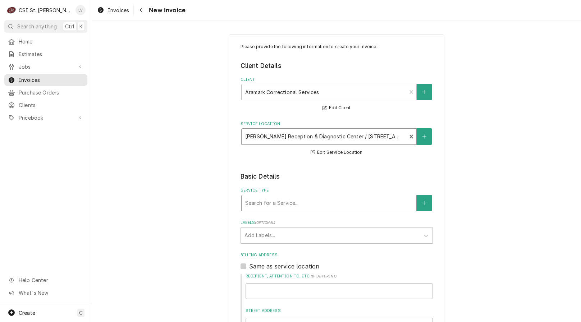
click at [307, 204] on div "Service Type" at bounding box center [329, 203] width 168 height 13
click at [272, 201] on div "Service Type" at bounding box center [329, 203] width 168 height 13
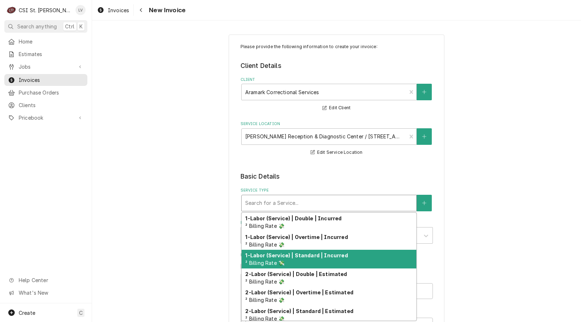
click at [280, 256] on strong "1-Labor (Service) | Standard | Incurred" at bounding box center [296, 255] width 102 height 6
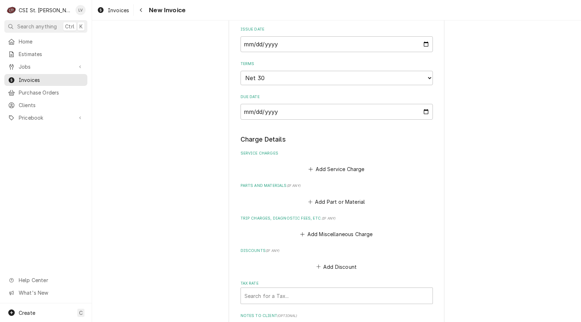
scroll to position [467, 0]
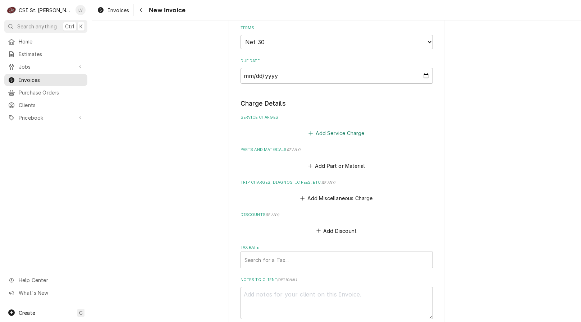
click at [323, 132] on button "Add Service Charge" at bounding box center [336, 133] width 58 height 10
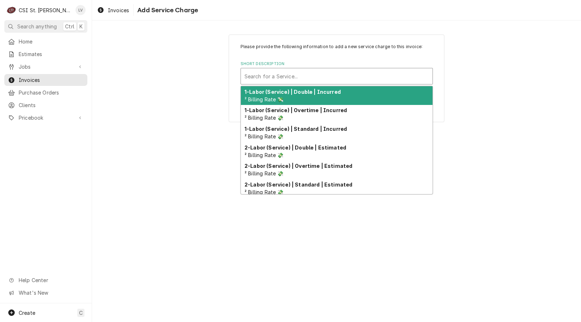
click at [278, 75] on div "Short Description" at bounding box center [336, 76] width 184 height 13
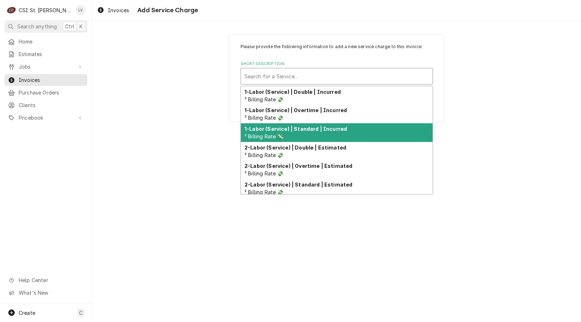
click at [301, 131] on strong "1-Labor (Service) | Standard | Incurred" at bounding box center [295, 129] width 102 height 6
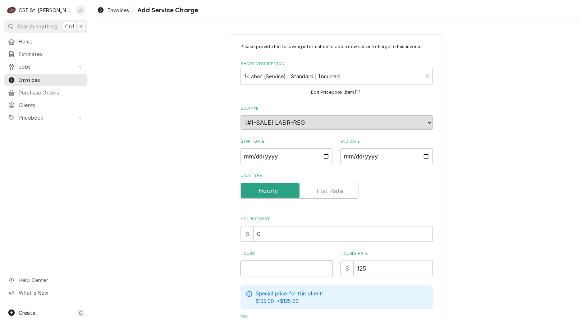
click at [248, 268] on input "Hours" at bounding box center [286, 269] width 92 height 16
type textarea "x"
type input "4"
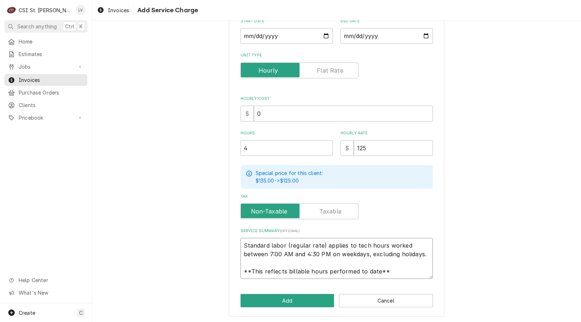
scroll to position [9, 0]
drag, startPoint x: 238, startPoint y: 247, endPoint x: 394, endPoint y: 273, distance: 157.8
click at [394, 274] on textarea "Standard labor (regular rate) applies to tech hours worked between 7:00 AM and …" at bounding box center [336, 258] width 192 height 41
type textarea "x"
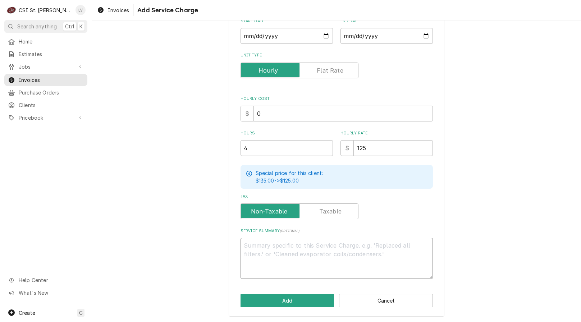
scroll to position [112, 0]
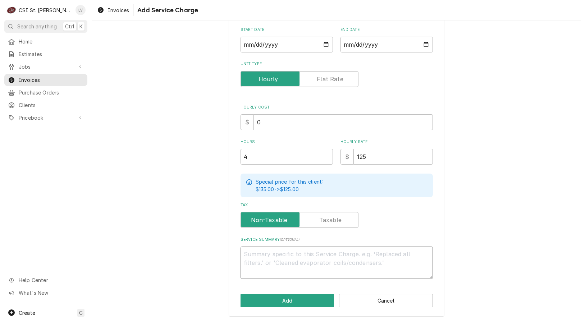
click at [339, 253] on textarea "Service Summary ( optional )" at bounding box center [336, 263] width 192 height 32
type textarea "x"
type textarea "P"
type textarea "x"
type textarea "Po"
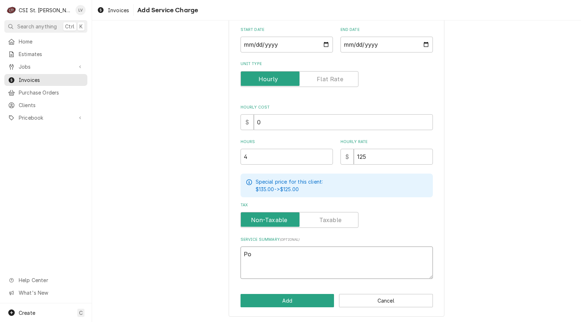
type textarea "x"
type textarea "Por"
type textarea "x"
type textarea "Port"
type textarea "x"
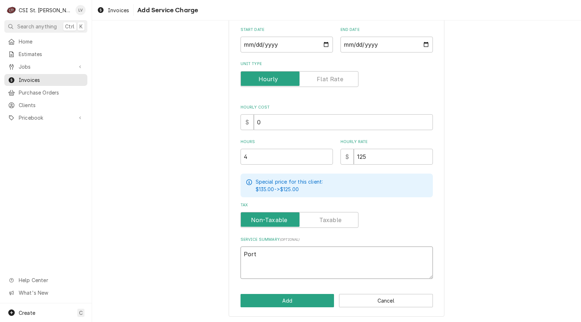
type textarea "Porti"
type textarea "x"
type textarea "Portio"
type textarea "x"
type textarea "Portion"
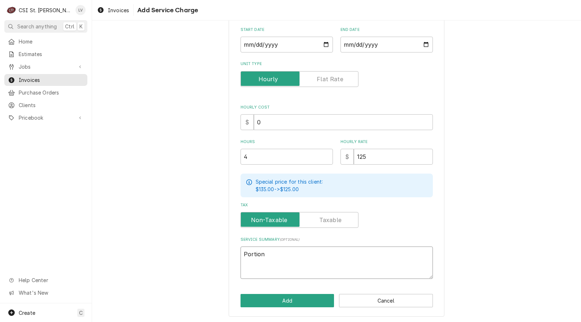
type textarea "x"
type textarea "Portion"
type textarea "x"
type textarea "Portion o"
type textarea "x"
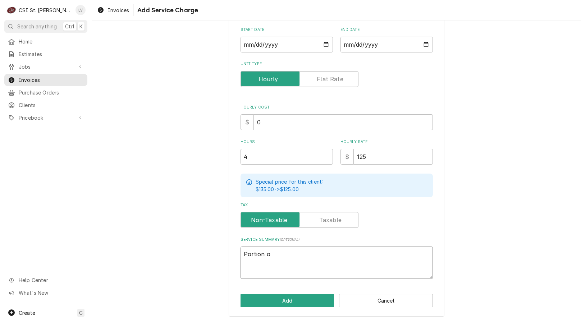
type textarea "Portion of"
type textarea "x"
type textarea "Portion of"
type textarea "x"
type textarea "Portion of t"
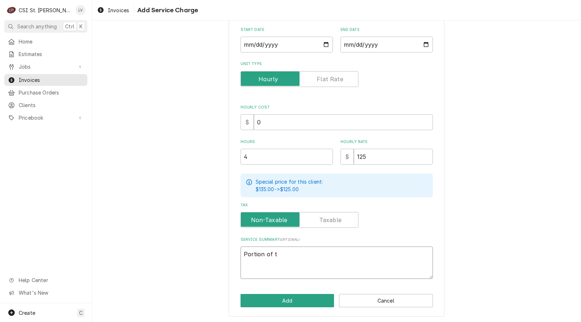
type textarea "x"
type textarea "Portion of tr"
type textarea "x"
type textarea "Portion of tra"
type textarea "x"
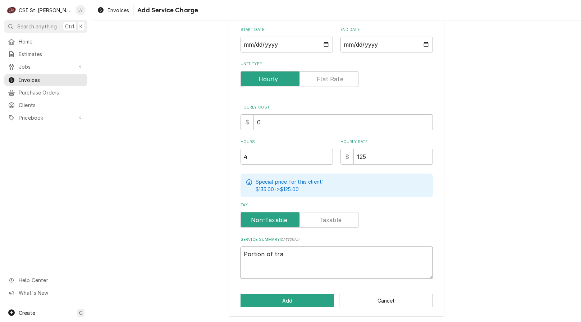
type textarea "Portion of trav"
type textarea "x"
type textarea "Portion of trave"
type textarea "x"
type textarea "Portion of travel"
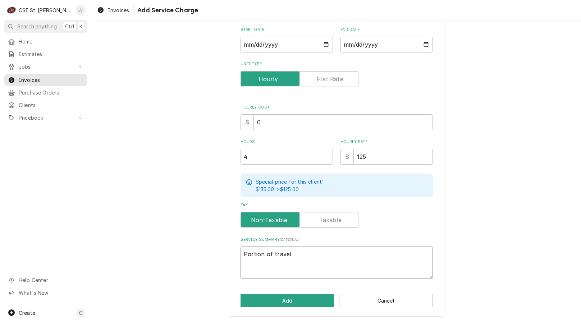
type textarea "x"
type textarea "Portion of travel"
type textarea "x"
type textarea "Portion of travel n"
type textarea "x"
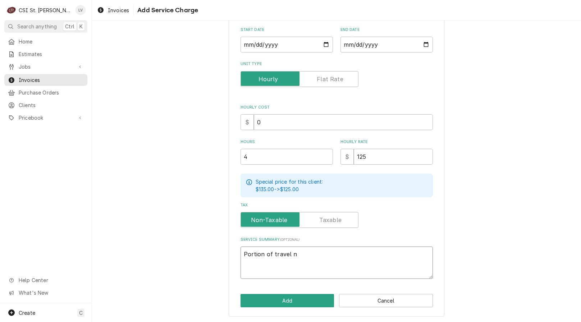
type textarea "Portion of travel no"
type textarea "x"
type textarea "Portion of travel not"
type textarea "x"
type textarea "Portion of travel not"
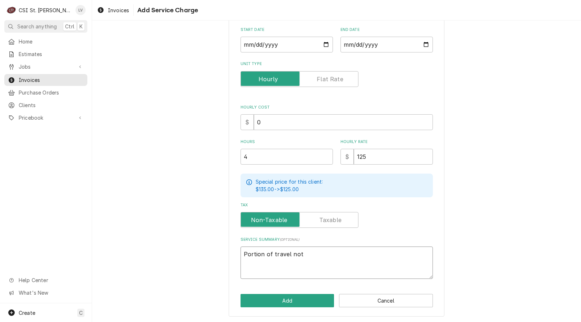
type textarea "x"
type textarea "Portion of travel not c"
type textarea "x"
type textarea "Portion of travel not co"
type textarea "x"
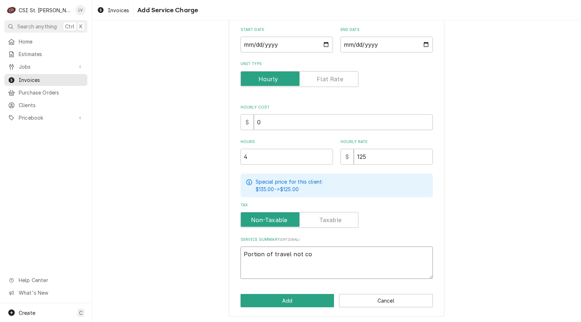
type textarea "Portion of travel not cov"
type textarea "x"
type textarea "Portion of travel not cove"
type textarea "x"
type textarea "Portion of travel not cover"
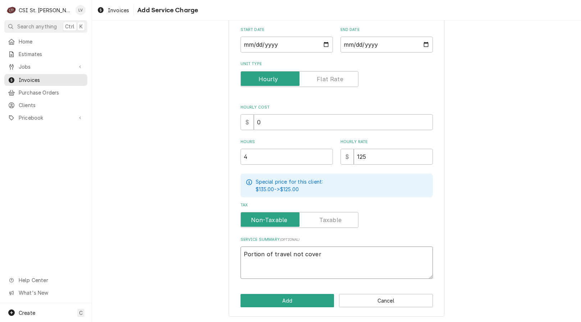
type textarea "x"
type textarea "Portion of travel not covere"
type textarea "x"
type textarea "Portion of travel not covered"
type textarea "x"
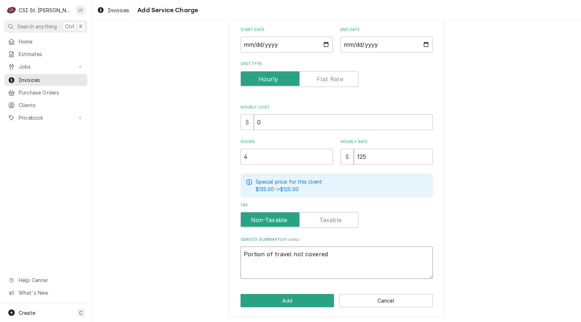
type textarea "Portion of travel not covered"
type textarea "x"
type textarea "Portion of travel not covered b"
type textarea "x"
type textarea "Portion of travel not covered by"
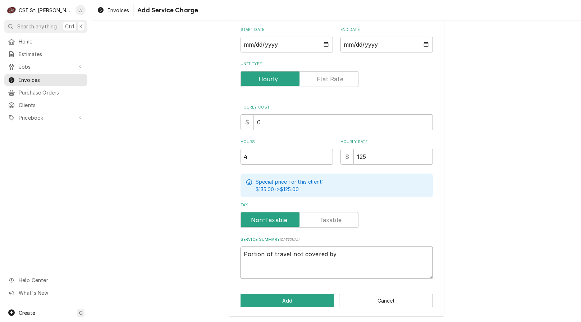
type textarea "x"
type textarea "Portion of travel not covered by"
type textarea "x"
type textarea "Portion of travel not covered by m"
type textarea "x"
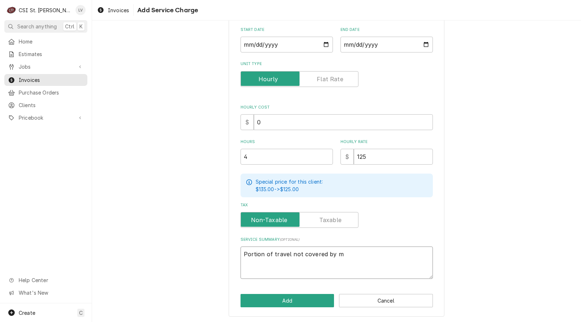
type textarea "Portion of travel not covered by ma"
type textarea "x"
type textarea "Portion of travel not covered by man"
type textarea "x"
type textarea "Portion of travel not covered by manu"
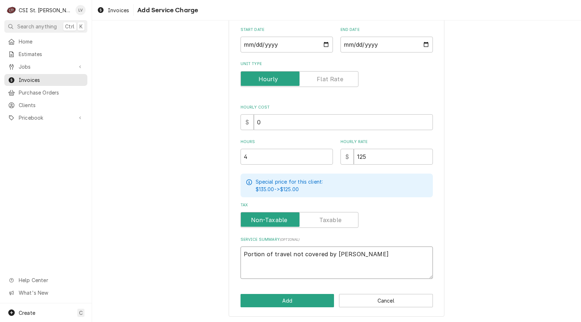
type textarea "x"
type textarea "Portion of travel not covered by manuf"
type textarea "x"
type textarea "Portion of travel not covered by manufa"
type textarea "x"
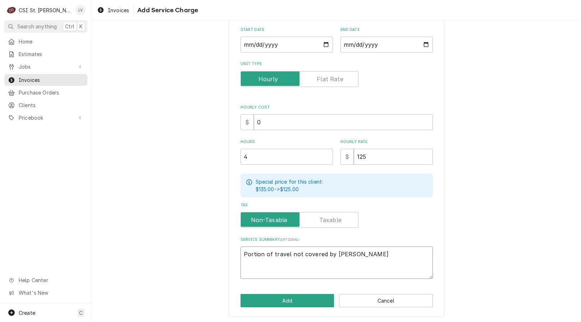
type textarea "Portion of travel not covered by manufac"
type textarea "x"
type textarea "Portion of travel not covered by manufact"
type textarea "x"
type textarea "Portion of travel not covered by manufactu"
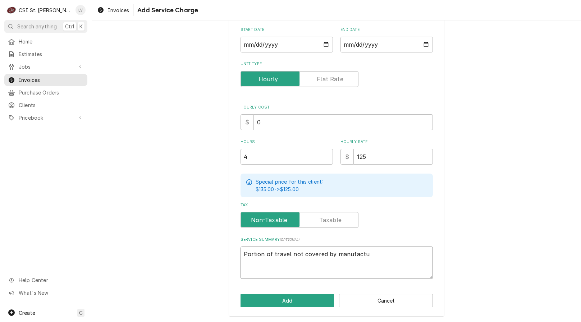
type textarea "x"
type textarea "Portion of travel not covered by manufactur"
type textarea "x"
type textarea "Portion of travel not covered by manufacture"
type textarea "x"
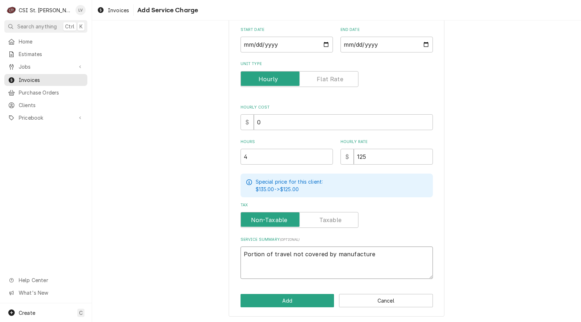
type textarea "Portion of travel not covered by manufacturer"
type textarea "x"
type textarea "Portion of travel not covered by manufacturer"
type textarea "x"
type textarea "Portion of travel not covered by manufacturer w"
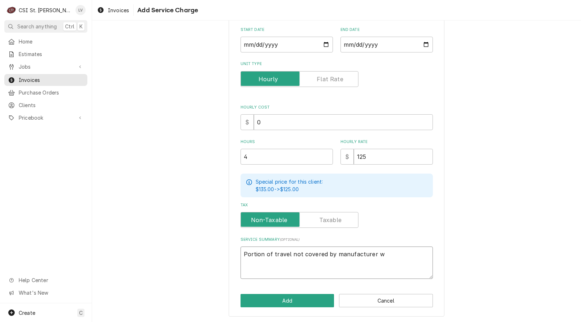
type textarea "x"
type textarea "Portion of travel not covered by manufacturer wa"
type textarea "x"
type textarea "Portion of travel not covered by manufacturer war"
type textarea "x"
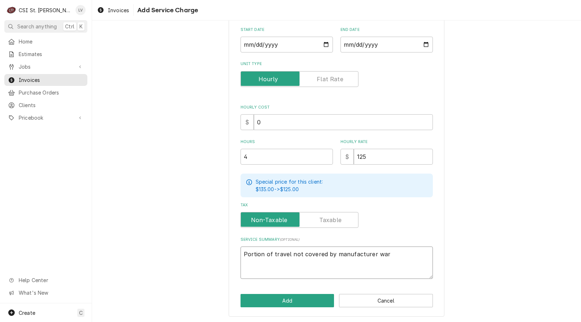
type textarea "Portion of travel not covered by manufacturer warr"
type textarea "x"
type textarea "Portion of travel not covered by manufacturer warra"
type textarea "x"
type textarea "Portion of travel not covered by manufacturer warran"
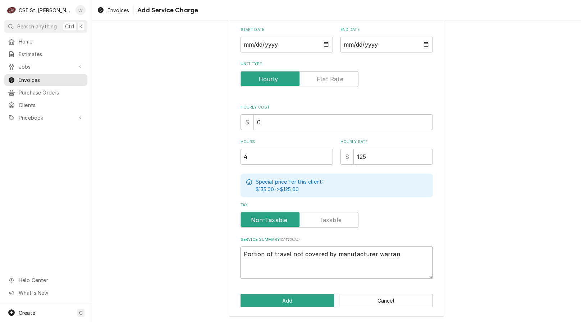
type textarea "x"
type textarea "Portion of travel not covered by manufacturer warrant"
type textarea "x"
type textarea "Portion of travel not covered by manufacturer warranty"
type textarea "x"
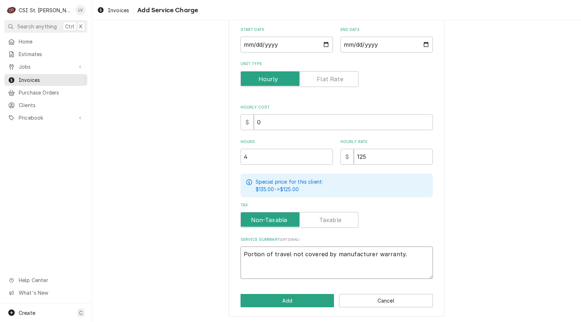
type textarea "Portion of travel not covered by manufacturer warranty."
click at [245, 44] on input "Start Date" at bounding box center [286, 45] width 92 height 16
type input "0002-08-25"
type textarea "x"
type input "0020-08-25"
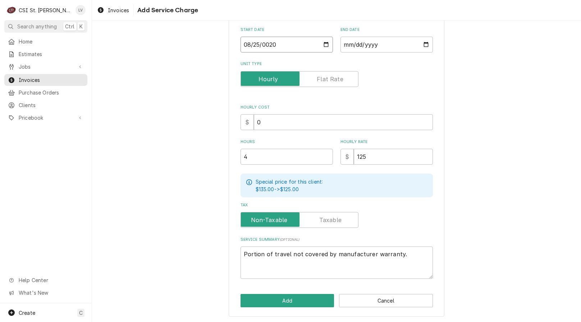
type textarea "x"
type input "0202-08-25"
type textarea "x"
type input "2025-08-25"
type textarea "x"
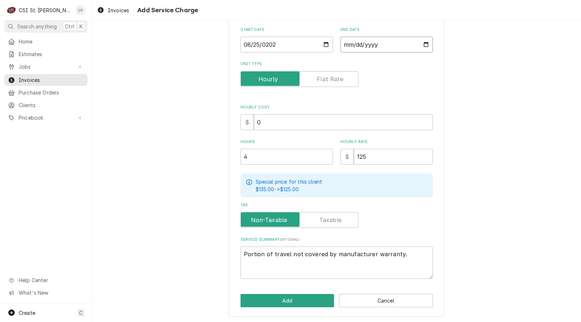
type input "0002-09-12"
type textarea "x"
type input "0020-09-12"
type textarea "x"
type input "0202-09-12"
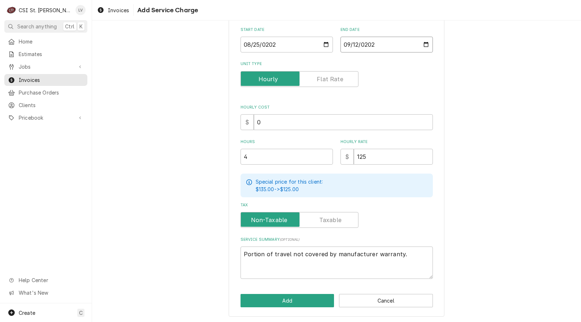
type textarea "x"
type input "2025-09-12"
click at [192, 124] on div "Please provide the following information to add a new service charge to this in…" at bounding box center [336, 119] width 489 height 407
click at [399, 251] on textarea "Portion of travel not covered by manufacturer warranty." at bounding box center [336, 263] width 192 height 32
type textarea "x"
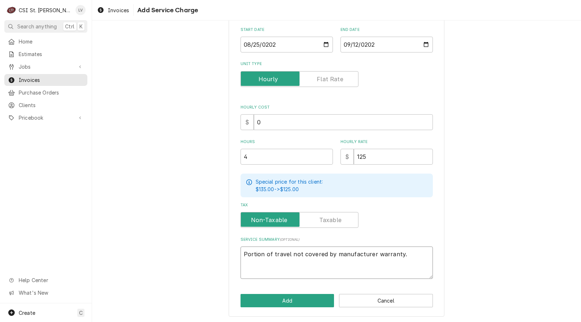
type textarea "Portion of travel not covered by manufacturer warranty."
type textarea "x"
type textarea "Portion of travel not covered by manufacturer warranty."
paste textarea "Cleveland / Model: KEL-100 / Serial: 250423053141 Technician was dispatched on …"
type textarea "x"
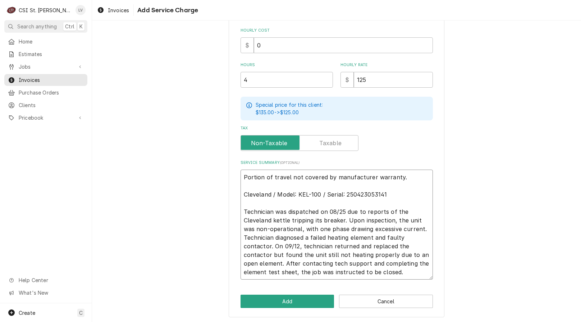
scroll to position [189, 0]
type textarea "Portion of travel not covered by manufacturer warranty. Cleveland / Model: KEL-…"
click at [306, 301] on button "Add" at bounding box center [287, 300] width 94 height 13
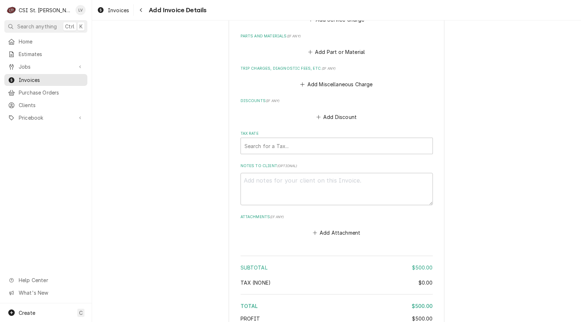
scroll to position [899, 0]
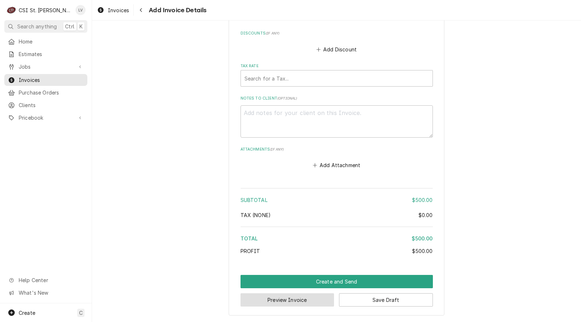
click at [310, 303] on button "Preview Invoice" at bounding box center [287, 299] width 94 height 13
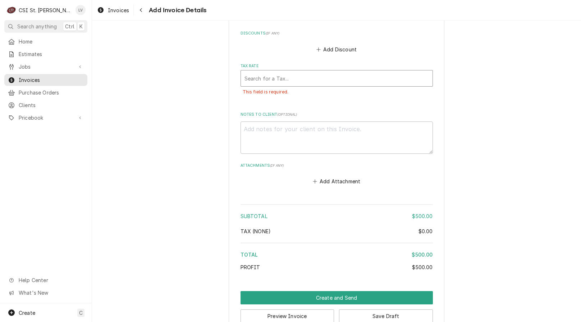
click at [267, 78] on div "Tax Rate" at bounding box center [336, 78] width 184 height 13
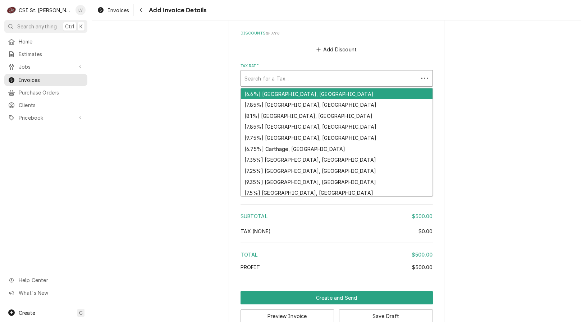
type textarea "x"
type input "m"
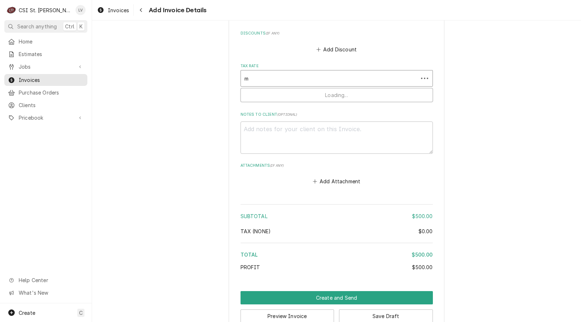
type textarea "x"
type input "mo"
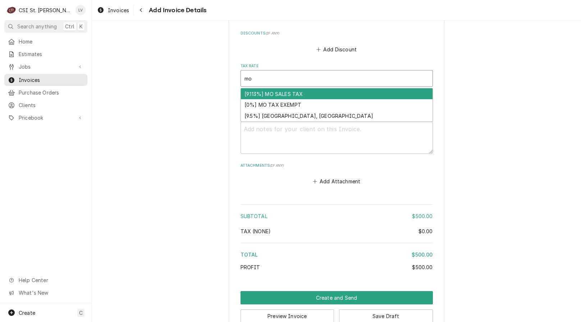
click at [262, 91] on div "[9.113%] MO SALES TAX" at bounding box center [337, 93] width 192 height 11
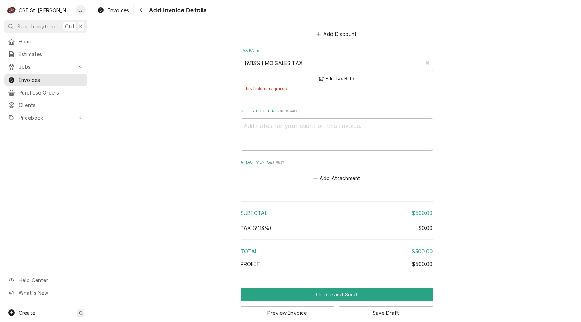
scroll to position [927, 0]
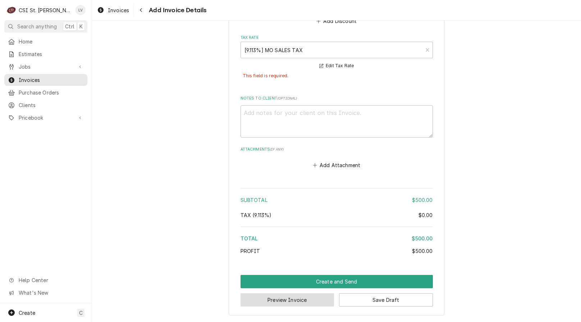
click at [274, 302] on button "Preview Invoice" at bounding box center [287, 299] width 94 height 13
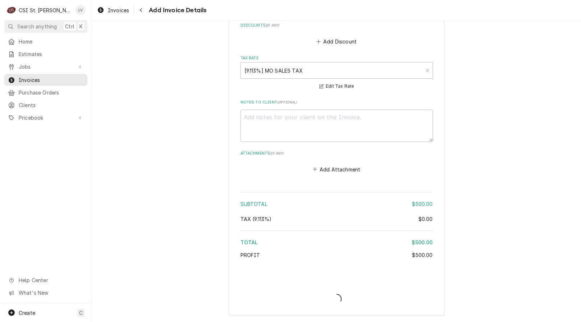
type textarea "x"
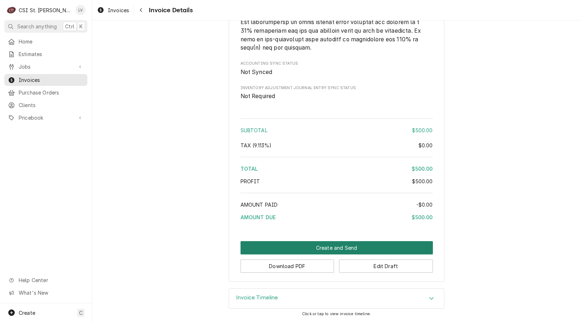
scroll to position [976, 0]
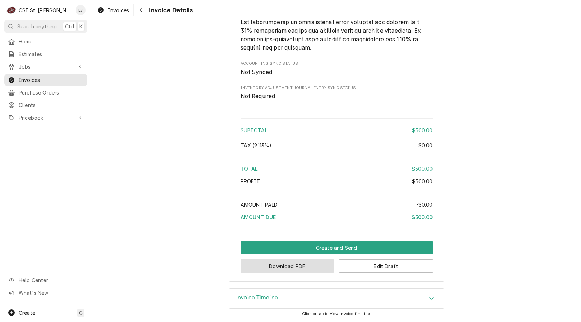
click at [294, 270] on button "Download PDF" at bounding box center [287, 266] width 94 height 13
click at [365, 270] on button "Edit Draft" at bounding box center [386, 266] width 94 height 13
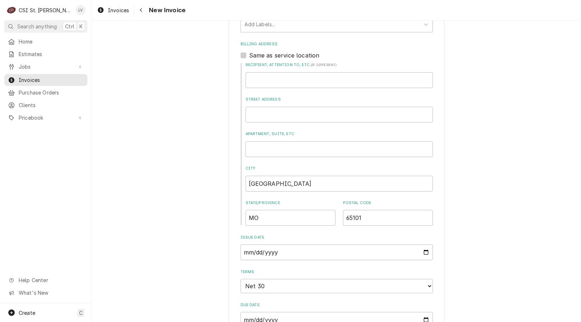
scroll to position [288, 0]
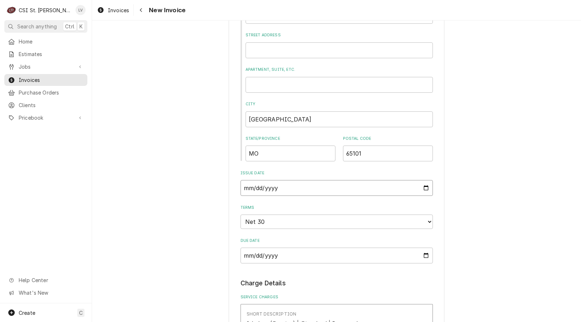
click at [424, 187] on input "[DATE]" at bounding box center [336, 188] width 192 height 16
type textarea "x"
type input "2025-09-30"
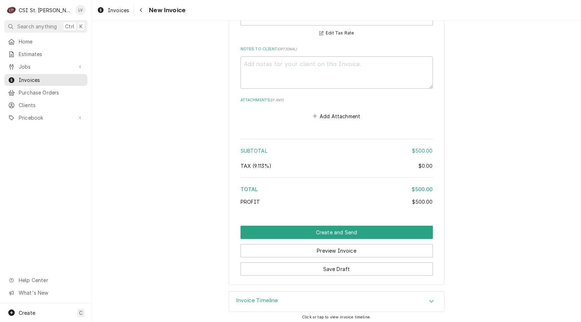
scroll to position [963, 0]
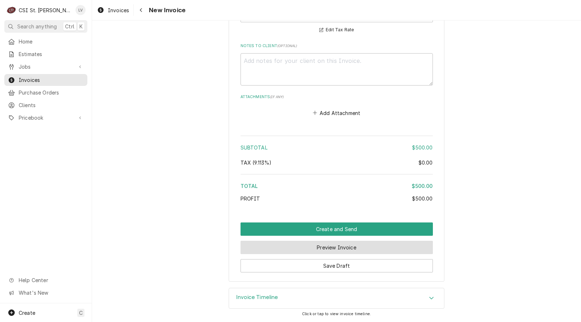
click at [274, 249] on button "Preview Invoice" at bounding box center [336, 247] width 192 height 13
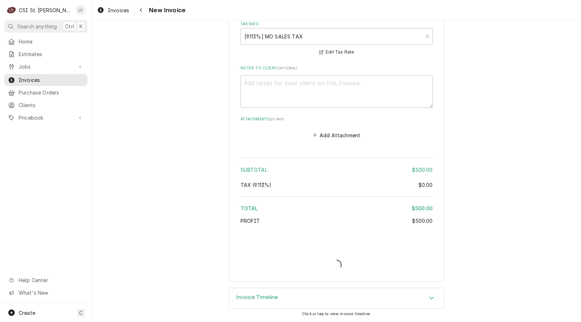
type textarea "x"
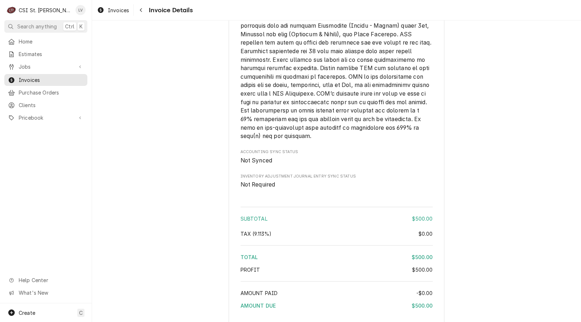
scroll to position [976, 0]
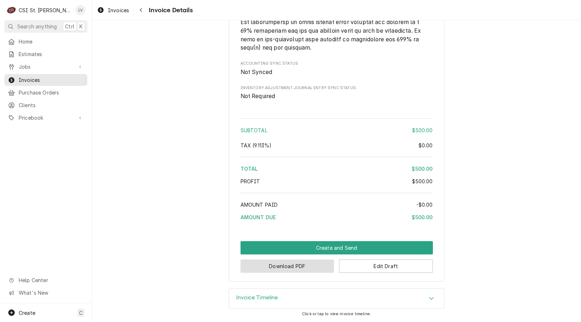
click at [260, 265] on button "Download PDF" at bounding box center [287, 266] width 94 height 13
click at [107, 7] on div "Invoices" at bounding box center [113, 10] width 35 height 9
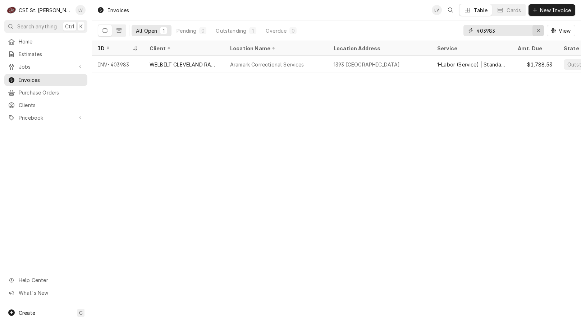
click at [537, 29] on icon "Erase input" at bounding box center [538, 30] width 4 height 5
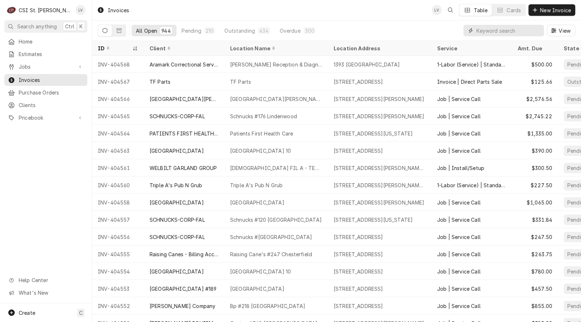
click at [479, 29] on input "Dynamic Content Wrapper" at bounding box center [508, 31] width 64 height 12
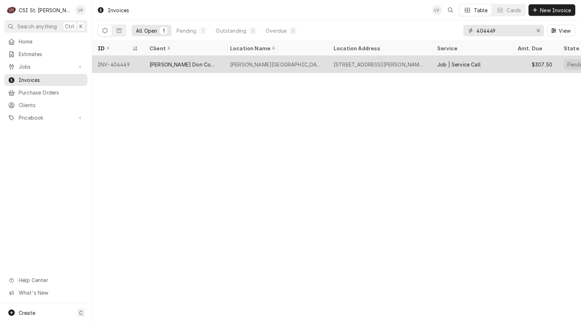
type input "404449"
click at [265, 61] on div "[PERSON_NAME][GEOGRAPHIC_DATA]" at bounding box center [276, 65] width 92 height 8
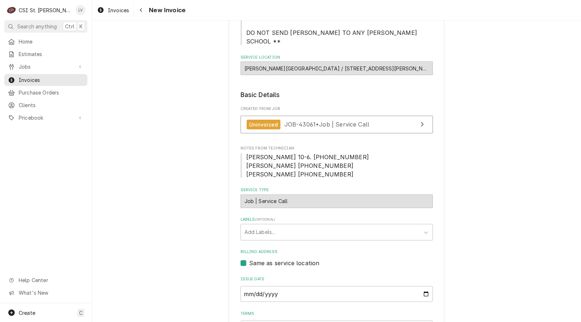
scroll to position [108, 0]
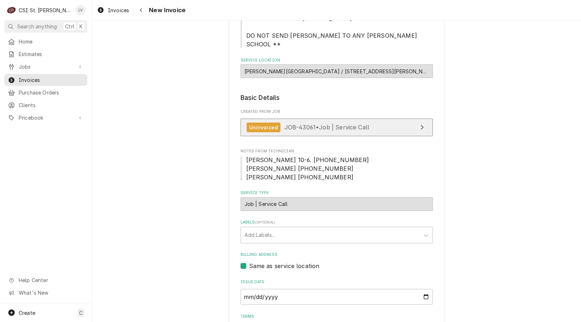
click at [286, 124] on span "JOB-43061 • Job | Service Call" at bounding box center [326, 127] width 85 height 7
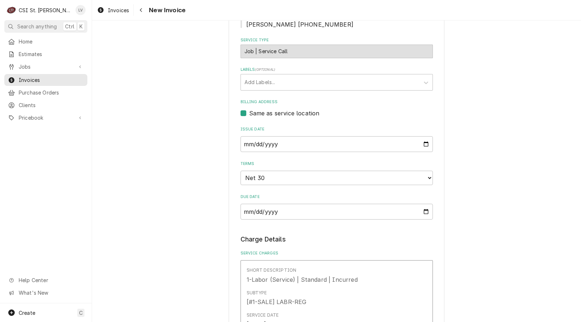
scroll to position [216, 0]
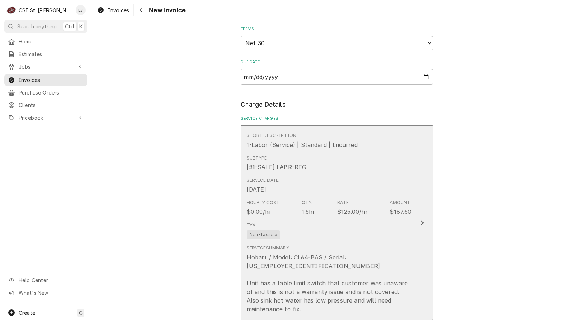
click at [314, 262] on div "Hobart / Model: CL64-BAS / Serial: 85-1118055 Unit has a table limit switch tha…" at bounding box center [329, 283] width 165 height 60
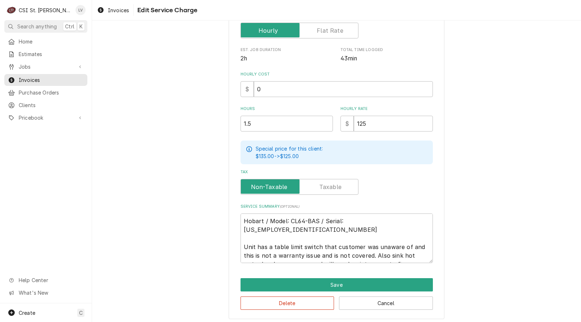
scroll to position [163, 0]
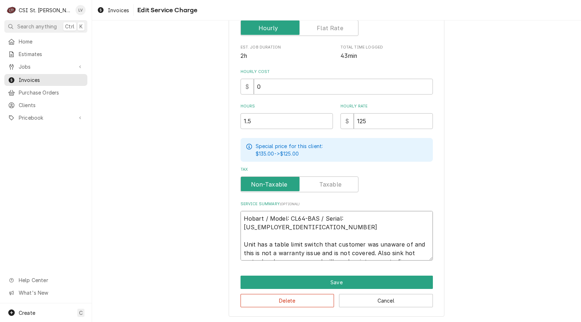
click at [388, 254] on textarea "Hobart / Model: CL64-BAS / Serial: 85-1118055 Unit has a table limit switch tha…" at bounding box center [336, 236] width 192 height 50
type textarea "x"
type textarea "Hobart / Model: CL64-BAS / Serial: 85-1118055 Unit has a table limit switch tha…"
type textarea "x"
type textarea "Hobart / Model: CL64-BAS / Serial: 85-1118055 Unit has a table limit switch tha…"
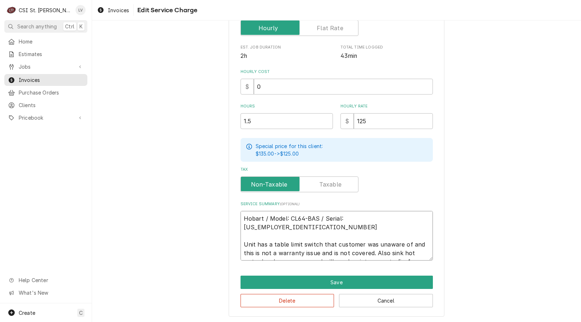
type textarea "x"
type textarea "Hobart / Model: CL64-BAS / Serial: 85-1118055 Unit has a table limit switch tha…"
type textarea "x"
type textarea "Hobart / Model: CL64-BAS / Serial: 85-1118055 Unit has a table limit switch tha…"
type textarea "x"
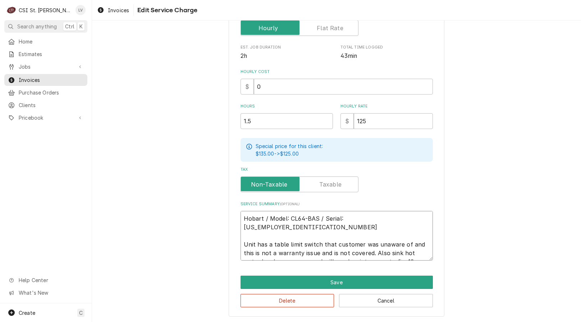
type textarea "Hobart / Model: CL64-BAS / Serial: 85-1118055 Unit has a table limit switch tha…"
type textarea "x"
type textarea "Hobart / Model: CL64-BAS / Serial: 85-1118055 Unit has a table limit switch tha…"
type textarea "x"
type textarea "Hobart / Model: CL64-BAS / Serial: 85-1118055 Unit has a table limit switch tha…"
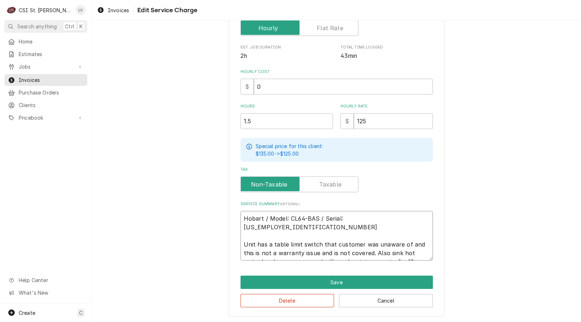
type textarea "x"
type textarea "Hobart / Model: CL64-BAS / Serial: 85-1118055 Unit has a table limit switch tha…"
type textarea "x"
type textarea "Hobart / Model: CL64-BAS / Serial: 85-1118055 Unit has a table limit switch tha…"
type textarea "x"
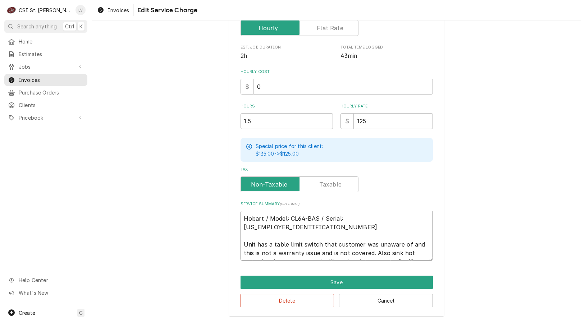
type textarea "Hobart / Model: CL64-BAS / Serial: 85-1118055 Unit has a table limit switch tha…"
type textarea "x"
type textarea "Hobart / Model: CL64-BAS / Serial: 85-1118055 Unit has a table limit switch tha…"
type textarea "x"
type textarea "Hobart / Model: CL64-BAS / Serial: 85-1118055 Unit has a table limit switch tha…"
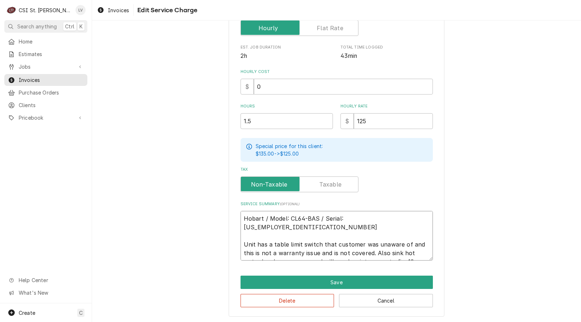
type textarea "x"
type textarea "Hobart / Model: CL64-BAS / Serial: 85-1118055 Unit has a table limit switch tha…"
type textarea "x"
type textarea "Hobart / Model: CL64-BAS / Serial: 85-1118055 Unit has a table limit switch tha…"
type textarea "x"
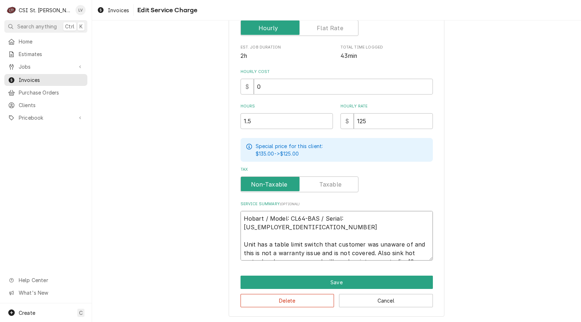
type textarea "Hobart / Model: CL64-BAS / Serial: 85-1118055 Unit has a table limit switch tha…"
type textarea "x"
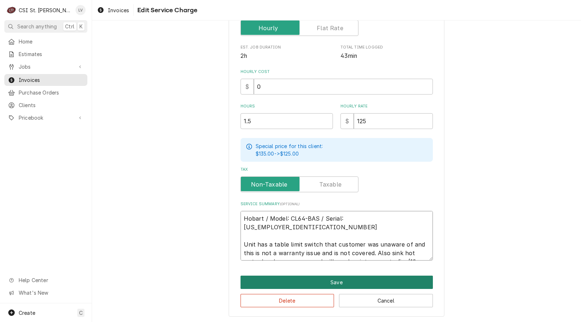
type textarea "Hobart / Model: CL64-BAS / Serial: 85-1118055 Unit has a table limit switch tha…"
click at [330, 283] on button "Save" at bounding box center [336, 282] width 192 height 13
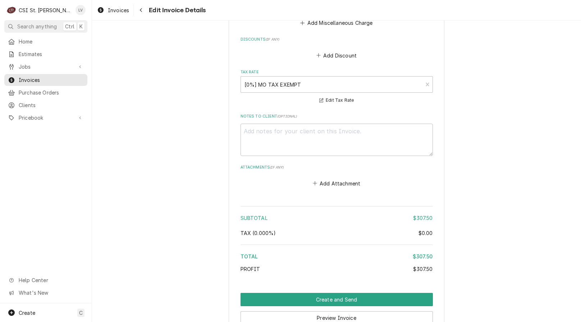
scroll to position [956, 0]
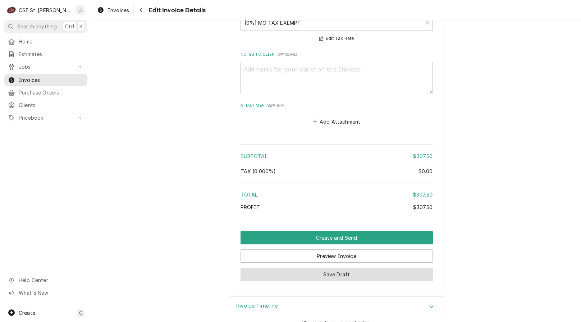
click at [329, 268] on button "Save Draft" at bounding box center [336, 274] width 192 height 13
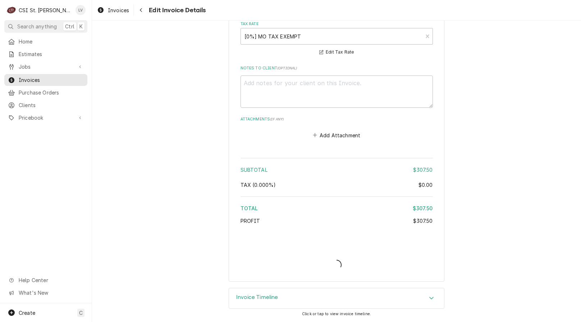
scroll to position [934, 0]
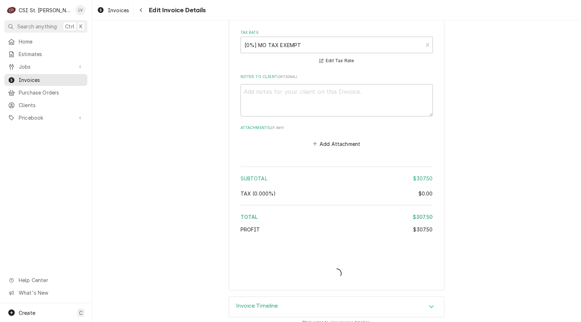
type textarea "x"
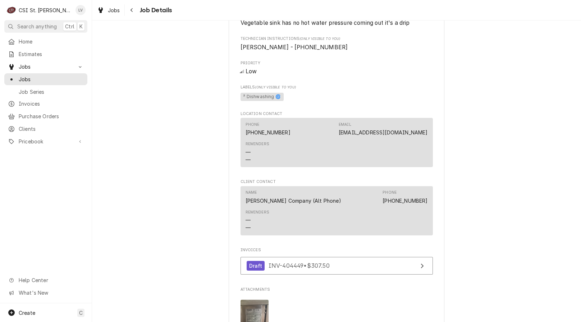
scroll to position [359, 0]
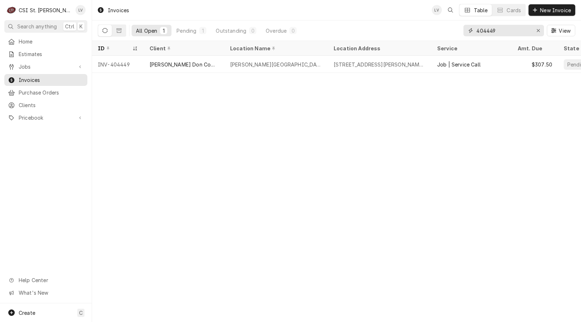
click at [510, 29] on input "404449" at bounding box center [503, 31] width 54 height 12
type input "404451"
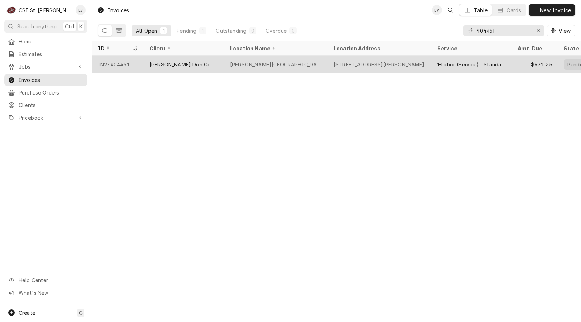
click at [208, 67] on div "[PERSON_NAME] Don Company" at bounding box center [184, 64] width 81 height 17
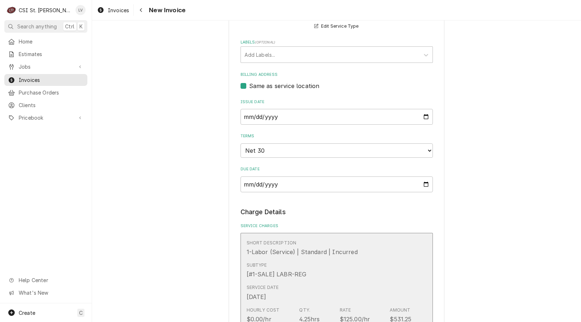
scroll to position [503, 0]
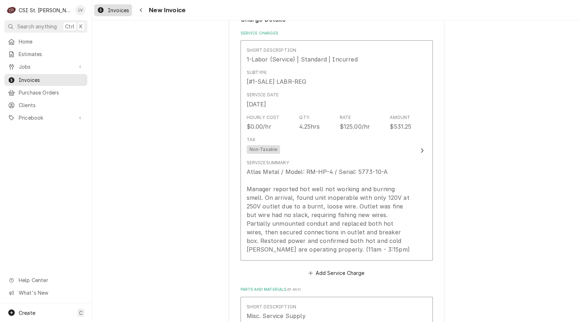
click at [111, 12] on span "Invoices" at bounding box center [118, 10] width 21 height 8
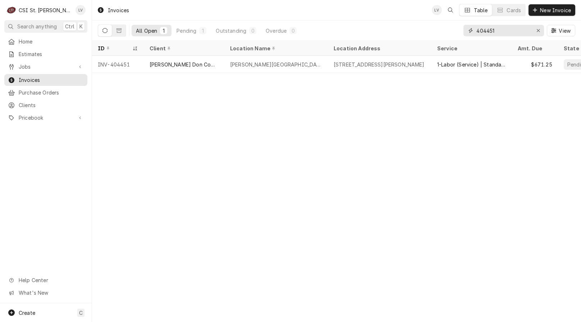
click at [509, 26] on input "404451" at bounding box center [503, 31] width 54 height 12
type input "404452"
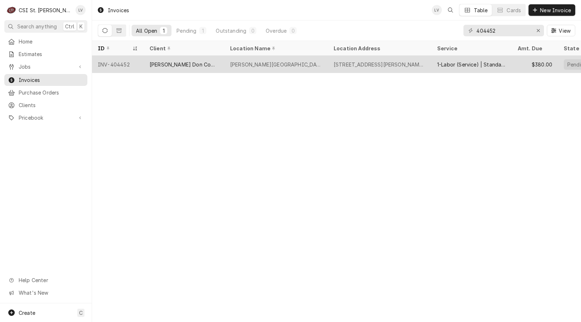
click at [233, 67] on div "[PERSON_NAME][GEOGRAPHIC_DATA]" at bounding box center [276, 64] width 104 height 17
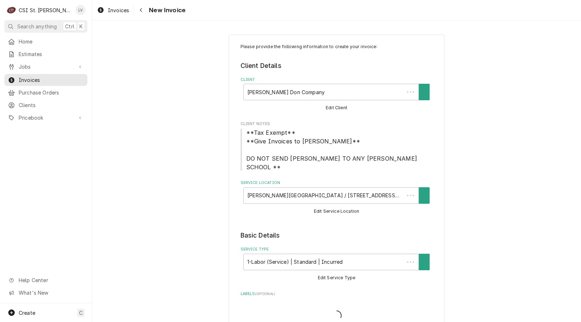
type textarea "x"
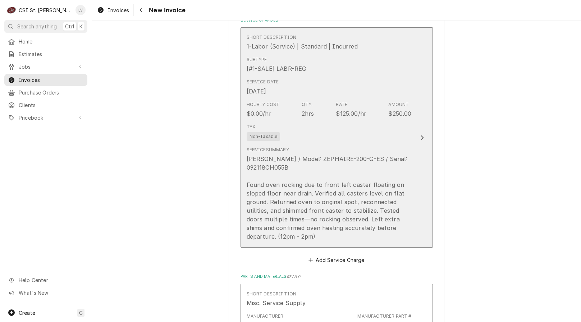
scroll to position [575, 0]
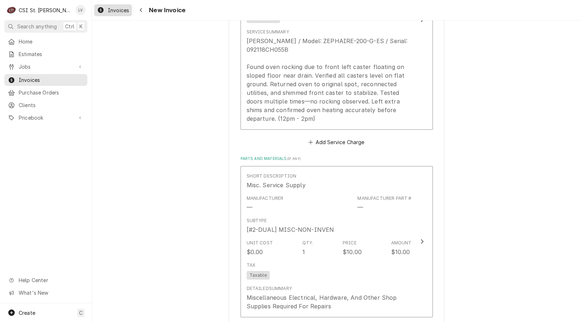
click at [114, 12] on span "Invoices" at bounding box center [118, 10] width 21 height 8
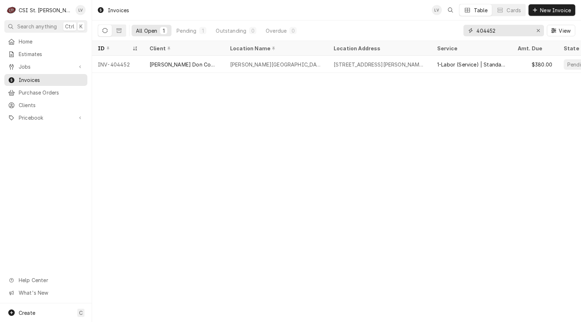
click at [503, 29] on input "404452" at bounding box center [503, 31] width 54 height 12
type input "404453"
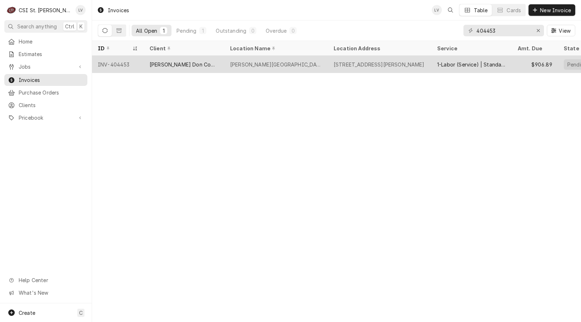
click at [178, 68] on div "[PERSON_NAME] Don Company" at bounding box center [184, 64] width 81 height 17
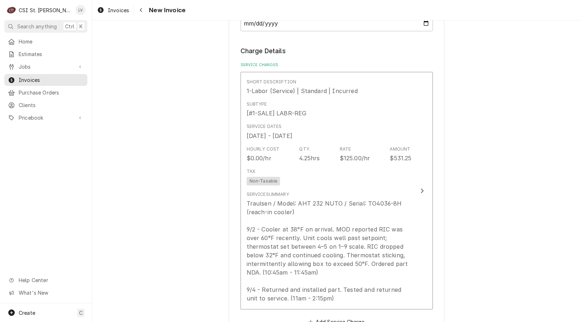
scroll to position [431, 0]
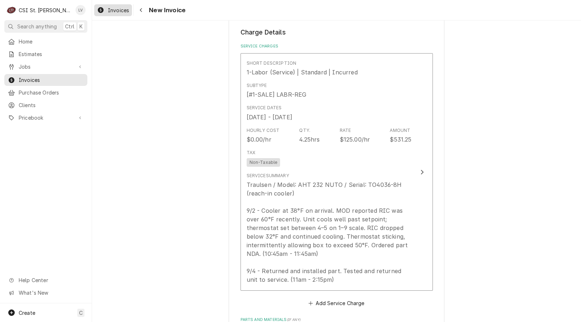
click at [113, 13] on span "Invoices" at bounding box center [118, 10] width 21 height 8
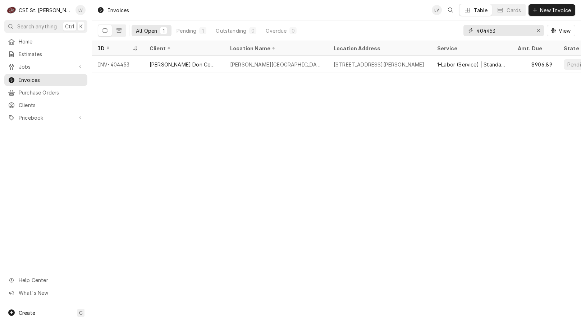
click at [513, 33] on input "404453" at bounding box center [503, 31] width 54 height 12
type input "404455"
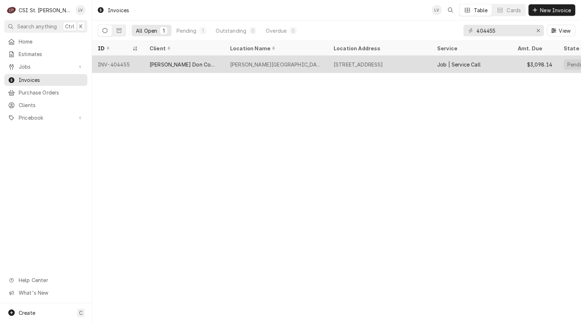
click at [198, 63] on div "[PERSON_NAME] Don Company" at bounding box center [184, 65] width 69 height 8
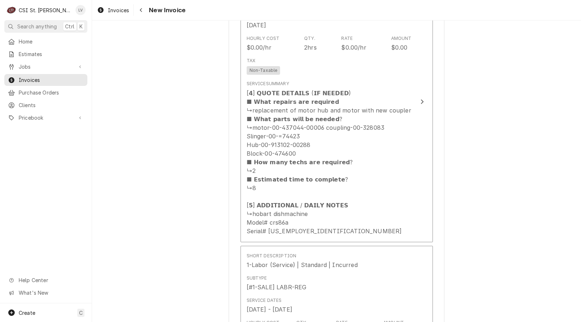
scroll to position [575, 0]
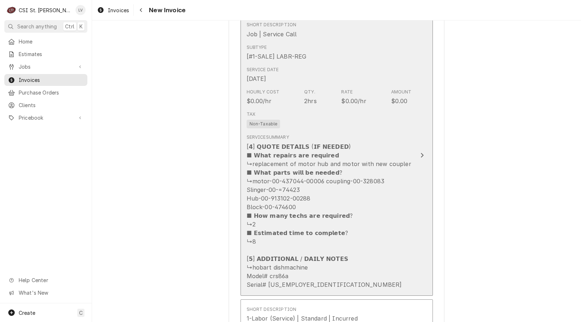
click at [358, 226] on div "[𝟰] 𝗤𝗨𝗢𝗧𝗘 𝗗𝗘𝗧𝗔𝗜𝗟𝗦 (𝗜𝗙 𝗡𝗘𝗘𝗗𝗘𝗗) ■ 𝗪𝗵𝗮𝘁 𝗿𝗲𝗽𝗮𝗶𝗿𝘀 𝗮𝗿𝗲 𝗿𝗲𝗾𝘂𝗶𝗿𝗲𝗱 ↳replacement of motor…" at bounding box center [329, 215] width 165 height 147
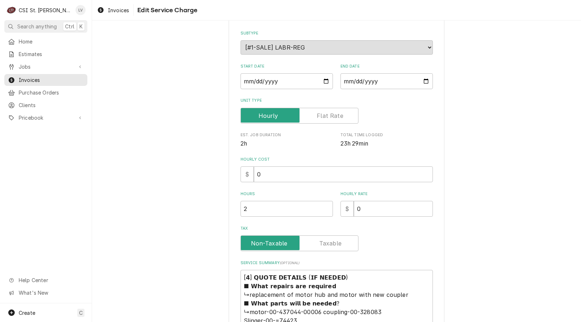
scroll to position [238, 0]
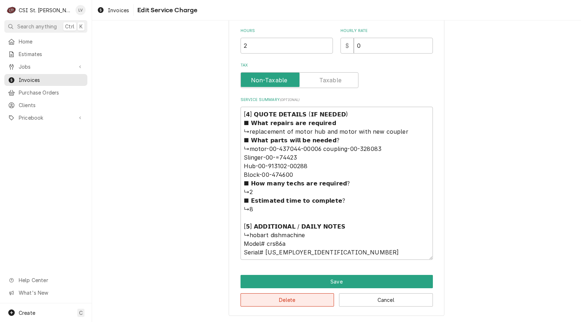
click at [310, 300] on button "Delete" at bounding box center [287, 299] width 94 height 13
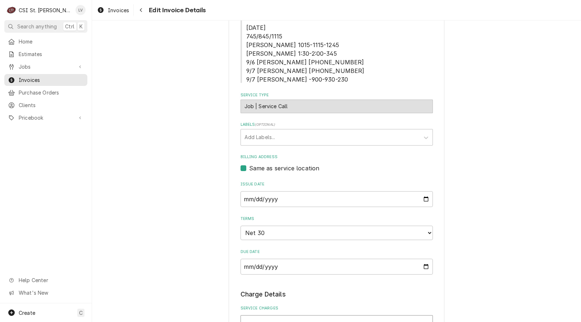
scroll to position [135, 0]
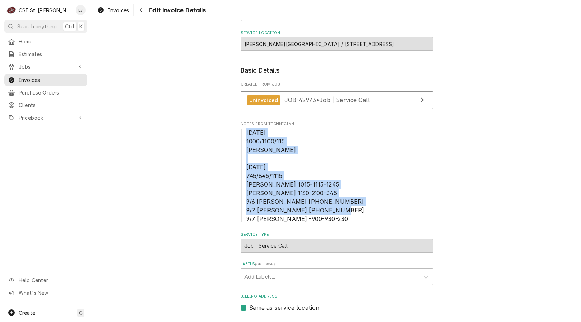
drag, startPoint x: 243, startPoint y: 132, endPoint x: 322, endPoint y: 237, distance: 131.1
click at [322, 223] on span "9/30/25 1000/1100/115 Chuck 10/2/25 745/845/1115 Chuck Courtney 1015-1115-1245 …" at bounding box center [336, 175] width 192 height 95
copy span "9/30/25 1000/1100/115 Chuck 10/2/25 745/845/1115 Chuck Courtney 1015-1115-1245 …"
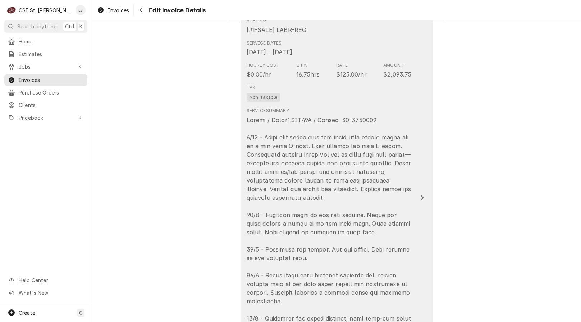
scroll to position [603, 0]
click at [342, 193] on div "Update Line Item" at bounding box center [329, 257] width 165 height 285
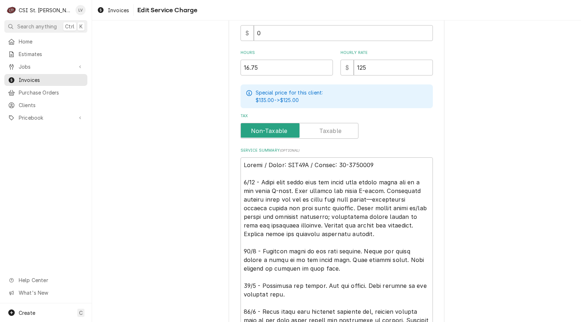
scroll to position [252, 0]
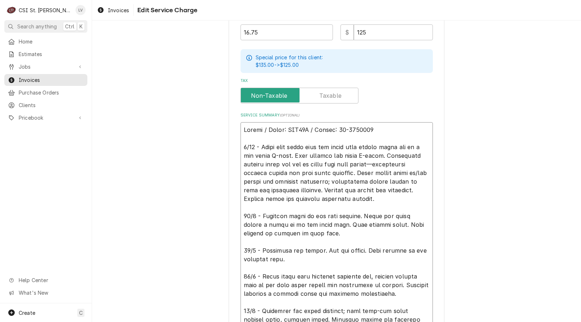
click at [375, 198] on textarea "Service Summary ( optional )" at bounding box center [336, 254] width 192 height 265
type textarea "x"
type textarea "Hobart / Model: CRS86A / Serial: 85-1007088 9/30 - Found wash tanks full but ri…"
type textarea "x"
type textarea "Hobart / Model: CRS86A / Serial: 85-1007088 9/30 - Found wash tanks full but ri…"
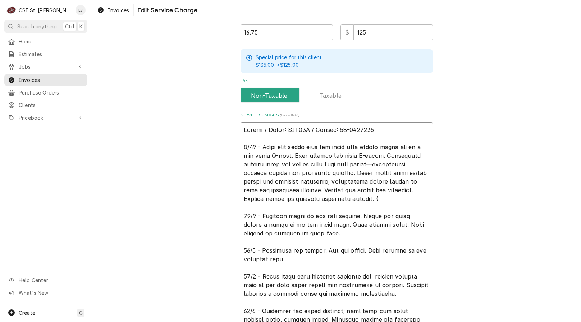
type textarea "x"
type textarea "Hobart / Model: CRS86A / Serial: 85-1007088 9/30 - Found wash tanks full but ri…"
type textarea "x"
type textarea "Hobart / Model: CRS86A / Serial: 85-1007088 9/30 - Found wash tanks full but ri…"
type textarea "x"
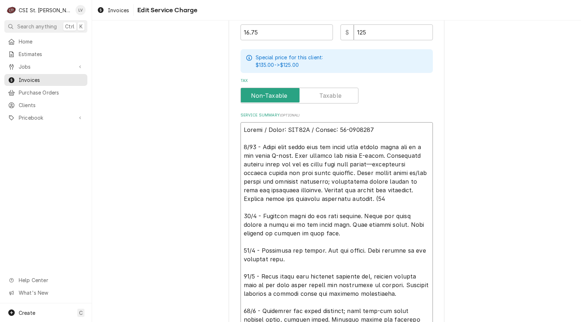
type textarea "Hobart / Model: CRS86A / Serial: 85-1007088 9/30 - Found wash tanks full but ri…"
type textarea "x"
type textarea "Hobart / Model: CRS86A / Serial: 85-1007088 9/30 - Found wash tanks full but ri…"
click at [395, 200] on textarea "Service Summary ( optional )" at bounding box center [336, 254] width 192 height 265
type textarea "x"
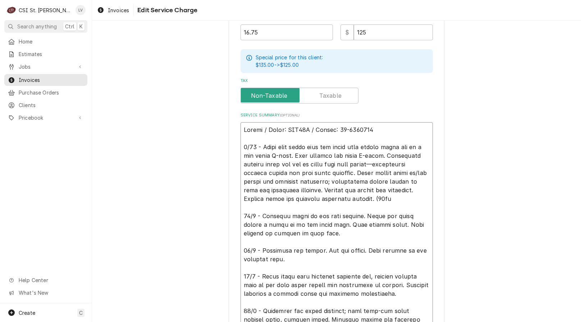
type textarea "Hobart / Model: CRS86A / Serial: 85-1007088 9/30 - Found wash tanks full but ri…"
type textarea "x"
type textarea "Hobart / Model: CRS86A / Serial: 85-1007088 9/30 - Found wash tanks full but ri…"
type textarea "x"
type textarea "Hobart / Model: CRS86A / Serial: 85-1007088 9/30 - Found wash tanks full but ri…"
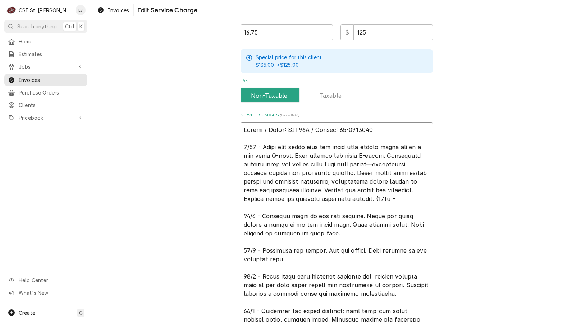
type textarea "x"
type textarea "Hobart / Model: CRS86A / Serial: 85-1007088 9/30 - Found wash tanks full but ri…"
type textarea "x"
type textarea "Hobart / Model: CRS86A / Serial: 85-1007088 9/30 - Found wash tanks full but ri…"
type textarea "x"
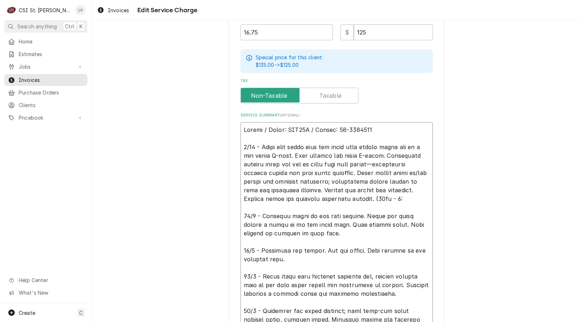
type textarea "Hobart / Model: CRS86A / Serial: 85-1007088 9/30 - Found wash tanks full but ri…"
type textarea "x"
type textarea "Hobart / Model: CRS86A / Serial: 85-1007088 9/30 - Found wash tanks full but ri…"
type textarea "x"
type textarea "Hobart / Model: CRS86A / Serial: 85-1007088 9/30 - Found wash tanks full but ri…"
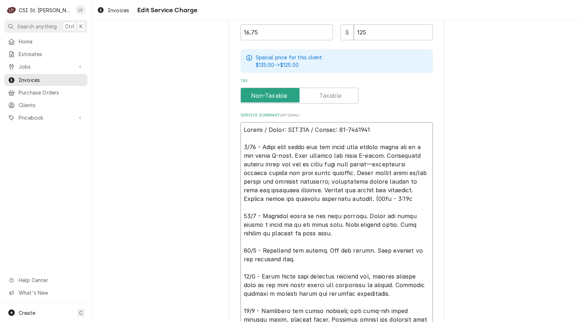
type textarea "x"
type textarea "Hobart / Model: CRS86A / Serial: 85-1007088 9/30 - Found wash tanks full but ri…"
type textarea "x"
type textarea "Hobart / Model: CRS86A / Serial: 85-1007088 9/30 - Found wash tanks full but ri…"
click at [301, 232] on textarea "Service Summary ( optional )" at bounding box center [336, 254] width 192 height 265
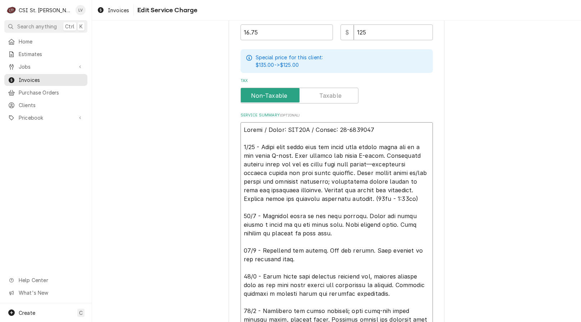
type textarea "x"
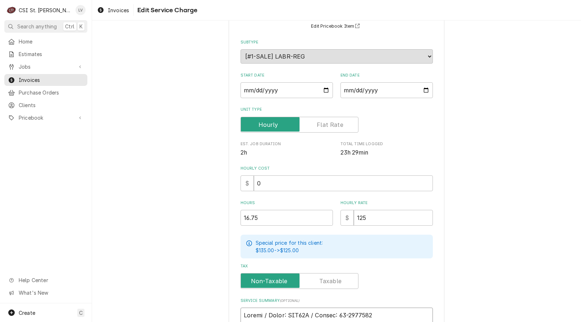
scroll to position [0, 0]
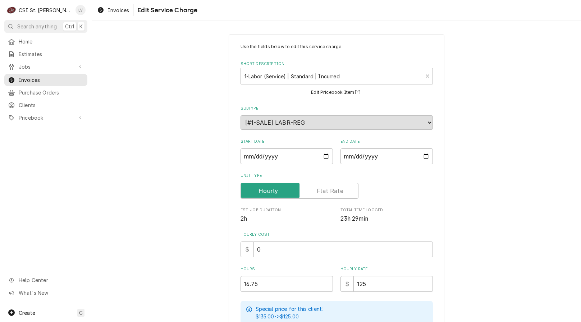
type textarea "Hobart / Model: CRS86A / Serial: 85-1007088 9/30 - Found wash tanks full but ri…"
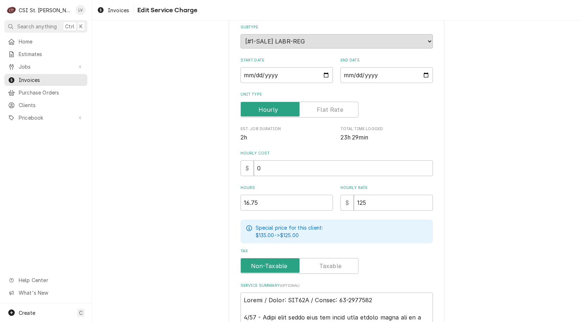
scroll to position [216, 0]
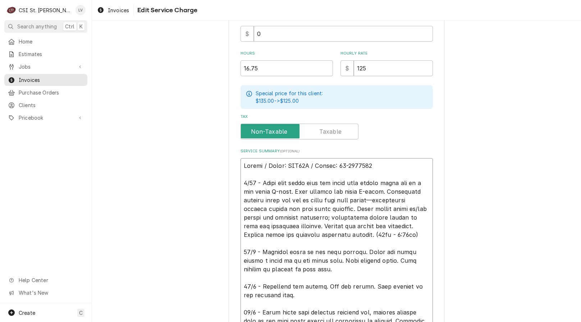
click at [302, 268] on textarea "Service Summary ( optional )" at bounding box center [336, 290] width 192 height 265
click at [481, 209] on div "Use the fields below to edit this service charge Short Description 1-Labor (Ser…" at bounding box center [336, 148] width 489 height 673
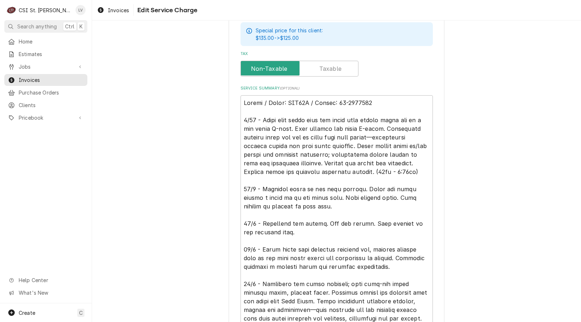
scroll to position [379, 0]
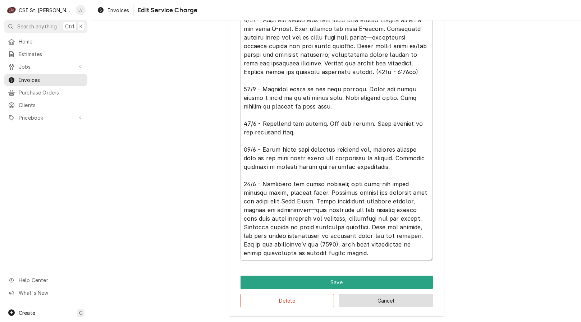
click at [408, 302] on button "Cancel" at bounding box center [386, 300] width 94 height 13
type textarea "x"
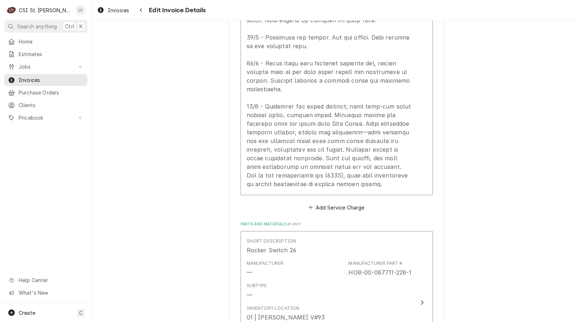
scroll to position [846, 0]
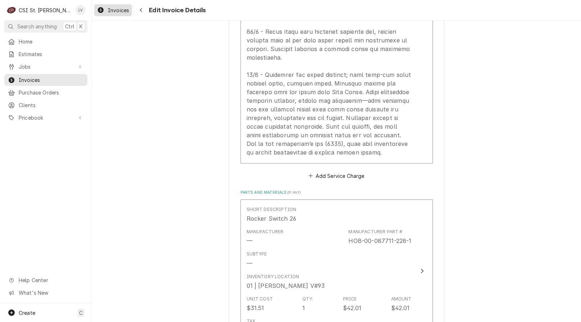
click at [110, 11] on span "Invoices" at bounding box center [118, 10] width 21 height 8
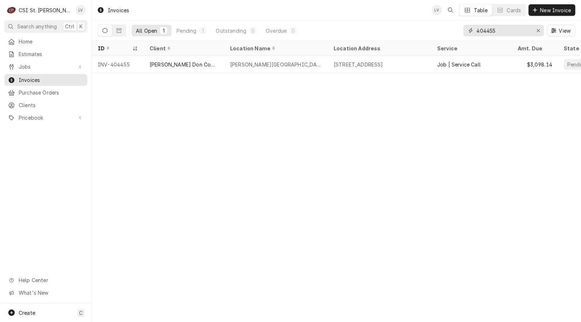
drag, startPoint x: 490, startPoint y: 31, endPoint x: 504, endPoint y: 33, distance: 14.0
click at [503, 34] on input "404455" at bounding box center [503, 31] width 54 height 12
type input "404434"
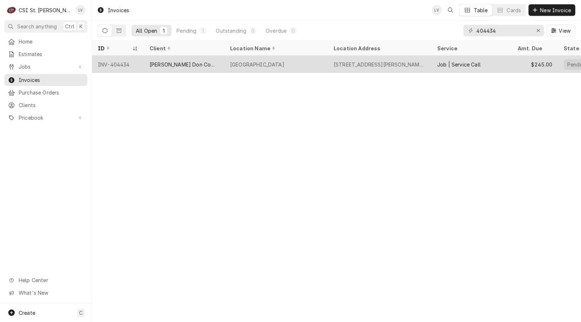
click at [160, 65] on div "[PERSON_NAME] Don Company" at bounding box center [184, 65] width 69 height 8
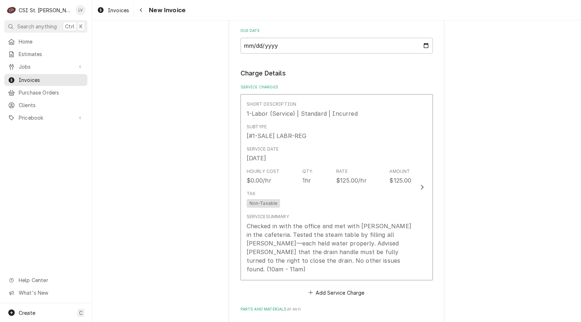
scroll to position [395, 0]
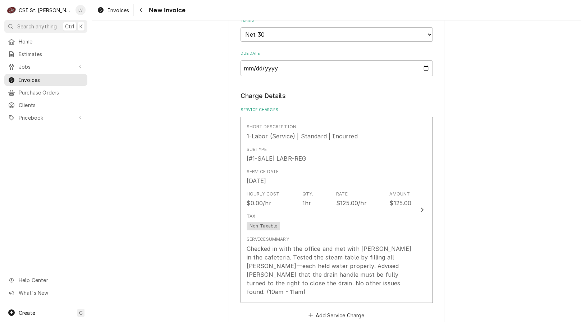
drag, startPoint x: 105, startPoint y: 10, endPoint x: 108, endPoint y: 30, distance: 20.0
click at [105, 10] on div "Invoices" at bounding box center [113, 10] width 35 height 9
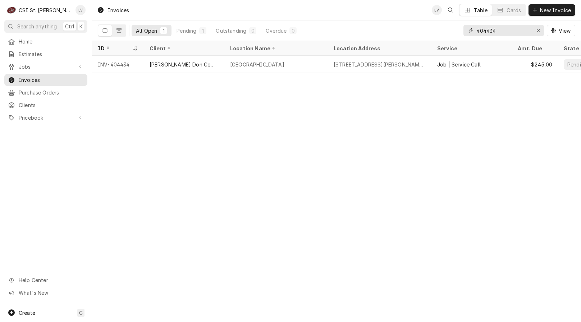
drag, startPoint x: 485, startPoint y: 31, endPoint x: 502, endPoint y: 35, distance: 18.0
click at [502, 33] on input "404434" at bounding box center [503, 31] width 54 height 12
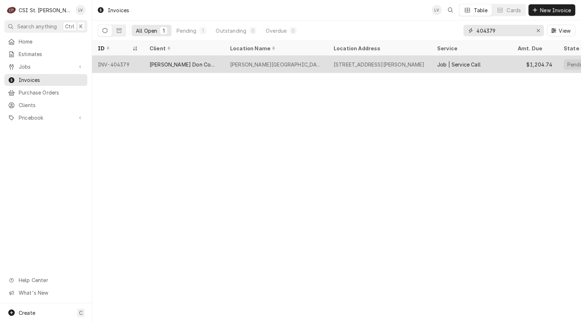
type input "404379"
click at [295, 65] on div "[PERSON_NAME][GEOGRAPHIC_DATA]" at bounding box center [276, 64] width 104 height 17
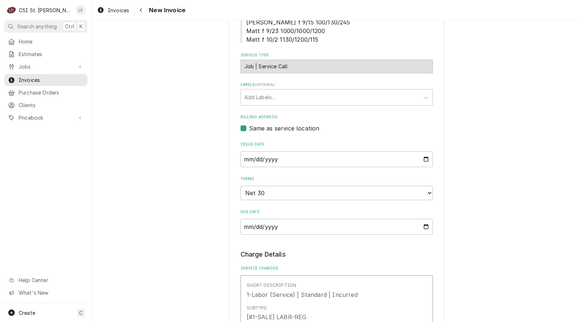
scroll to position [180, 0]
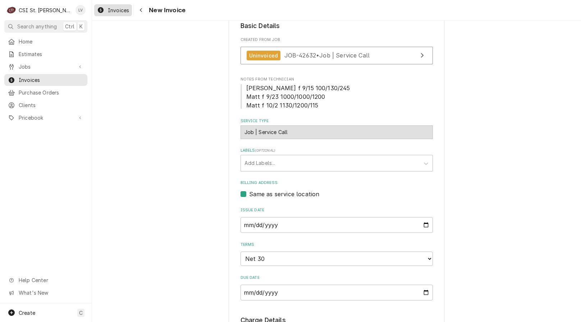
click at [111, 10] on span "Invoices" at bounding box center [118, 10] width 21 height 8
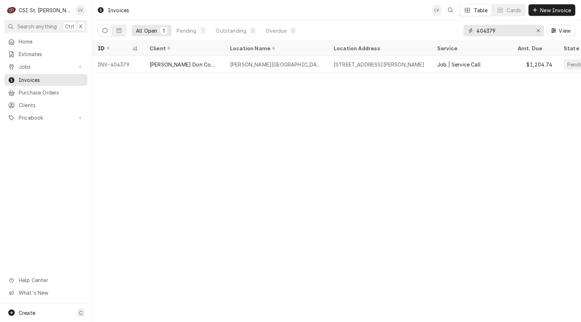
drag, startPoint x: 488, startPoint y: 31, endPoint x: 494, endPoint y: 32, distance: 6.6
click at [495, 31] on input "404379" at bounding box center [503, 31] width 54 height 12
type input "404395"
click at [166, 67] on div "[PERSON_NAME] Don Company" at bounding box center [184, 65] width 69 height 8
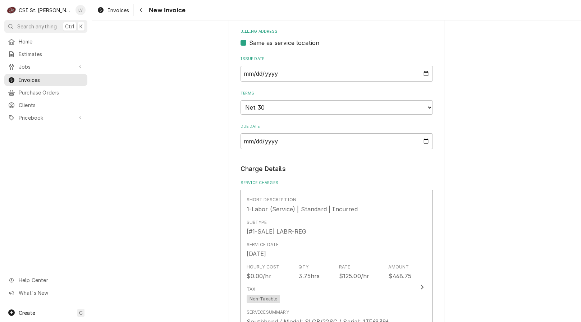
scroll to position [539, 0]
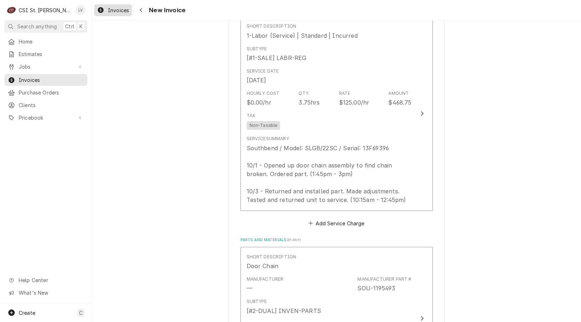
click at [113, 11] on span "Invoices" at bounding box center [118, 10] width 21 height 8
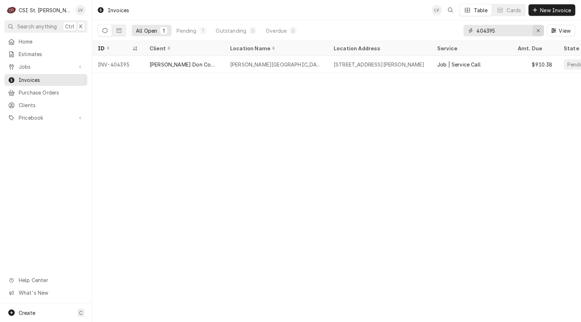
click at [536, 31] on icon "Erase input" at bounding box center [538, 30] width 4 height 5
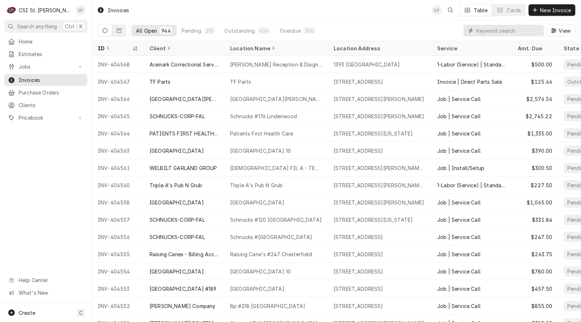
click at [486, 32] on input "Dynamic Content Wrapper" at bounding box center [508, 31] width 64 height 12
type input "404506"
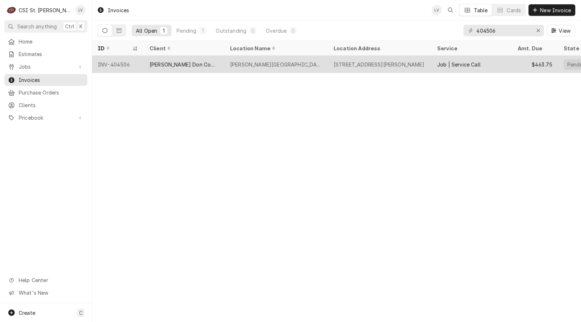
click at [242, 65] on div "Becky David Elementary" at bounding box center [276, 65] width 92 height 8
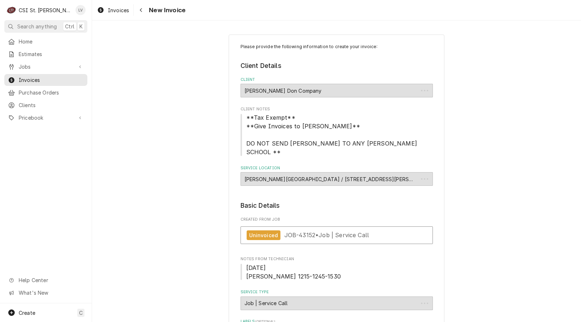
type textarea "x"
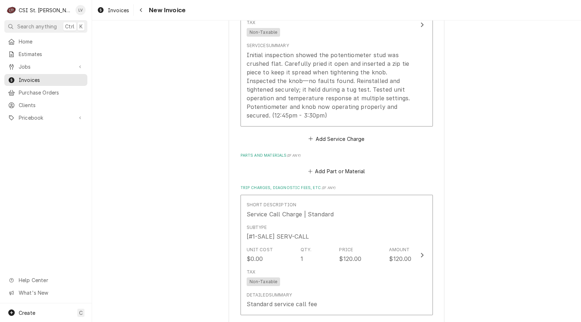
scroll to position [467, 0]
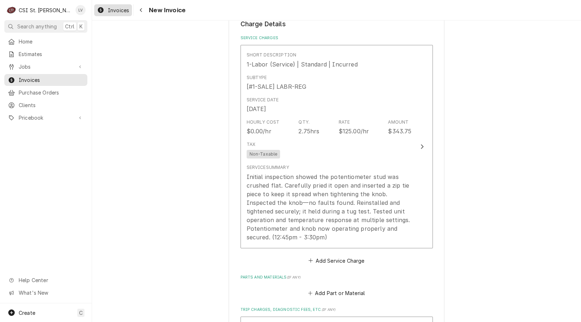
click at [101, 9] on icon "Dynamic Content Wrapper" at bounding box center [101, 10] width 6 height 6
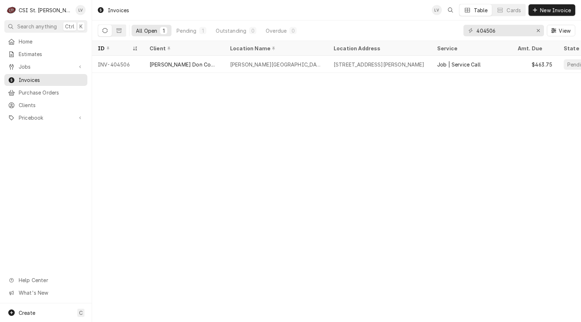
click at [197, 127] on div "Invoices LV Table Cards New Invoice All Open 1 Pending 1 Outstanding 0 Overdue …" at bounding box center [336, 161] width 489 height 322
click at [533, 31] on button "Erase input" at bounding box center [538, 31] width 12 height 12
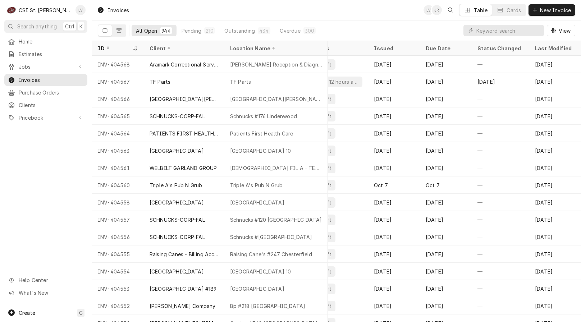
scroll to position [0, 304]
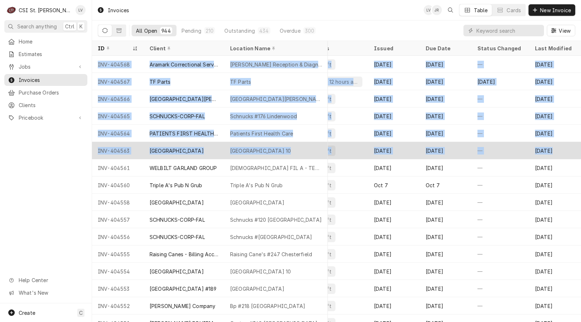
drag, startPoint x: 93, startPoint y: 61, endPoint x: 575, endPoint y: 152, distance: 490.2
click at [282, 152] on tbody "INV-404568 Aramark Correctional Services Fulton Reception & Diagnostic Center 1…" at bounding box center [37, 189] width 489 height 266
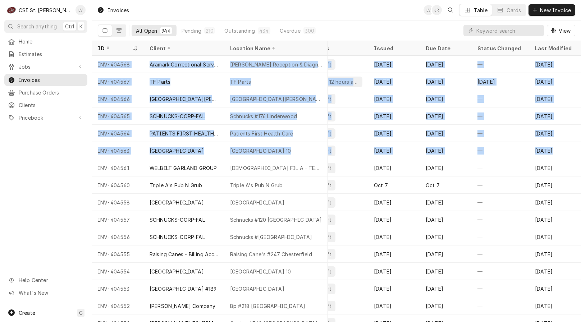
copy tbody "INV-404568 Aramark Correctional Services Fulton Reception & Diagnostic Center 1…"
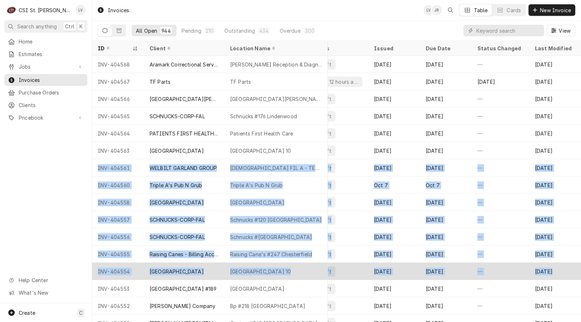
drag, startPoint x: 93, startPoint y: 165, endPoint x: 564, endPoint y: 264, distance: 481.3
click at [282, 264] on tbody "INV-404568 Aramark Correctional Services Fulton Reception & Diagnostic Center 1…" at bounding box center [37, 189] width 489 height 266
copy tbody "INV-404561 WELBILT GARLAND GROUP CHICK FIL A - TESSON FERRY 12701 Old Tesson Rd…"
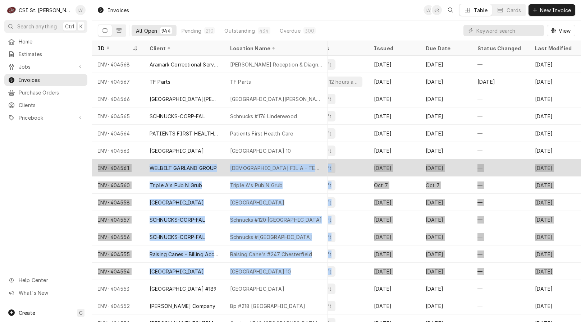
copy tbody "INV-404561 WELBILT GARLAND GROUP CHICK FIL A - TESSON FERRY 12701 Old Tesson Rd…"
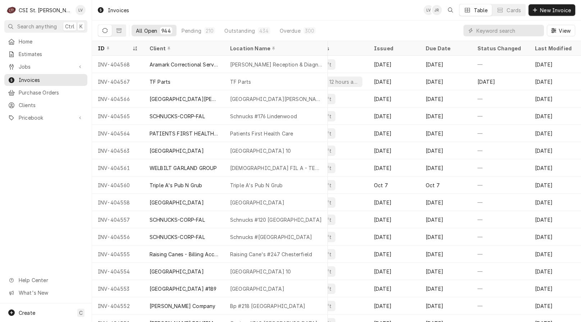
click at [49, 231] on div "Home Estimates Jobs Jobs Job Series Invoices Purchase Orders Clients Pricebook …" at bounding box center [46, 170] width 92 height 268
click at [121, 30] on icon "Dynamic Content Wrapper" at bounding box center [118, 30] width 5 height 4
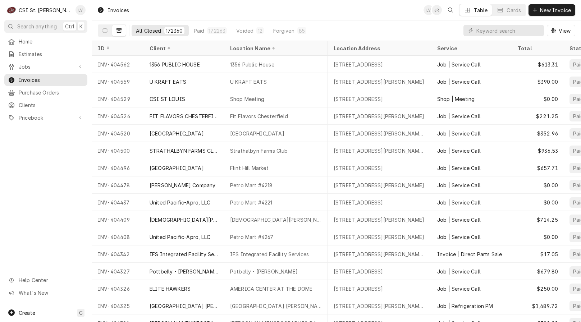
scroll to position [0, 34]
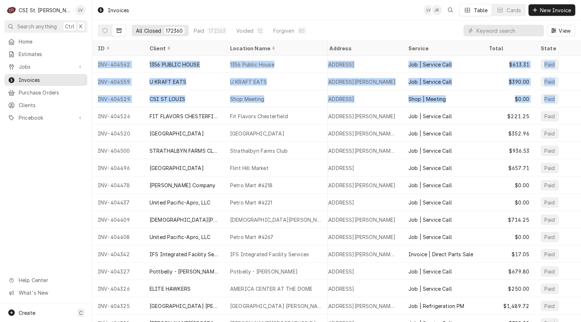
drag, startPoint x: 95, startPoint y: 61, endPoint x: 577, endPoint y: 99, distance: 482.8
click at [576, 100] on table "ID Client Location Name Location Address Service Total State INV-404562 1356 PU…" at bounding box center [336, 181] width 489 height 281
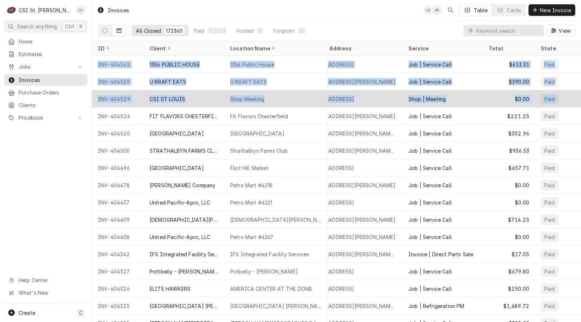
drag, startPoint x: 95, startPoint y: 63, endPoint x: 570, endPoint y: 98, distance: 476.2
click at [552, 98] on tbody "INV-404562 1356 PUBLIC HOUSE 1356 Public House 1356 Big Bend Road, Ballwin, MO …" at bounding box center [307, 189] width 489 height 266
copy tbody "INV-404562 1356 PUBLIC HOUSE 1356 Public House 1356 Big Bend Road, Ballwin, MO …"
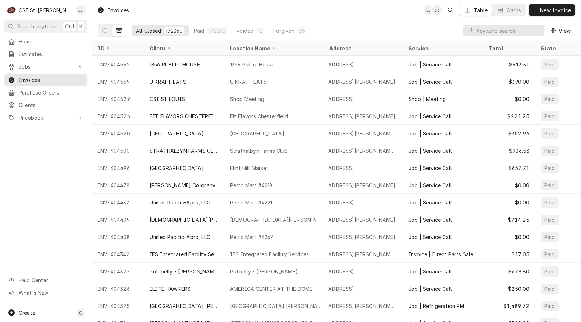
click at [55, 190] on div "Home Estimates Jobs Jobs Job Series Invoices Purchase Orders Clients Pricebook …" at bounding box center [46, 170] width 92 height 268
click at [103, 32] on icon "Dynamic Content Wrapper" at bounding box center [104, 30] width 5 height 5
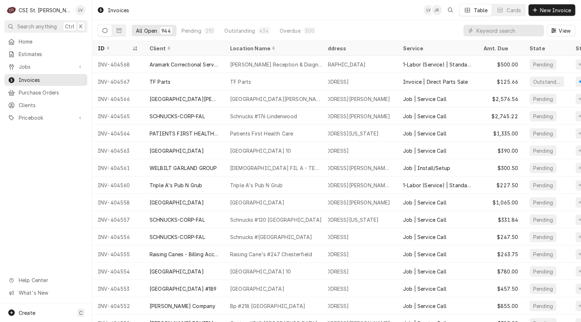
scroll to position [0, 0]
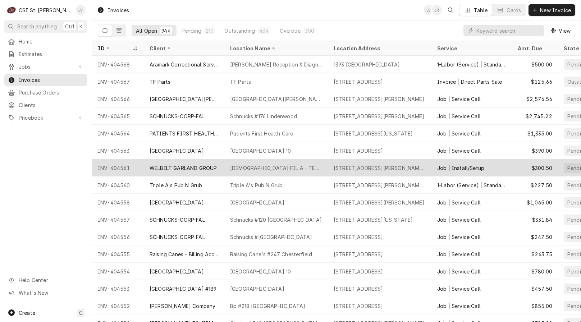
click at [120, 168] on div "INV-404561" at bounding box center [118, 167] width 52 height 17
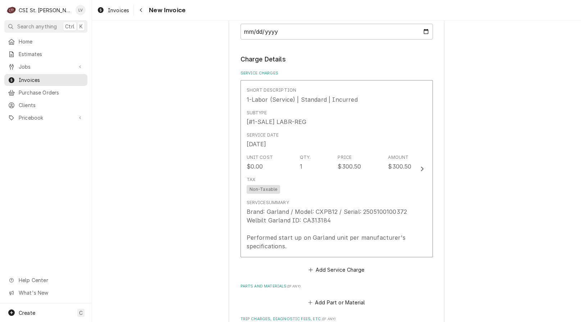
scroll to position [611, 0]
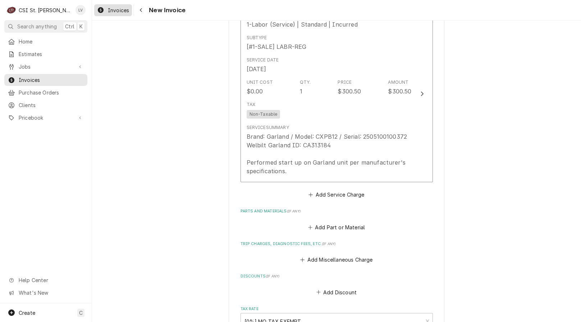
click at [109, 10] on span "Invoices" at bounding box center [118, 10] width 21 height 8
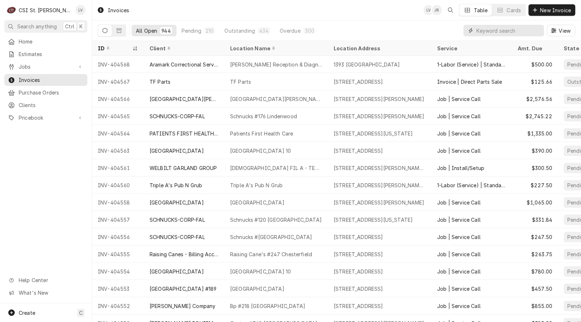
click at [480, 28] on input "Dynamic Content Wrapper" at bounding box center [508, 31] width 64 height 12
type input "404508"
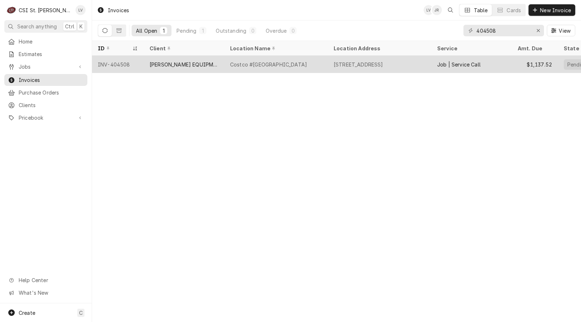
click at [210, 64] on div "[PERSON_NAME] EQUIPMENT MANUFACTURING" at bounding box center [184, 65] width 69 height 8
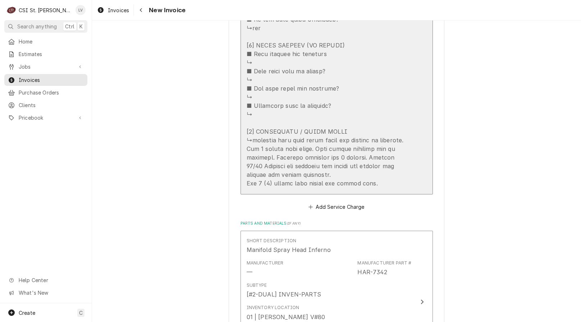
scroll to position [1366, 0]
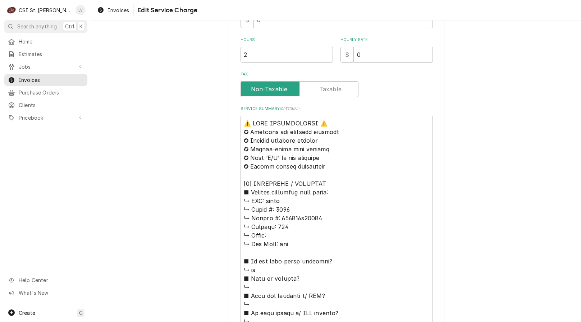
scroll to position [252, 0]
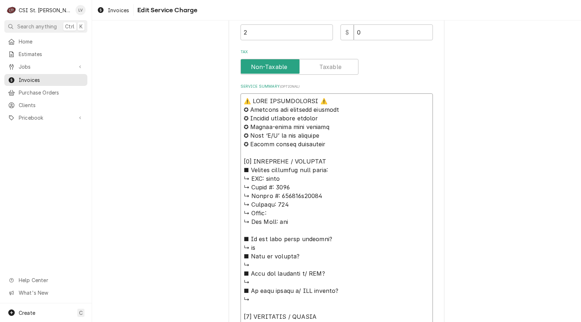
drag, startPoint x: 284, startPoint y: 178, endPoint x: 210, endPoint y: 86, distance: 118.1
click at [210, 86] on div "Use the fields below to edit this service charge Short Description Job | Servic…" at bounding box center [336, 223] width 489 height 895
type textarea "x"
type textarea "H ↳ 𝗠𝗼𝗱𝗲𝗹 #: 4500 ↳ 𝗦𝗲𝗿𝗶𝗮𝗹 #: 220845h22784 ↳ 𝗩𝗼𝗹𝘁𝗮𝗴𝗲: 120 ↳ 𝗣𝗵𝗮𝘀𝗲: ↳ 𝗚𝗮𝘀 𝗧𝘆𝗽𝗲: …"
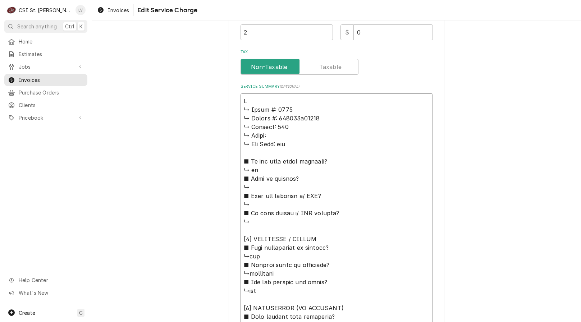
type textarea "x"
type textarea "Ha ↳ 𝗠𝗼𝗱𝗲𝗹 #: 4500 ↳ 𝗦𝗲𝗿𝗶𝗮𝗹 #: 220845h22784 ↳ 𝗩𝗼𝗹𝘁𝗮𝗴𝗲: 120 ↳ 𝗣𝗵𝗮𝘀𝗲: ↳ 𝗚𝗮𝘀 𝗧𝘆𝗽𝗲:…"
type textarea "x"
type textarea "Har ↳ 𝗠𝗼𝗱𝗲𝗹 #: 4500 ↳ 𝗦𝗲𝗿𝗶𝗮𝗹 #: 220845h22784 ↳ 𝗩𝗼𝗹𝘁𝗮𝗴𝗲: 120 ↳ 𝗣𝗵𝗮𝘀𝗲: ↳ 𝗚𝗮𝘀 𝗧𝘆𝗽𝗲…"
type textarea "x"
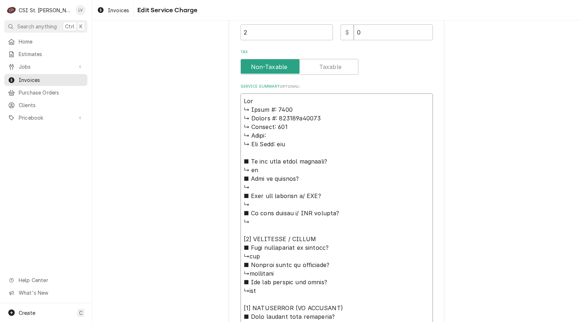
type textarea "Hard ↳ 𝗠𝗼𝗱𝗲𝗹 #: 4500 ↳ 𝗦𝗲𝗿𝗶𝗮𝗹 #: 220845h22784 ↳ 𝗩𝗼𝗹𝘁𝗮𝗴𝗲: 120 ↳ 𝗣𝗵𝗮𝘀𝗲: ↳ 𝗚𝗮𝘀 𝗧𝘆𝗽…"
type textarea "x"
type textarea "Hardt ↳ 𝗠𝗼𝗱𝗲𝗹 #: 4500 ↳ 𝗦𝗲𝗿𝗶𝗮𝗹 #: 220845h22784 ↳ 𝗩𝗼𝗹𝘁𝗮𝗴𝗲: 120 ↳ 𝗣𝗵𝗮𝘀𝗲: ↳ 𝗚𝗮𝘀 𝗧𝘆…"
type textarea "x"
type textarea "Hardt ↳ 𝗠𝗼𝗱𝗲𝗹 #: 4500 ↳ 𝗦𝗲𝗿𝗶𝗮𝗹 #: 220845h22784 ↳ 𝗩𝗼𝗹𝘁𝗮𝗴𝗲: 120 ↳ 𝗣𝗵𝗮𝘀𝗲: ↳ 𝗚𝗮𝘀 𝗧𝘆…"
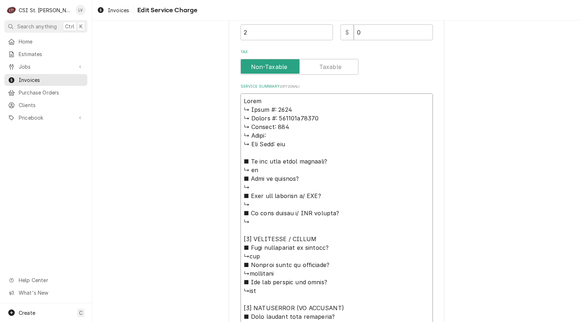
type textarea "x"
type textarea "Hardt / ↳ 𝗠𝗼𝗱𝗲𝗹 #: 4500 ↳ 𝗦𝗲𝗿𝗶𝗮𝗹 #: 220845h22784 ↳ 𝗩𝗼𝗹𝘁𝗮𝗴𝗲: 120 ↳ 𝗣𝗵𝗮𝘀𝗲: ↳ 𝗚𝗮𝘀 …"
type textarea "x"
type textarea "Hardt / ↳ 𝗠𝗼𝗱𝗲𝗹 #: 4500 ↳ 𝗦𝗲𝗿𝗶𝗮𝗹 #: 220845h22784 ↳ 𝗩𝗼𝗹𝘁𝗮𝗴𝗲: 120 ↳ 𝗣𝗵𝗮𝘀𝗲: ↳ 𝗚𝗮𝘀 …"
type textarea "x"
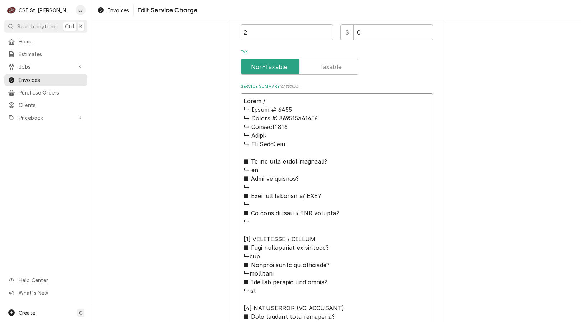
type textarea "Hardt / M ↳ 𝗠𝗼𝗱𝗲𝗹 #: 4500 ↳ 𝗦𝗲𝗿𝗶𝗮𝗹 #: 220845h22784 ↳ 𝗩𝗼𝗹𝘁𝗮𝗴𝗲: 120 ↳ 𝗣𝗵𝗮𝘀𝗲: ↳ 𝗚𝗮…"
type textarea "x"
type textarea "Hardt / Mo ↳ 𝗠𝗼𝗱𝗲𝗹 #: 4500 ↳ 𝗦𝗲𝗿𝗶𝗮𝗹 #: 220845h22784 ↳ 𝗩𝗼𝗹𝘁𝗮𝗴𝗲: 120 ↳ 𝗣𝗵𝗮𝘀𝗲: ↳ 𝗚…"
type textarea "x"
type textarea "Hardt / Mod ↳ 𝗠𝗼𝗱𝗲𝗹 #: 4500 ↳ 𝗦𝗲𝗿𝗶𝗮𝗹 #: 220845h22784 ↳ 𝗩𝗼𝗹𝘁𝗮𝗴𝗲: 120 ↳ 𝗣𝗵𝗮𝘀𝗲: ↳ …"
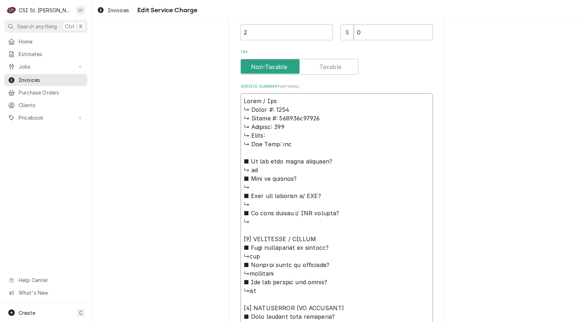
type textarea "x"
type textarea "Hardt / Mode ↳ 𝗠𝗼𝗱𝗲𝗹 #: 4500 ↳ 𝗦𝗲𝗿𝗶𝗮𝗹 #: 220845h22784 ↳ 𝗩𝗼𝗹𝘁𝗮𝗴𝗲: 120 ↳ 𝗣𝗵𝗮𝘀𝗲: ↳…"
type textarea "x"
type textarea "Hardt / Model ↳ 𝗠𝗼𝗱𝗲𝗹 #: 4500 ↳ 𝗦𝗲𝗿𝗶𝗮𝗹 #: 220845h22784 ↳ 𝗩𝗼𝗹𝘁𝗮𝗴𝗲: 120 ↳ 𝗣𝗵𝗮𝘀𝗲: …"
type textarea "x"
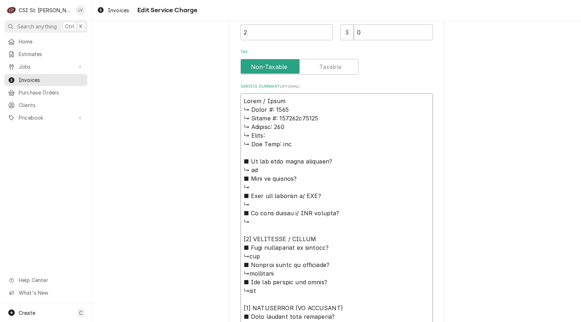
type textarea "Hardt / Model: ↳ 𝗠𝗼𝗱𝗲𝗹 #: 4500 ↳ 𝗦𝗲𝗿𝗶𝗮𝗹 #: 220845h22784 ↳ 𝗩𝗼𝗹𝘁𝗮𝗴𝗲: 120 ↳ 𝗣𝗵𝗮𝘀𝗲:…"
type textarea "x"
type textarea "Hardt / Model: ↳ 𝗠𝗼𝗱𝗲𝗹 #: 4500 ↳ 𝗦𝗲𝗿𝗶𝗮𝗹 #: 220845h22784 ↳ 𝗩𝗼𝗹𝘁𝗮𝗴𝗲: 120 ↳ 𝗣𝗵𝗮𝘀𝗲:…"
type textarea "x"
type textarea "Hardt / Model: 45 ↳ 𝗠𝗼𝗱𝗲𝗹 #: 4500 ↳ 𝗦𝗲𝗿𝗶𝗮𝗹 #: 220845h22784 ↳ 𝗩𝗼𝗹𝘁𝗮𝗴𝗲: 120 ↳ 𝗣𝗵𝗮…"
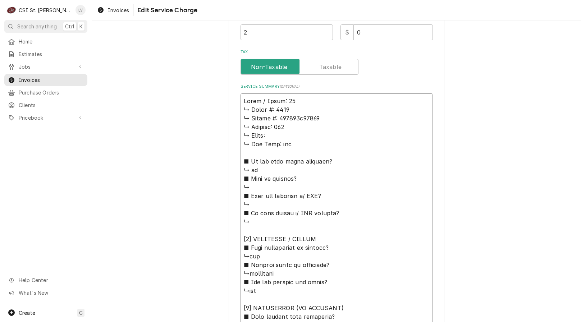
type textarea "x"
type textarea "Hardt / Model: 450 ↳ 𝗠𝗼𝗱𝗲𝗹 #: 4500 ↳ 𝗦𝗲𝗿𝗶𝗮𝗹 #: 220845h22784 ↳ 𝗩𝗼𝗹𝘁𝗮𝗴𝗲: 120 ↳ 𝗣𝗵…"
type textarea "x"
type textarea "Hardt / Model: 4500 ↳ 𝗠𝗼𝗱𝗲𝗹 #: 4500 ↳ 𝗦𝗲𝗿𝗶𝗮𝗹 #: 220845h22784 ↳ 𝗩𝗼𝗹𝘁𝗮𝗴𝗲: 120 ↳ 𝗣…"
type textarea "x"
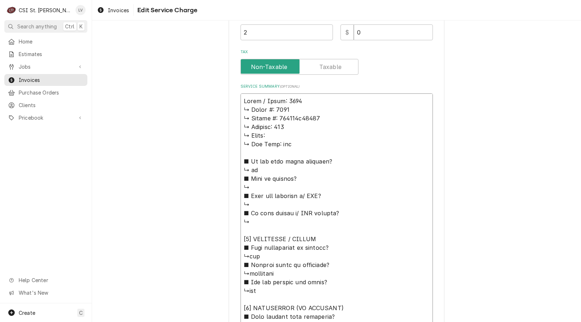
type textarea "Hardt / Model: 4500 ↳ 𝗠𝗼𝗱𝗲𝗹 #: 4500 ↳ 𝗦𝗲𝗿𝗶𝗮𝗹 #: 220845h22784 ↳ 𝗩𝗼𝗹𝘁𝗮𝗴𝗲: 120 ↳ 𝗣…"
type textarea "x"
type textarea "Hardt / Model: 4500 / ↳ 𝗠𝗼𝗱𝗲𝗹 #: 4500 ↳ 𝗦𝗲𝗿𝗶𝗮𝗹 #: 220845h22784 ↳ 𝗩𝗼𝗹𝘁𝗮𝗴𝗲: 120 ↳…"
type textarea "x"
type textarea "Hardt / Model: 4500 / ↳ 𝗠𝗼𝗱𝗲𝗹 #: 4500 ↳ 𝗦𝗲𝗿𝗶𝗮𝗹 #: 220845h22784 ↳ 𝗩𝗼𝗹𝘁𝗮𝗴𝗲: 120 ↳…"
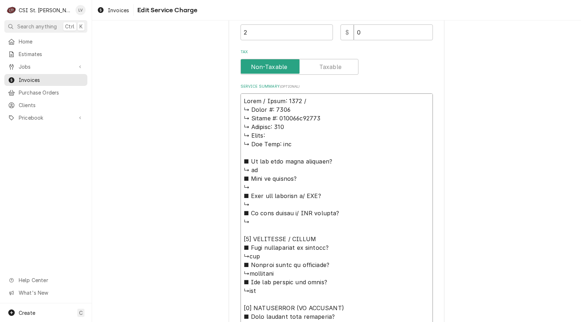
type textarea "x"
type textarea "Hardt / Model: 4500 / S ↳ 𝗠𝗼𝗱𝗲𝗹 #: 4500 ↳ 𝗦𝗲𝗿𝗶𝗮𝗹 #: 220845h22784 ↳ 𝗩𝗼𝗹𝘁𝗮𝗴𝗲: 120…"
type textarea "x"
type textarea "Hardt / Model: 4500 / Se ↳ 𝗠𝗼𝗱𝗲𝗹 #: 4500 ↳ 𝗦𝗲𝗿𝗶𝗮𝗹 #: 220845h22784 ↳ 𝗩𝗼𝗹𝘁𝗮𝗴𝗲: 12…"
type textarea "x"
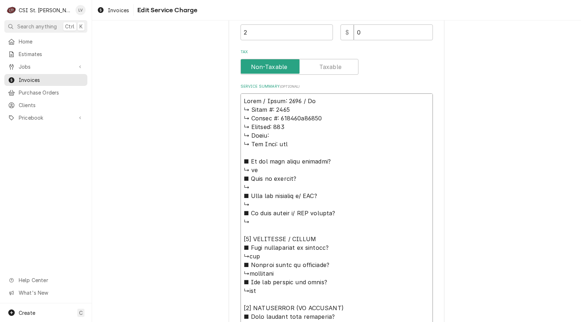
type textarea "Hardt / Model: 4500 / Ser ↳ 𝗠𝗼𝗱𝗲𝗹 #: 4500 ↳ 𝗦𝗲𝗿𝗶𝗮𝗹 #: 220845h22784 ↳ 𝗩𝗼𝗹𝘁𝗮𝗴𝗲: 1…"
type textarea "x"
type textarea "Hardt / Model: 4500 / Seri ↳ 𝗠𝗼𝗱𝗲𝗹 #: 4500 ↳ 𝗦𝗲𝗿𝗶𝗮𝗹 #: 220845h22784 ↳ 𝗩𝗼𝗹𝘁𝗮𝗴𝗲: …"
type textarea "x"
type textarea "Hardt / Model: 4500 / Seria ↳ 𝗠𝗼𝗱𝗲𝗹 #: 4500 ↳ 𝗦𝗲𝗿𝗶𝗮𝗹 #: 220845h22784 ↳ 𝗩𝗼𝗹𝘁𝗮𝗴𝗲:…"
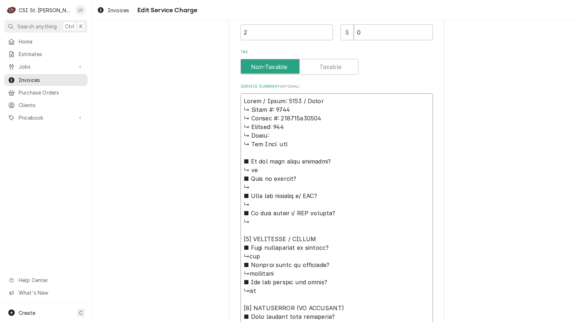
type textarea "x"
type textarea "Hardt / Model: 4500 / Serial ↳ 𝗠𝗼𝗱𝗲𝗹 #: 4500 ↳ 𝗦𝗲𝗿𝗶𝗮𝗹 #: 220845h22784 ↳ 𝗩𝗼𝗹𝘁𝗮𝗴𝗲…"
type textarea "x"
type textarea "Hardt / Model: 4500 / Serial: ↳ 𝗠𝗼𝗱𝗲𝗹 #: 4500 ↳ 𝗦𝗲𝗿𝗶𝗮𝗹 #: 220845h22784 ↳ 𝗩𝗼𝗹𝘁𝗮𝗴…"
type textarea "x"
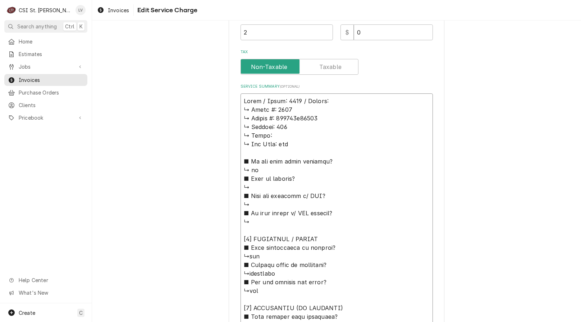
type textarea "Hardt / Model: 4500 / Serial: ↳ 𝗠𝗼𝗱𝗲𝗹 #: 4500 ↳ 𝗦𝗲𝗿𝗶𝗮𝗹 #: 220845h22784 ↳ 𝗩𝗼𝗹𝘁𝗮𝗴…"
type textarea "x"
type textarea "Hardt / Model: 4500 / Serial: ↳ 𝗠𝗼𝗱𝗲𝗹 #: 4500 ↳ 𝗦𝗲𝗿𝗶𝗮𝗹 #: 220845h22784 ↳ 𝗩𝗼𝗹𝘁𝗮𝗴…"
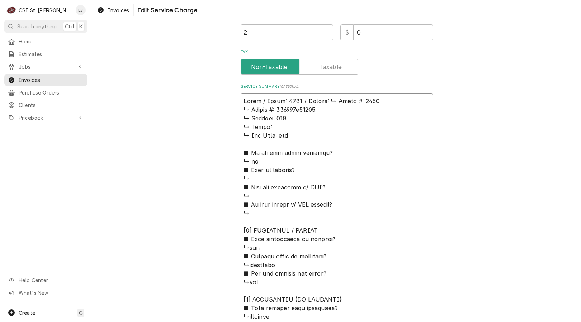
type textarea "x"
type textarea "Hardt / Model: 4500 / Serial: 𝗠𝗼𝗱𝗲𝗹 #: 4500 ↳ 𝗦𝗲𝗿𝗶𝗮𝗹 #: 220845h22784 ↳ 𝗩𝗼𝗹𝘁𝗮𝗴𝗲:…"
type textarea "x"
type textarea "Hardt / Model: 4500 / Serial: 𝗠𝗼𝗱𝗲𝗹 #: 4500 ↳ 𝗦𝗲𝗿𝗶𝗮𝗹 #: 220845h22784 ↳ 𝗩𝗼𝗹𝘁𝗮𝗴𝗲:…"
type textarea "x"
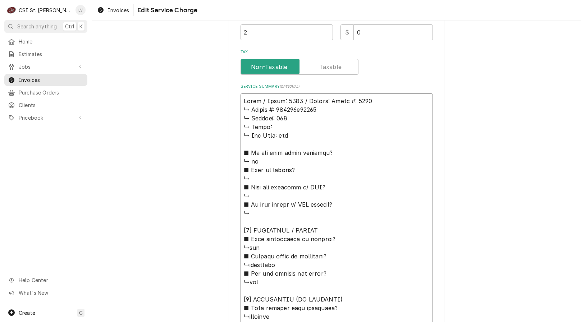
type textarea "Hardt / Model: 4500 / Serial: 𝗼𝗱𝗲𝗹 #: 4500 ↳ 𝗦𝗲𝗿𝗶𝗮𝗹 #: 220845h22784 ↳ 𝗩𝗼𝗹𝘁𝗮𝗴𝗲: …"
type textarea "x"
type textarea "Hardt / Model: 4500 / Serial: 𝗱𝗲𝗹 #: 4500 ↳ 𝗦𝗲𝗿𝗶𝗮𝗹 #: 220845h22784 ↳ 𝗩𝗼𝗹𝘁𝗮𝗴𝗲: 1…"
type textarea "x"
type textarea "Hardt / Model: 4500 / Serial: 𝗲𝗹 #: 4500 ↳ 𝗦𝗲𝗿𝗶𝗮𝗹 #: 220845h22784 ↳ 𝗩𝗼𝗹𝘁𝗮𝗴𝗲: 12…"
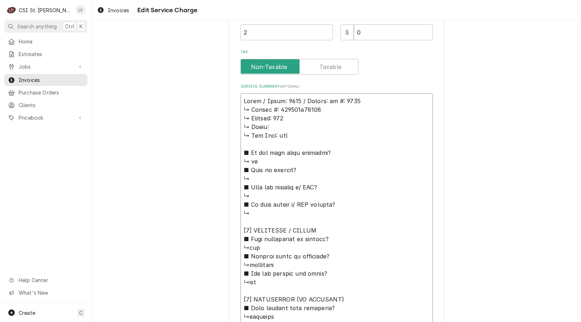
type textarea "x"
type textarea "Hardt / Model: 4500 / Serial: 𝗹 #: 4500 ↳ 𝗦𝗲𝗿𝗶𝗮𝗹 #: 220845h22784 ↳ 𝗩𝗼𝗹𝘁𝗮𝗴𝗲: 120…"
type textarea "x"
type textarea "Hardt / Model: 4500 / Serial: #: 4500 ↳ 𝗦𝗲𝗿𝗶𝗮𝗹 #: 220845h22784 ↳ 𝗩𝗼𝗹𝘁𝗮𝗴𝗲: 120 ↳…"
type textarea "x"
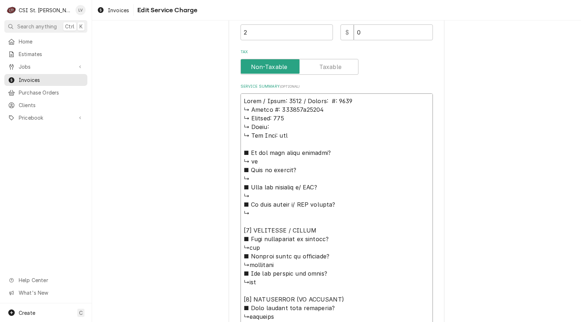
type textarea "Hardt / Model: 4500 / Serial: #: 4500 ↳ 𝗦𝗲𝗿𝗶𝗮𝗹 #: 220845h22784 ↳ 𝗩𝗼𝗹𝘁𝗮𝗴𝗲: 120 ↳…"
type textarea "x"
type textarea "Hardt / Model: 4500 / Serial: : 4500 ↳ 𝗦𝗲𝗿𝗶𝗮𝗹 #: 220845h22784 ↳ 𝗩𝗼𝗹𝘁𝗮𝗴𝗲: 120 ↳ …"
type textarea "x"
type textarea "Hardt / Model: 4500 / Serial: 4500 ↳ 𝗦𝗲𝗿𝗶𝗮𝗹 #: 220845h22784 ↳ 𝗩𝗼𝗹𝘁𝗮𝗴𝗲: 120 ↳ 𝗣𝗵…"
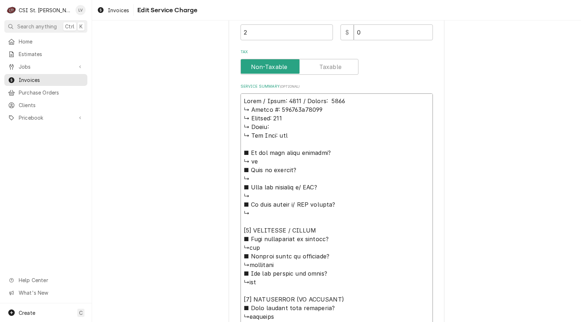
type textarea "x"
type textarea "Hardt / Model: 4500 / Serial: 4500 ↳ 𝗦𝗲𝗿𝗶𝗮𝗹 #: 220845h22784 ↳ 𝗩𝗼𝗹𝘁𝗮𝗴𝗲: 120 ↳ 𝗣𝗵…"
type textarea "x"
type textarea "Hardt / Model: 4500 / Serial: 500 ↳ 𝗦𝗲𝗿𝗶𝗮𝗹 #: 220845h22784 ↳ 𝗩𝗼𝗹𝘁𝗮𝗴𝗲: 120 ↳ 𝗣𝗵𝗮…"
type textarea "x"
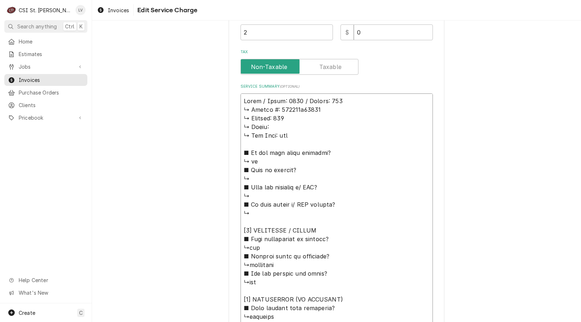
type textarea "Hardt / Model: 4500 / Serial: 00 ↳ 𝗦𝗲𝗿𝗶𝗮𝗹 #: 220845h22784 ↳ 𝗩𝗼𝗹𝘁𝗮𝗴𝗲: 120 ↳ 𝗣𝗵𝗮𝘀…"
type textarea "x"
type textarea "Hardt / Model: 4500 / Serial: 0 ↳ 𝗦𝗲𝗿𝗶𝗮𝗹 #: 220845h22784 ↳ 𝗩𝗼𝗹𝘁𝗮𝗴𝗲: 120 ↳ 𝗣𝗵𝗮𝘀𝗲…"
type textarea "x"
type textarea "Hardt / Model: 4500 / Serial: ↳ 𝗦𝗲𝗿𝗶𝗮𝗹 #: 220845h22784 ↳ 𝗩𝗼𝗹𝘁𝗮𝗴𝗲: 120 ↳ 𝗣𝗵𝗮𝘀𝗲: …"
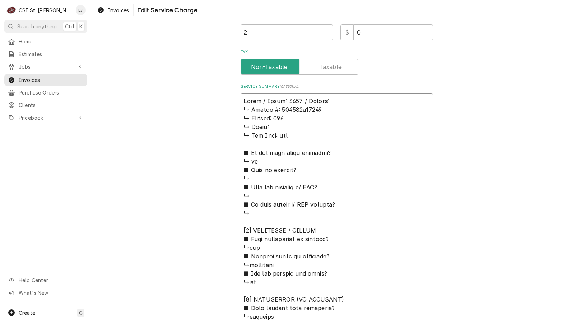
type textarea "x"
type textarea "Hardt / Model: 4500 / Serial: ↳ 𝗦𝗲𝗿𝗶𝗮𝗹 #: 220845h22784 ↳ 𝗩𝗼𝗹𝘁𝗮𝗴𝗲: 120 ↳ 𝗣𝗵𝗮𝘀𝗲: …"
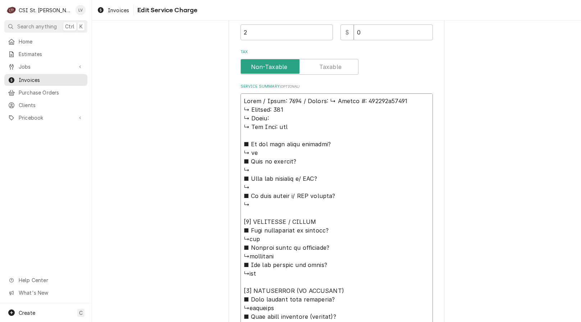
type textarea "x"
type textarea "Hardt / Model: 4500 / Serial: 𝗦𝗲𝗿𝗶𝗮𝗹 #: 220845h22784 ↳ 𝗩𝗼𝗹𝘁𝗮𝗴𝗲: 120 ↳ 𝗣𝗵𝗮𝘀𝗲: ↳ …"
type textarea "x"
type textarea "Hardt / Model: 4500 / Serial: 𝗦𝗲𝗿𝗶𝗮𝗹 #: 220845h22784 ↳ 𝗩𝗼𝗹𝘁𝗮𝗴𝗲: 120 ↳ 𝗣𝗵𝗮𝘀𝗲: ↳ …"
type textarea "x"
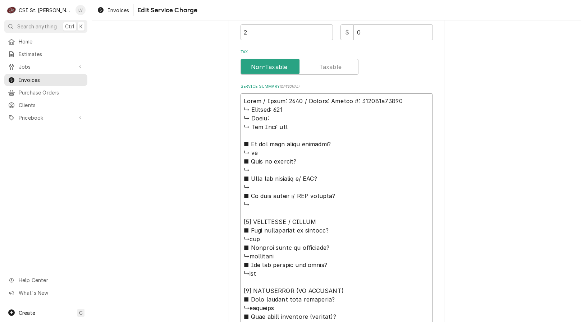
type textarea "Hardt / Model: 4500 / Serial: 𝗲𝗿𝗶𝗮𝗹 #: 220845h22784 ↳ 𝗩𝗼𝗹𝘁𝗮𝗴𝗲: 120 ↳ 𝗣𝗵𝗮𝘀𝗲: ↳ 𝗚…"
type textarea "x"
type textarea "Hardt / Model: 4500 / Serial: 𝗿𝗶𝗮𝗹 #: 220845h22784 ↳ 𝗩𝗼𝗹𝘁𝗮𝗴𝗲: 120 ↳ 𝗣𝗵𝗮𝘀𝗲: ↳ 𝗚𝗮…"
type textarea "x"
type textarea "Hardt / Model: 4500 / Serial: 𝗶𝗮𝗹 #: 220845h22784 ↳ 𝗩𝗼𝗹𝘁𝗮𝗴𝗲: 120 ↳ 𝗣𝗵𝗮𝘀𝗲: ↳ 𝗚𝗮𝘀…"
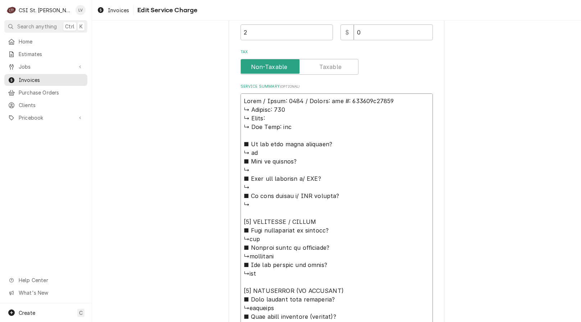
type textarea "x"
type textarea "Hardt / Model: 4500 / Serial: 𝗮𝗹 #: 220845h22784 ↳ 𝗩𝗼𝗹𝘁𝗮𝗴𝗲: 120 ↳ 𝗣𝗵𝗮𝘀𝗲: ↳ 𝗚𝗮𝘀 …"
type textarea "x"
type textarea "Hardt / Model: 4500 / Serial: 𝗹 #: 220845h22784 ↳ 𝗩𝗼𝗹𝘁𝗮𝗴𝗲: 120 ↳ 𝗣𝗵𝗮𝘀𝗲: ↳ 𝗚𝗮𝘀 𝗧…"
type textarea "x"
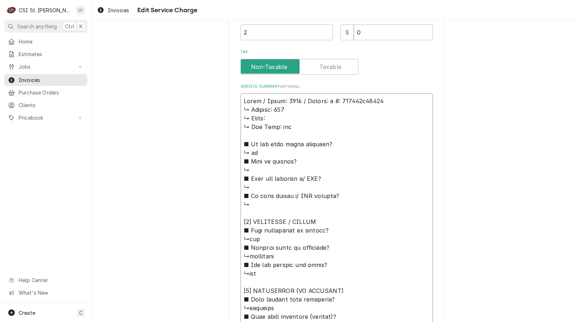
type textarea "Hardt / Model: 4500 / Serial: #: 220845h22784 ↳ 𝗩𝗼𝗹𝘁𝗮𝗴𝗲: 120 ↳ 𝗣𝗵𝗮𝘀𝗲: ↳ 𝗚𝗮𝘀 𝗧𝘆𝗽…"
type textarea "x"
type textarea "Hardt / Model: 4500 / Serial: #: 220845h22784 ↳ 𝗩𝗼𝗹𝘁𝗮𝗴𝗲: 120 ↳ 𝗣𝗵𝗮𝘀𝗲: ↳ 𝗚𝗮𝘀 𝗧𝘆𝗽…"
type textarea "x"
type textarea "Hardt / Model: 4500 / Serial: : 220845h22784 ↳ 𝗩𝗼𝗹𝘁𝗮𝗴𝗲: 120 ↳ 𝗣𝗵𝗮𝘀𝗲: ↳ 𝗚𝗮𝘀 𝗧𝘆𝗽𝗲…"
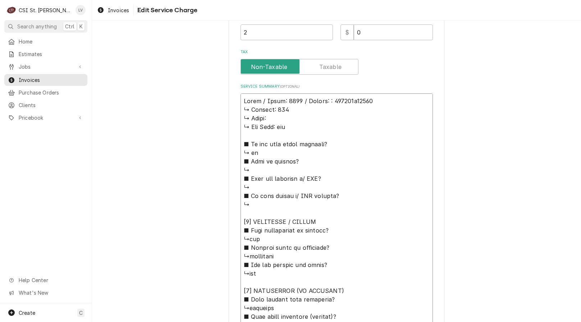
type textarea "x"
type textarea "Hardt / Model: 4500 / Serial: 220845h22784 ↳ 𝗩𝗼𝗹𝘁𝗮𝗴𝗲: 120 ↳ 𝗣𝗵𝗮𝘀𝗲: ↳ 𝗚𝗮𝘀 𝗧𝘆𝗽𝗲: …"
type textarea "x"
type textarea "Hardt / Model: 4500 / Serial: 220845h22784 ↳ 𝗩𝗼𝗹𝘁𝗮𝗴𝗲: 120 ↳ 𝗣𝗵𝗮𝘀𝗲: ↳ 𝗚𝗮𝘀 𝗧𝘆𝗽𝗲: …"
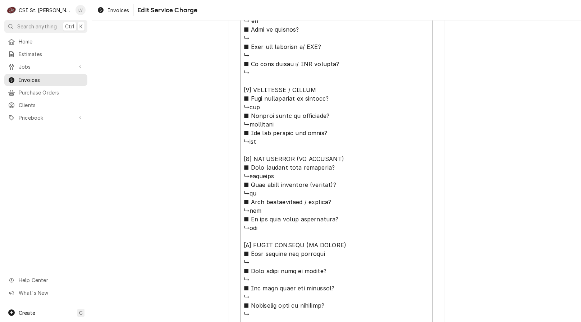
scroll to position [464, 0]
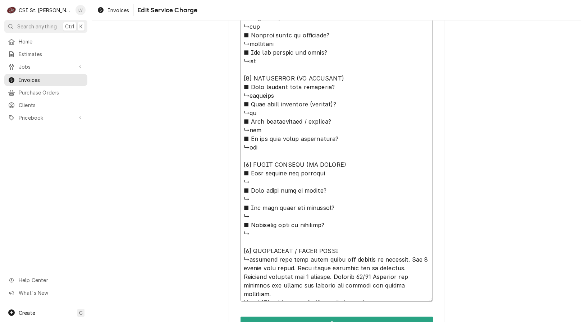
drag, startPoint x: 239, startPoint y: 108, endPoint x: 373, endPoint y: 252, distance: 196.6
click at [373, 252] on textarea "Service Summary ( optional )" at bounding box center [336, 91] width 192 height 421
type textarea "x"
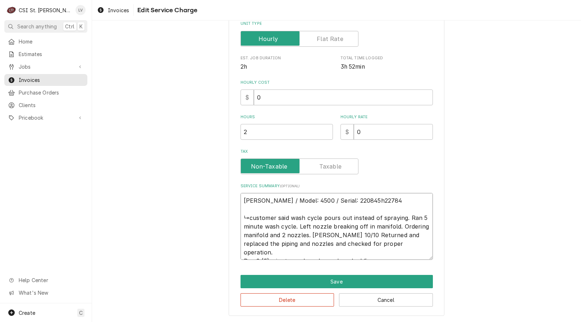
scroll to position [110, 0]
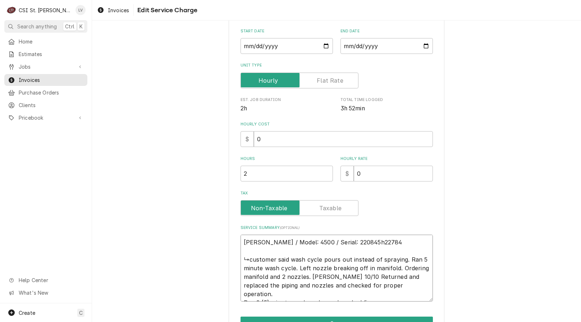
drag, startPoint x: 247, startPoint y: 260, endPoint x: 385, endPoint y: 301, distance: 144.1
click at [384, 305] on div "Use the fields below to edit this service charge Short Description Job | Servic…" at bounding box center [337, 141] width 216 height 434
type textarea "Hardt / Model: 4500 / Serial: 220845h22784 ↳customer said wash cycle pours out …"
drag, startPoint x: 239, startPoint y: 258, endPoint x: 414, endPoint y: 298, distance: 179.6
click at [413, 300] on textarea "Hardt / Model: 4500 / Serial: 220845h22784 ↳customer said wash cycle pours out …" at bounding box center [336, 268] width 192 height 67
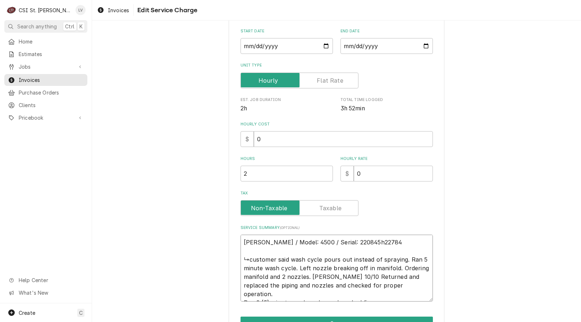
paste textarea "Initial inspection showed the potentiometer stud was crushed flat. Carefully pr…"
type textarea "x"
type textarea "Hardt / Model: 4500 / Serial: 220845h22784 Initial inspection showed the potent…"
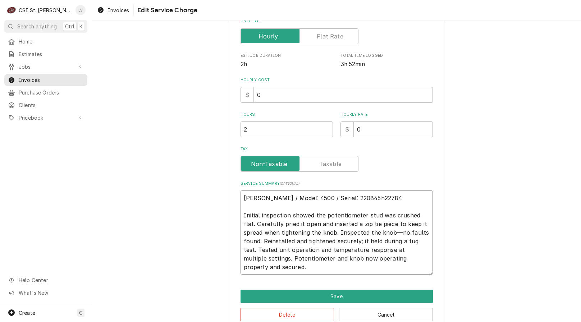
scroll to position [169, 0]
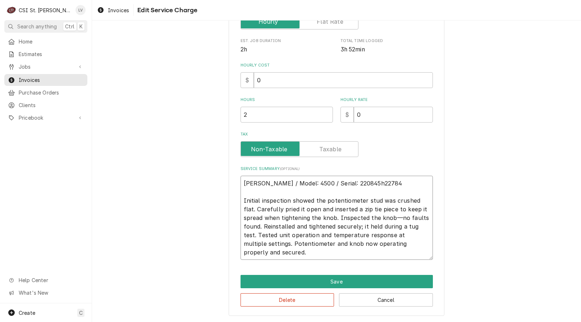
drag, startPoint x: 275, startPoint y: 254, endPoint x: 207, endPoint y: 175, distance: 103.7
click at [210, 180] on div "Use the fields below to edit this service charge Short Description Job | Servic…" at bounding box center [336, 90] width 489 height 463
type textarea "x"
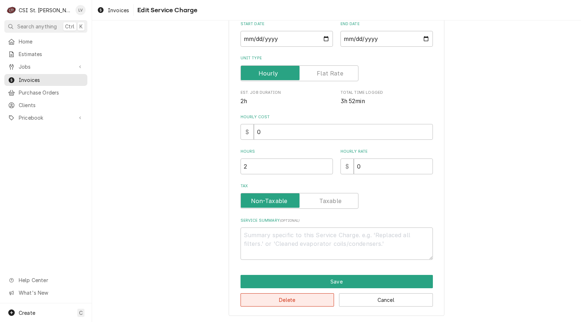
click at [282, 297] on button "Delete" at bounding box center [287, 299] width 94 height 13
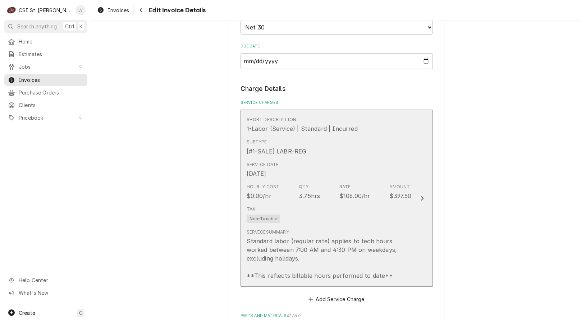
click at [323, 154] on div "Subtype [#1-SALE] LABR-REG" at bounding box center [329, 147] width 165 height 22
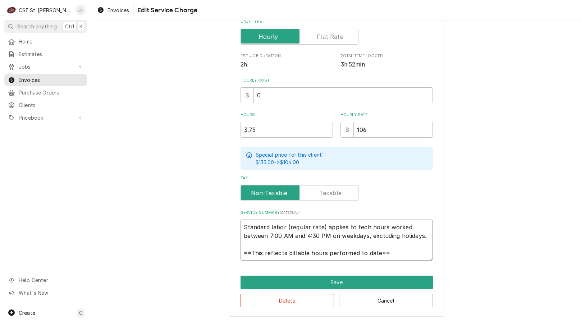
scroll to position [9, 0]
drag, startPoint x: 242, startPoint y: 225, endPoint x: 417, endPoint y: 260, distance: 178.7
click at [416, 261] on div "Use the fields below to edit this service charge Short Description 1-Labor (Ser…" at bounding box center [337, 98] width 216 height 436
paste textarea "Hardt / Model: 4500 / Serial: 220845h22784 Initial inspection showed the potent…"
type textarea "x"
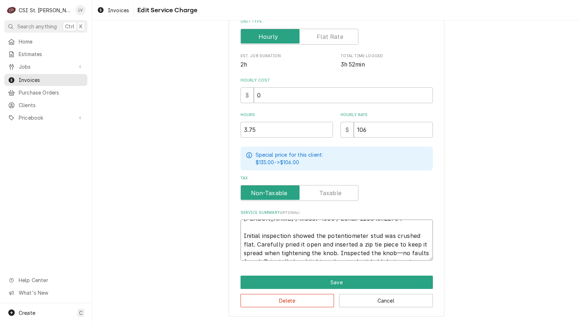
scroll to position [0, 0]
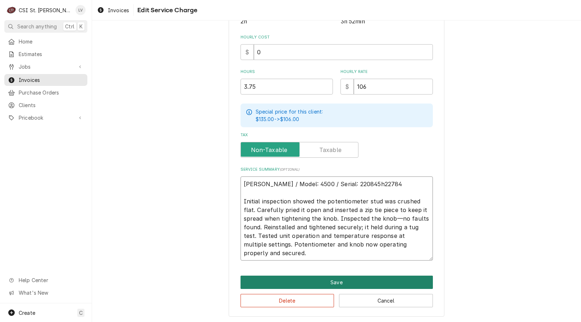
type textarea "Hardt / Model: 4500 / Serial: 220845h22784 Initial inspection showed the potent…"
click at [335, 281] on button "Save" at bounding box center [336, 282] width 192 height 13
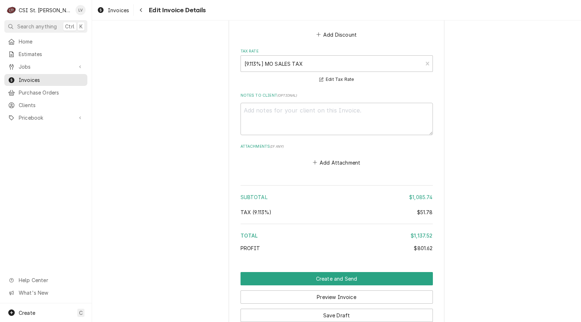
scroll to position [1489, 0]
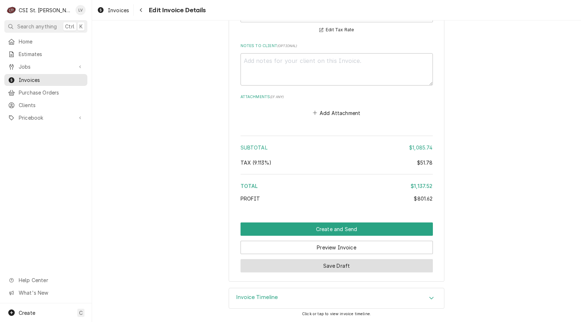
click at [312, 264] on button "Save Draft" at bounding box center [336, 265] width 192 height 13
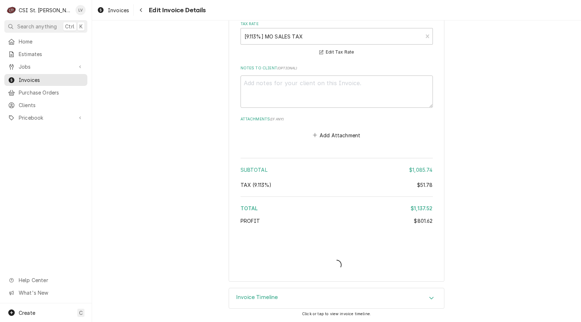
scroll to position [1467, 0]
type textarea "x"
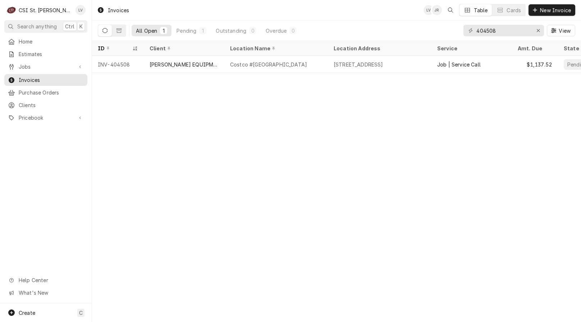
click at [240, 147] on div "Invoices [PERSON_NAME] Table Cards New Invoice All Open 1 Pending 1 Outstanding…" at bounding box center [336, 161] width 489 height 322
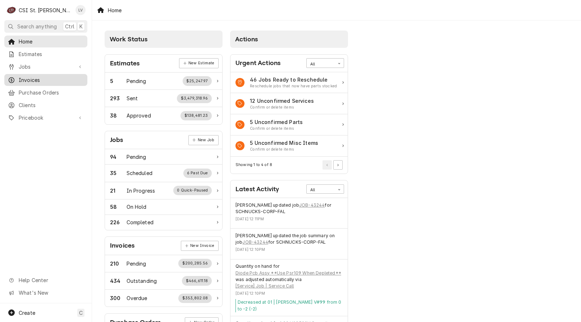
click at [22, 77] on span "Invoices" at bounding box center [51, 80] width 65 height 8
